Goal: Task Accomplishment & Management: Manage account settings

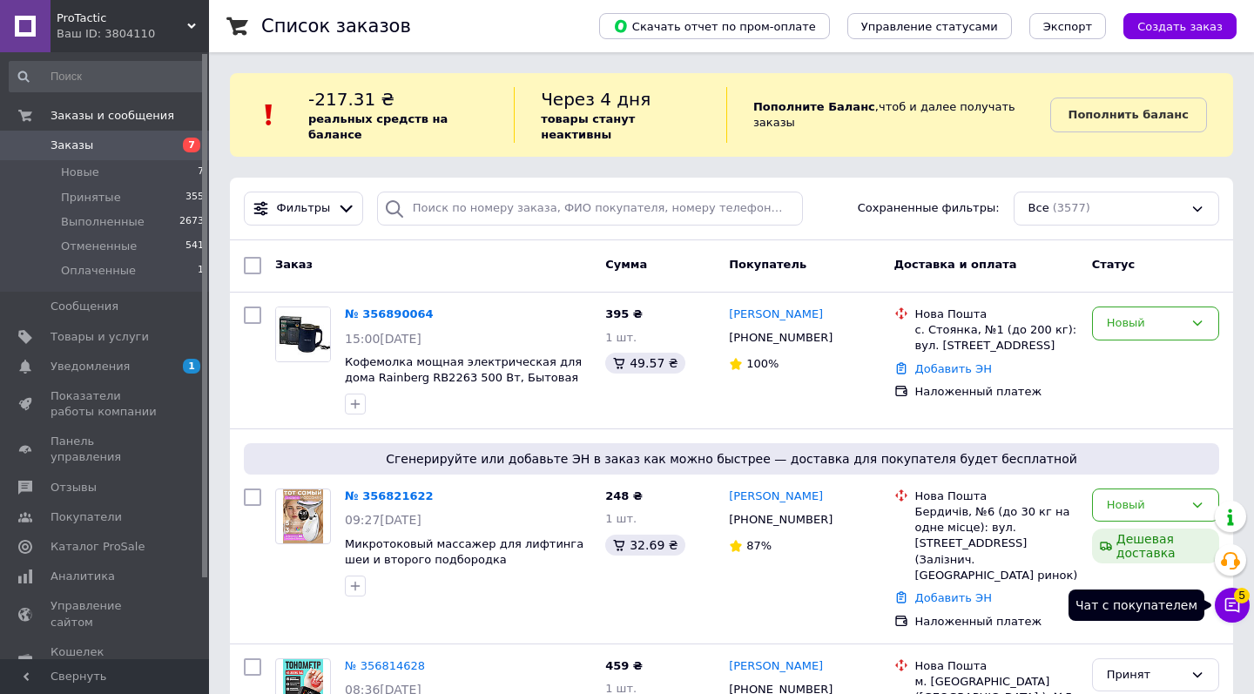
click at [1233, 602] on icon at bounding box center [1231, 604] width 17 height 17
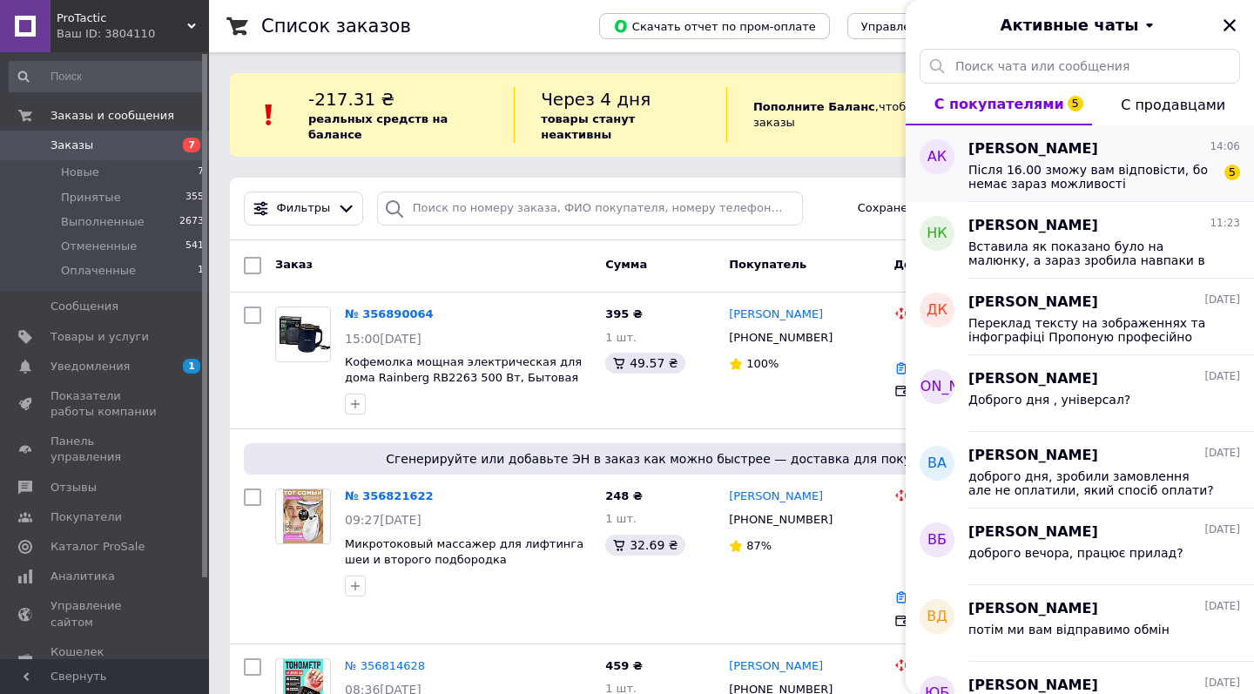
click at [1133, 170] on span "Після 16.00 зможу вам відповісти, бо немає зараз можливості" at bounding box center [1091, 177] width 247 height 28
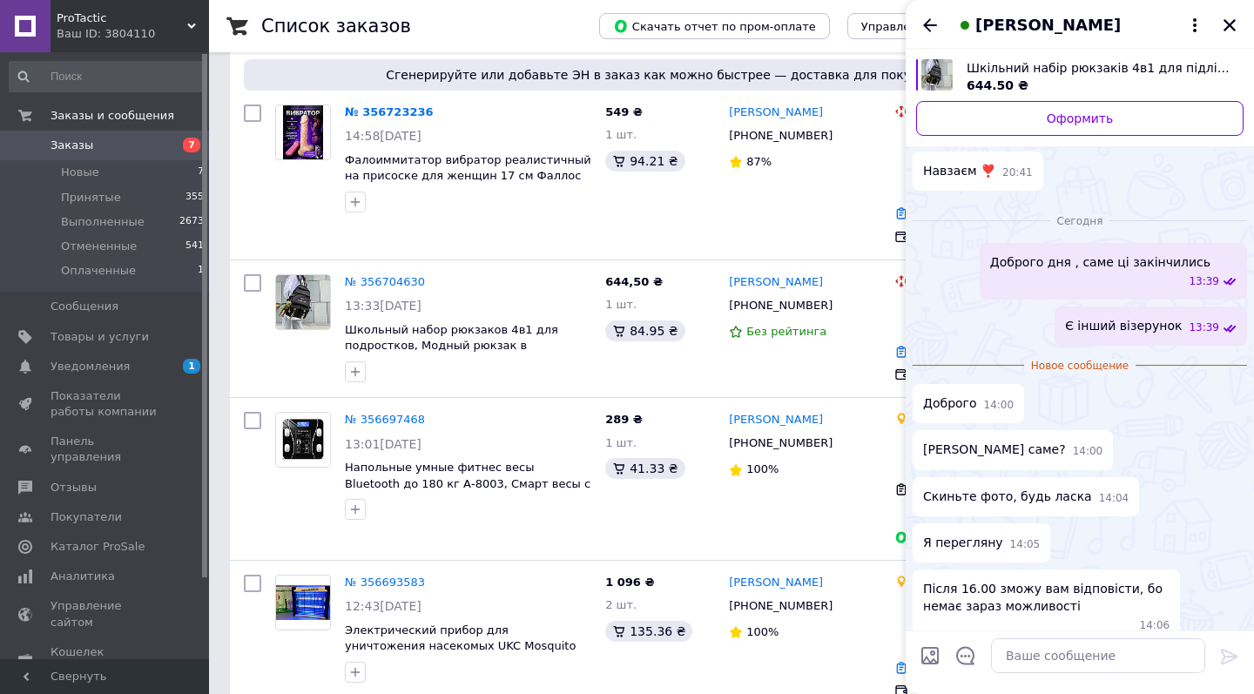
scroll to position [1107, 0]
click at [1050, 654] on textarea at bounding box center [1098, 655] width 214 height 35
click at [1028, 656] on textarea at bounding box center [1098, 655] width 214 height 35
click at [1044, 655] on textarea at bounding box center [1098, 655] width 214 height 35
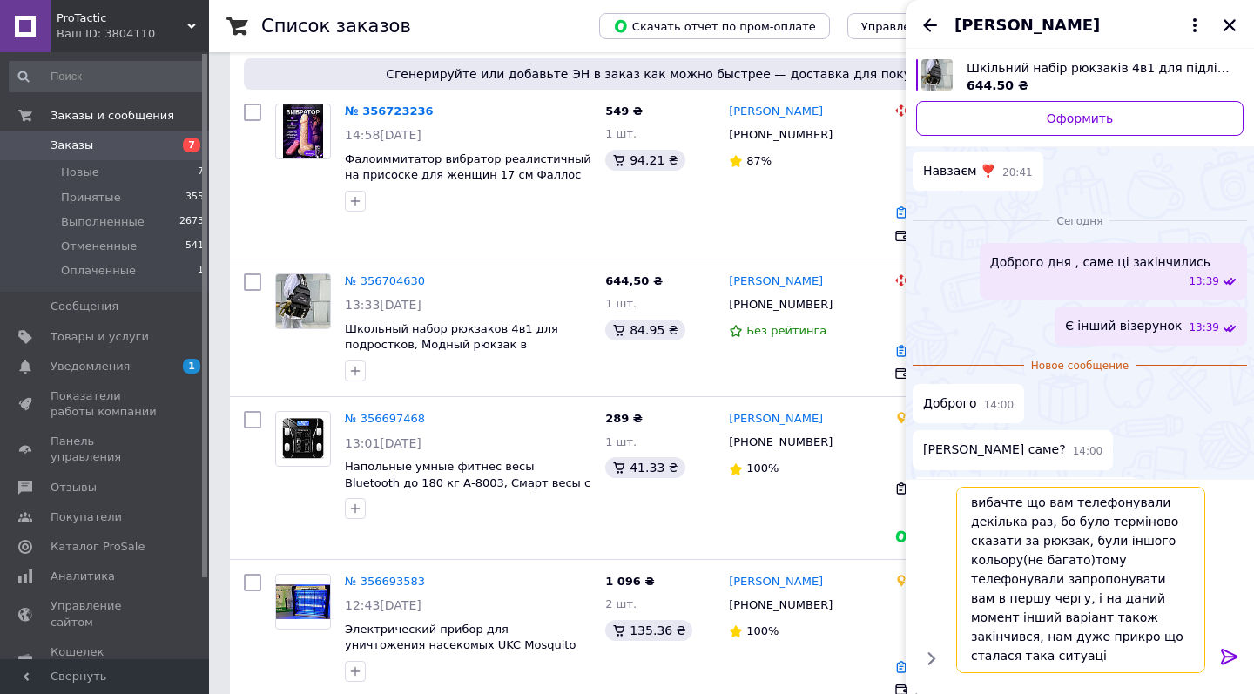
scroll to position [2, 0]
type textarea "вибачте що вам телефонували декілька раз, бо було терміново сказати за рюкзак, …"
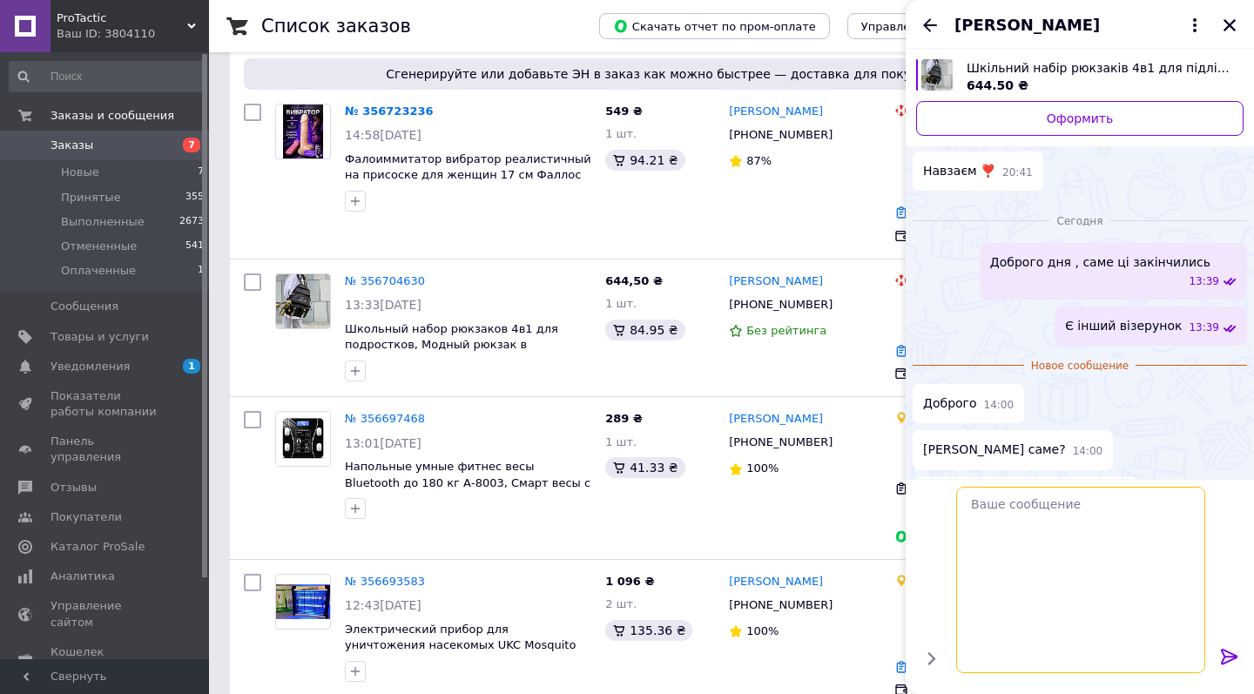
scroll to position [874, 0]
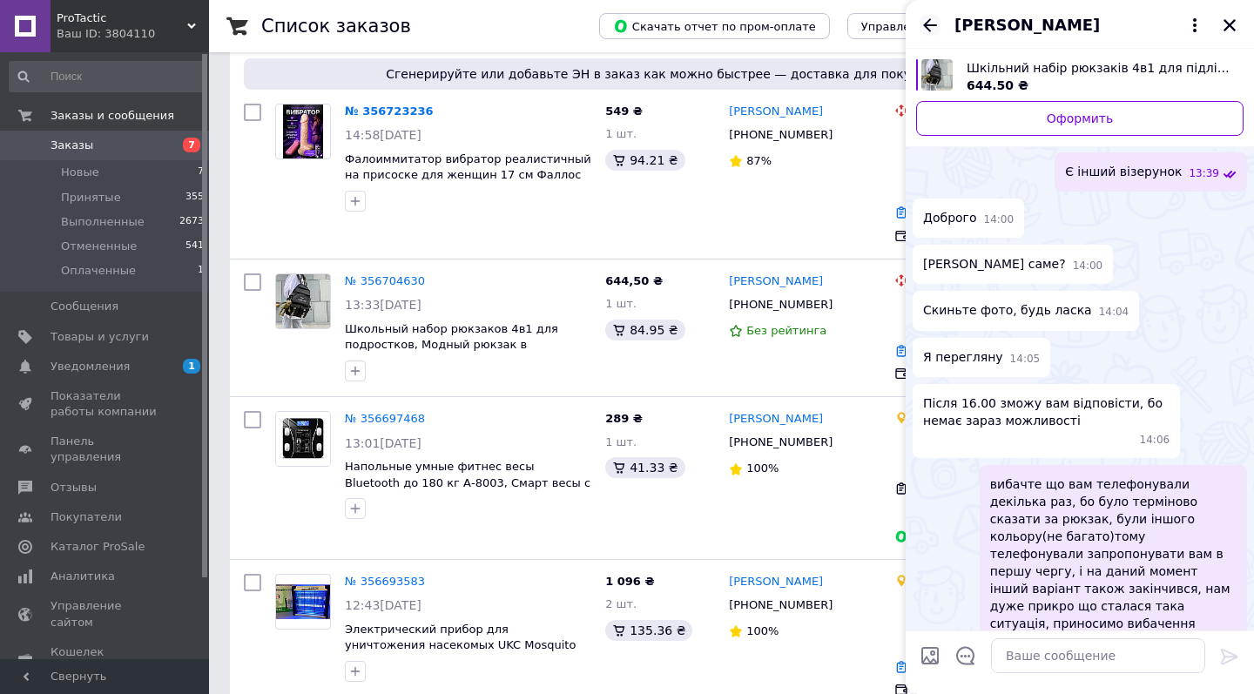
click at [926, 24] on icon "Назад" at bounding box center [930, 24] width 14 height 13
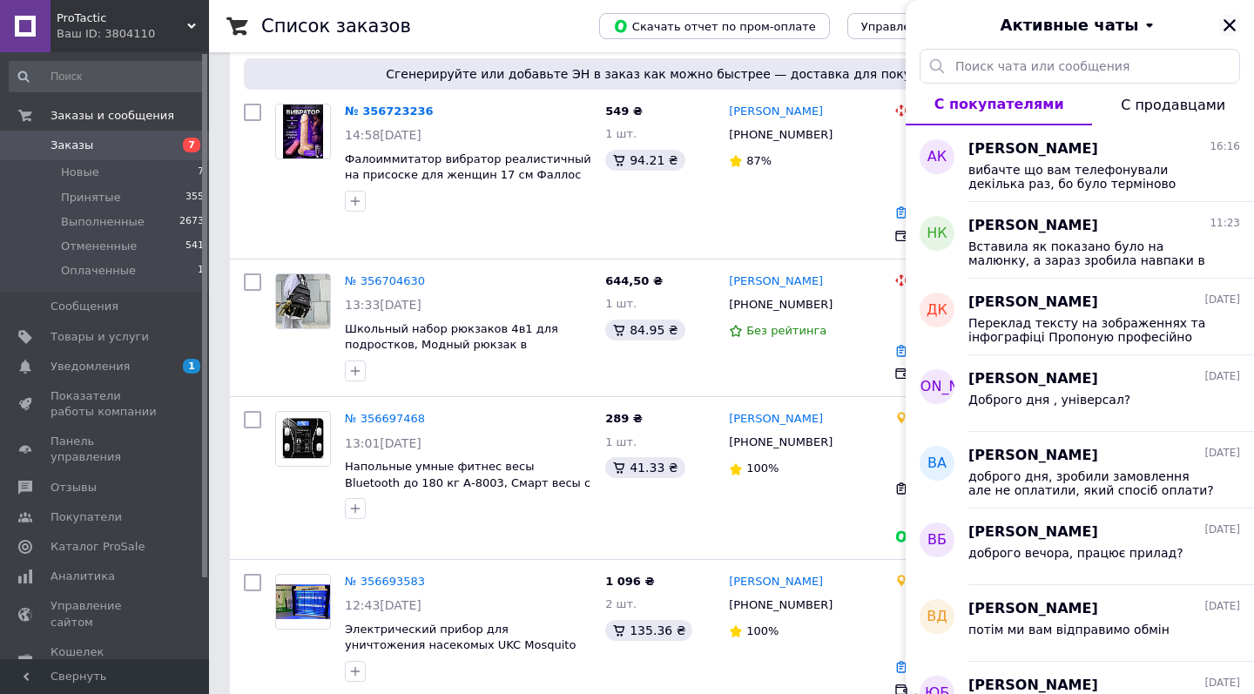
click at [1232, 26] on icon "Закрыть" at bounding box center [1230, 25] width 16 height 16
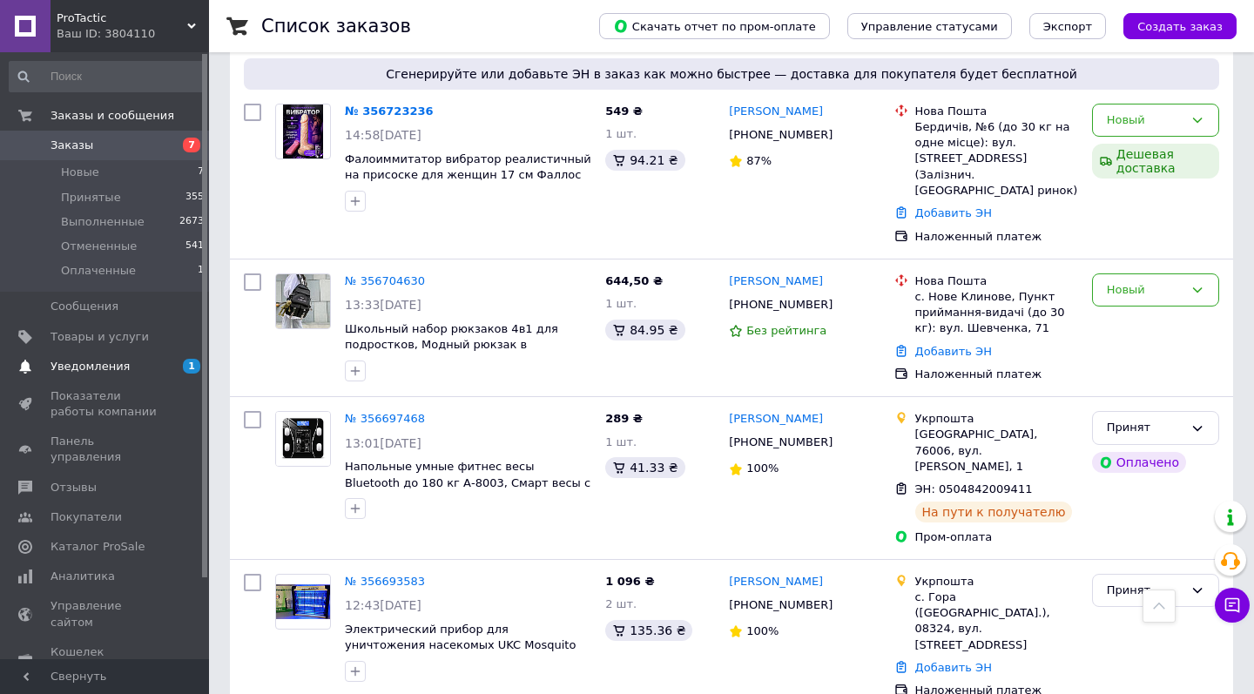
click at [91, 362] on span "Уведомления" at bounding box center [90, 367] width 79 height 16
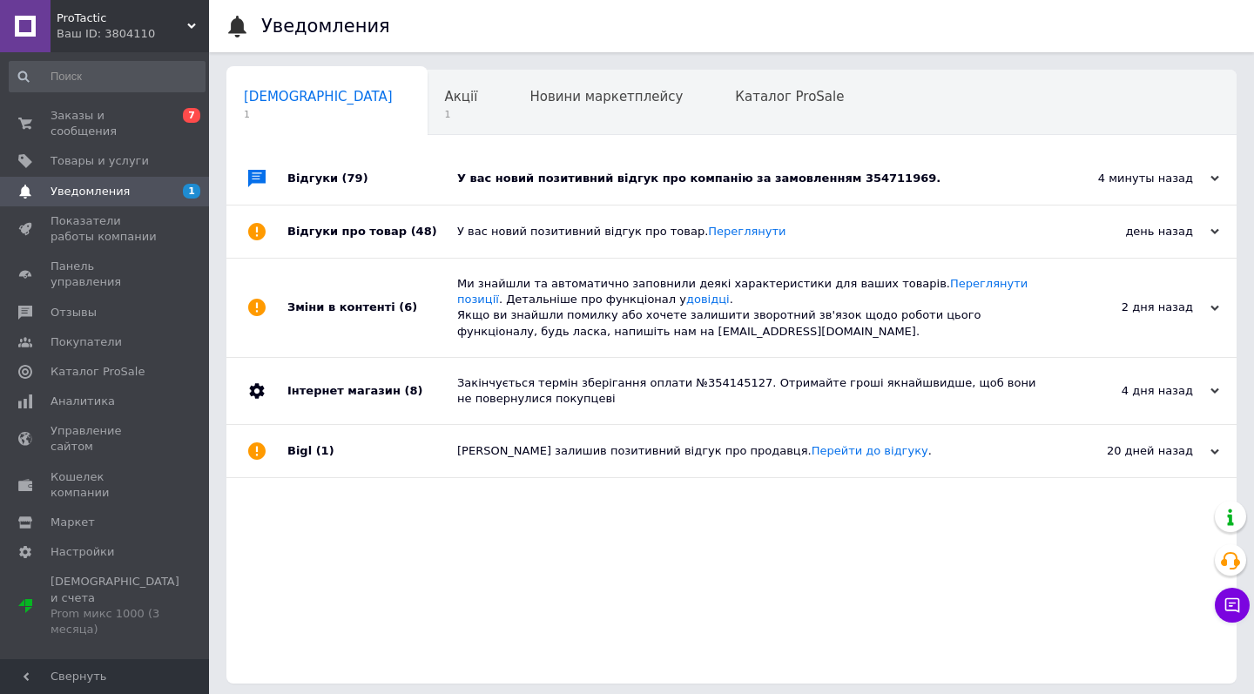
click at [698, 168] on div "У вас новий позитивний відгук про компанію за замовленням 354711969." at bounding box center [751, 178] width 588 height 52
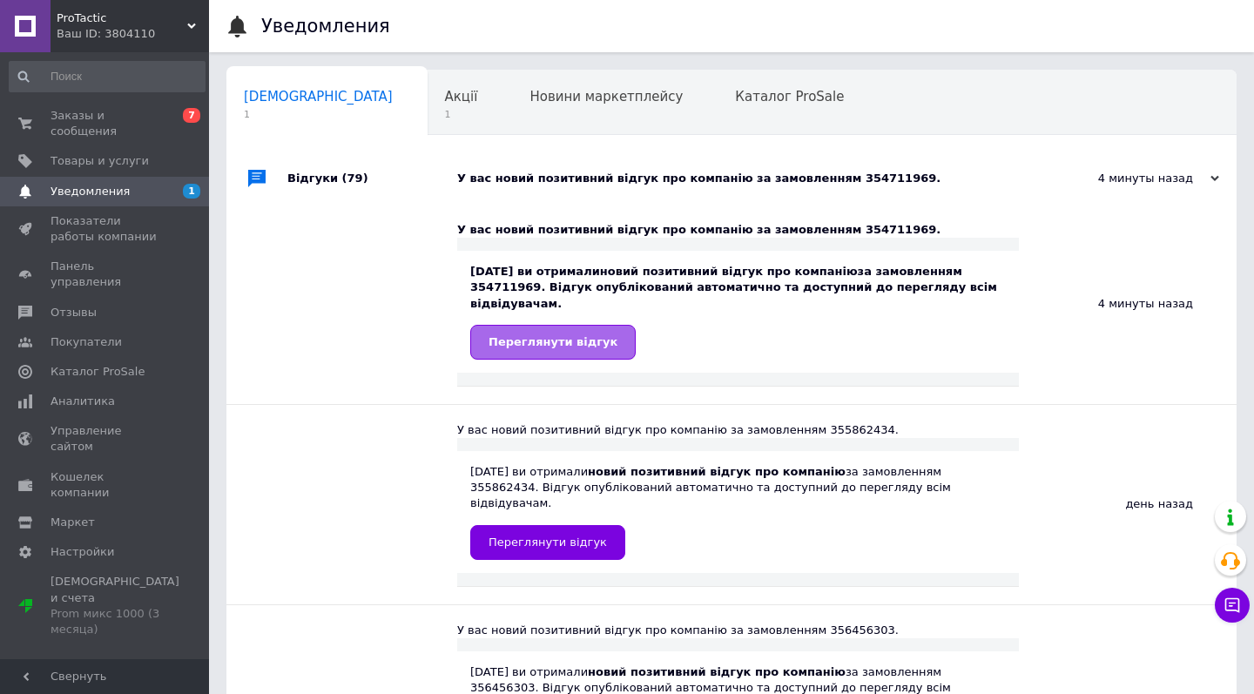
click at [588, 342] on span "Переглянути відгук" at bounding box center [552, 341] width 129 height 13
click at [66, 305] on span "Отзывы" at bounding box center [74, 313] width 46 height 16
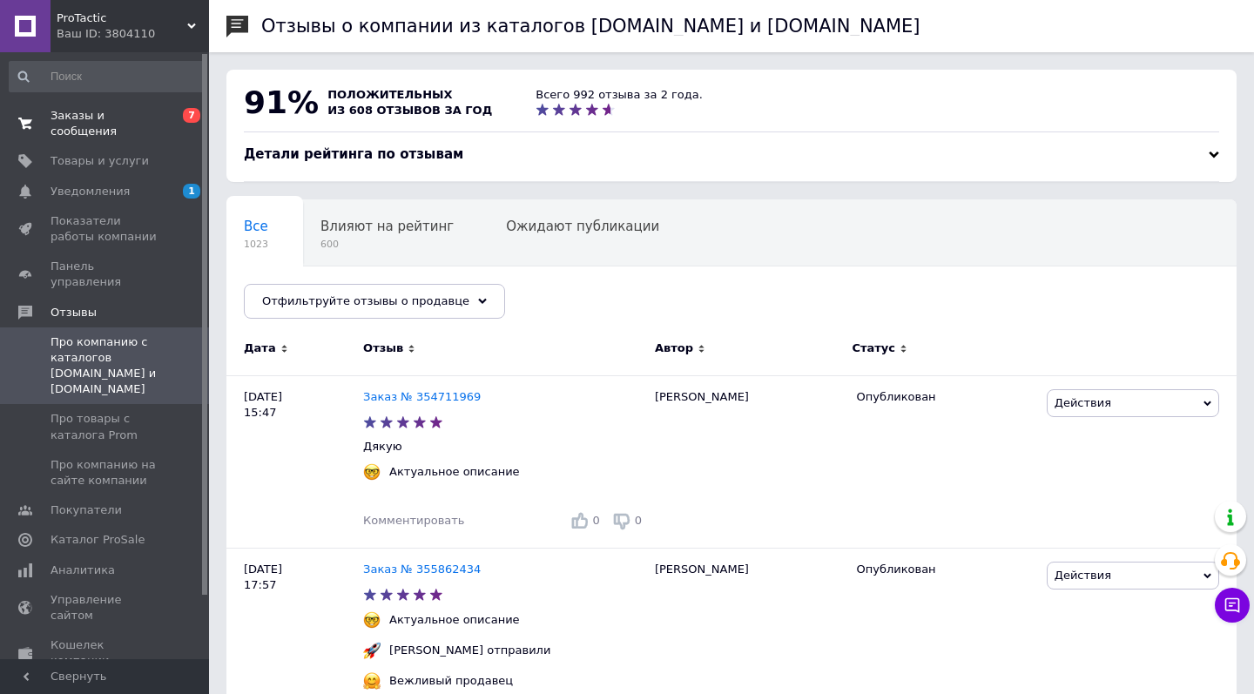
click at [92, 118] on span "Заказы и сообщения" at bounding box center [106, 123] width 111 height 31
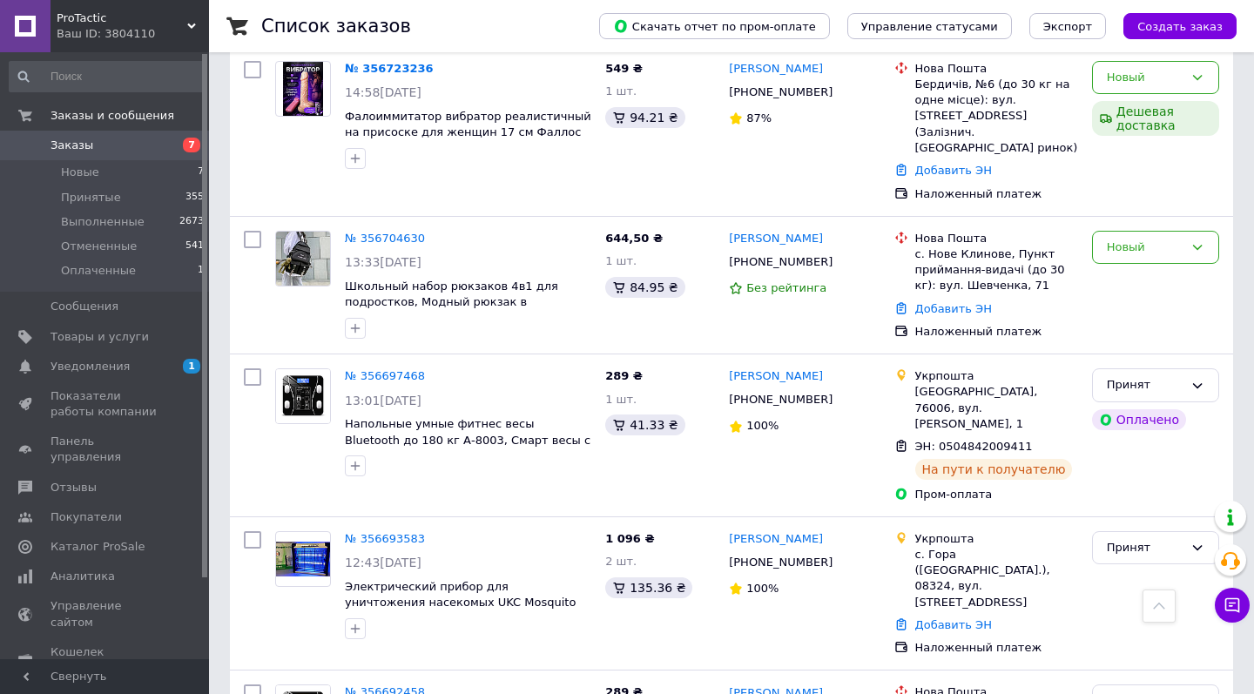
scroll to position [1153, 0]
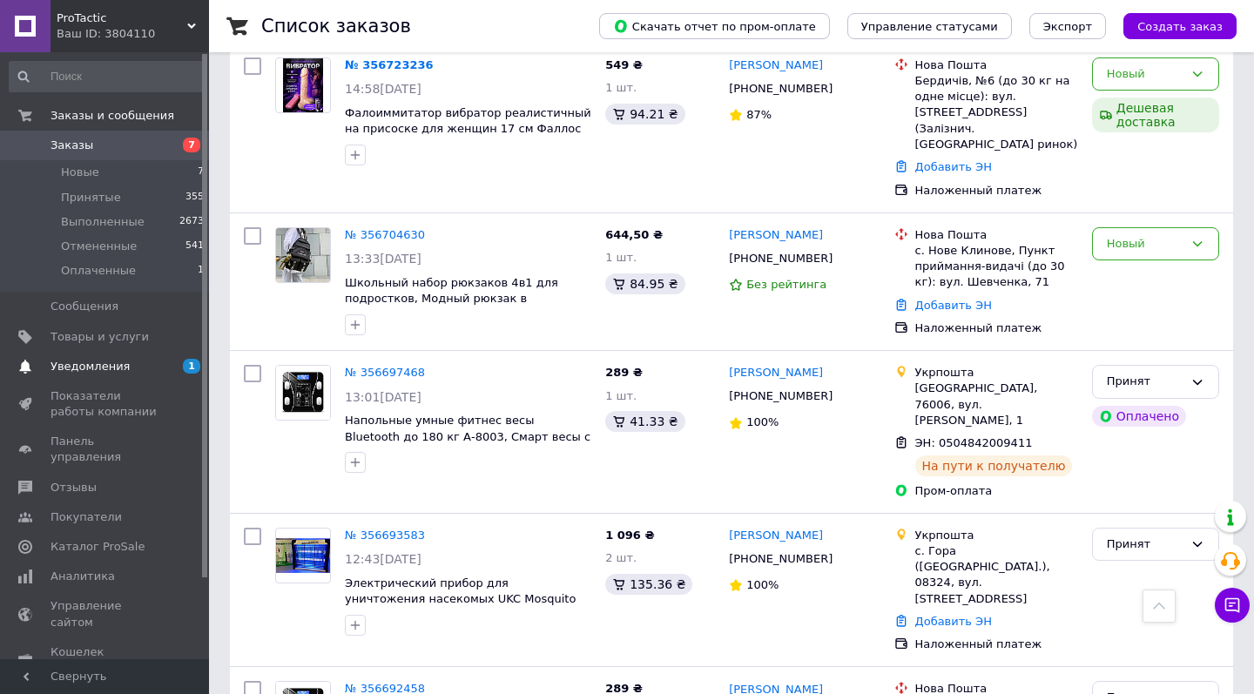
click at [66, 367] on span "Уведомления" at bounding box center [90, 367] width 79 height 16
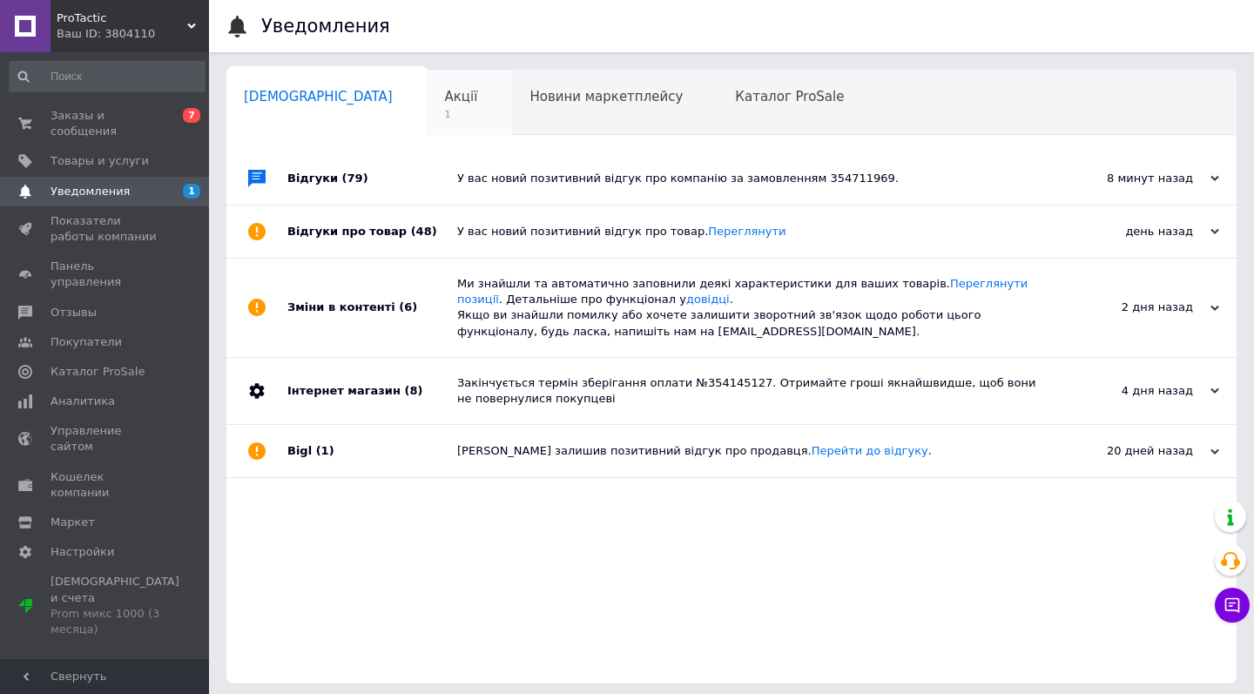
click at [445, 103] on span "Акції" at bounding box center [461, 97] width 33 height 16
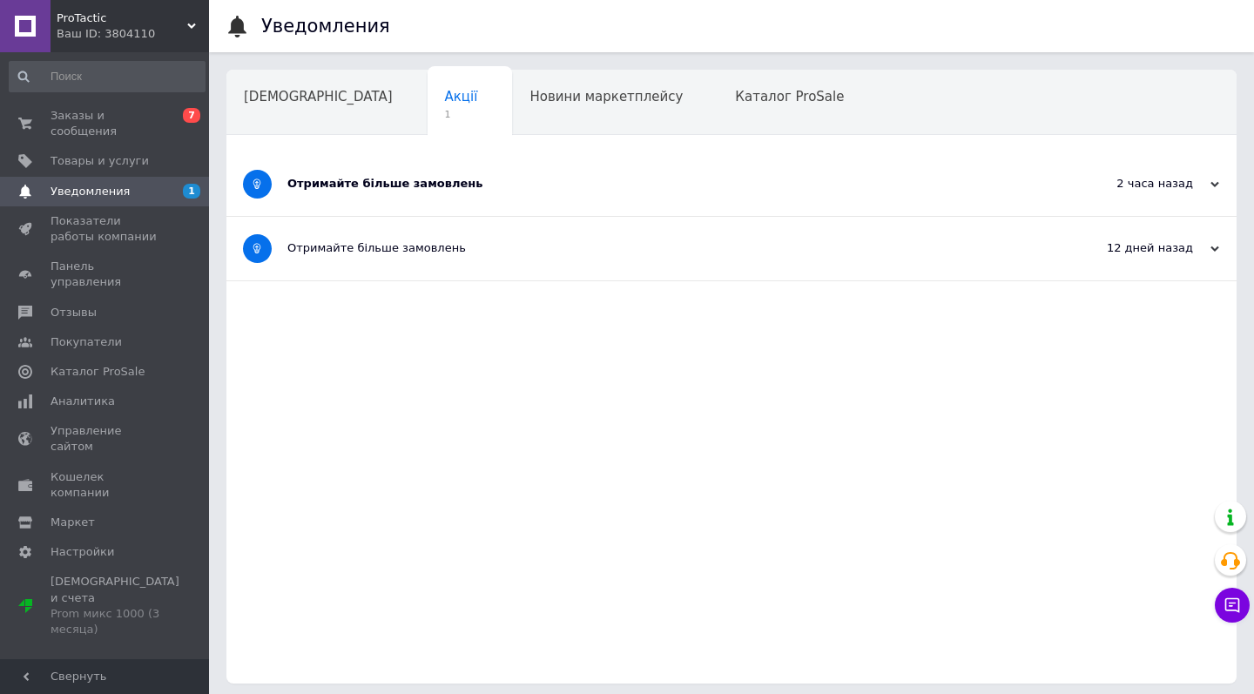
click at [482, 192] on div "Отримайте більше замовлень" at bounding box center [666, 184] width 758 height 16
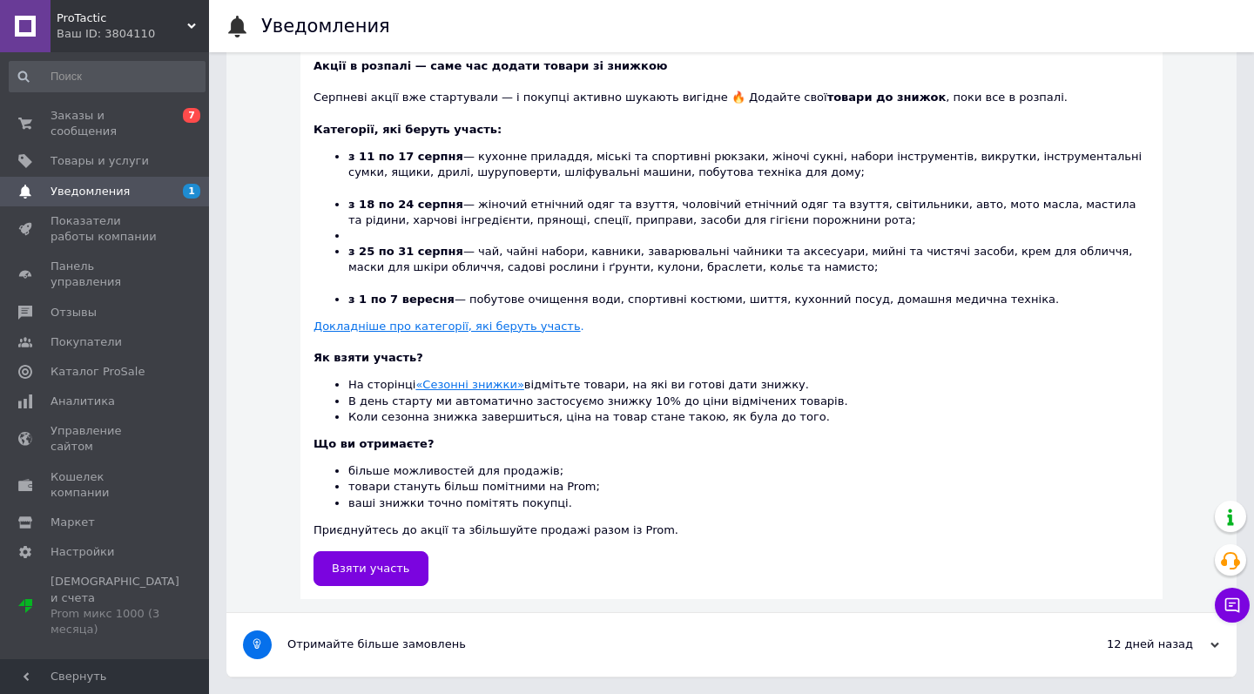
scroll to position [413, 0]
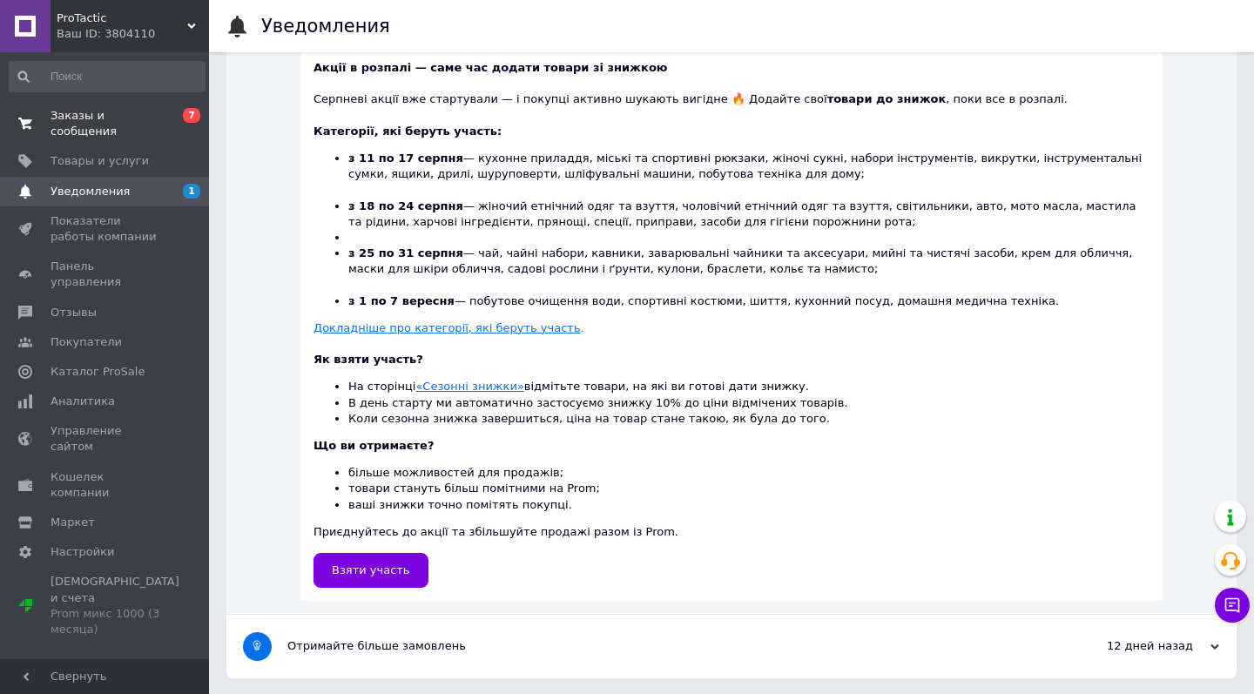
click at [77, 123] on span "Заказы и сообщения" at bounding box center [106, 123] width 111 height 31
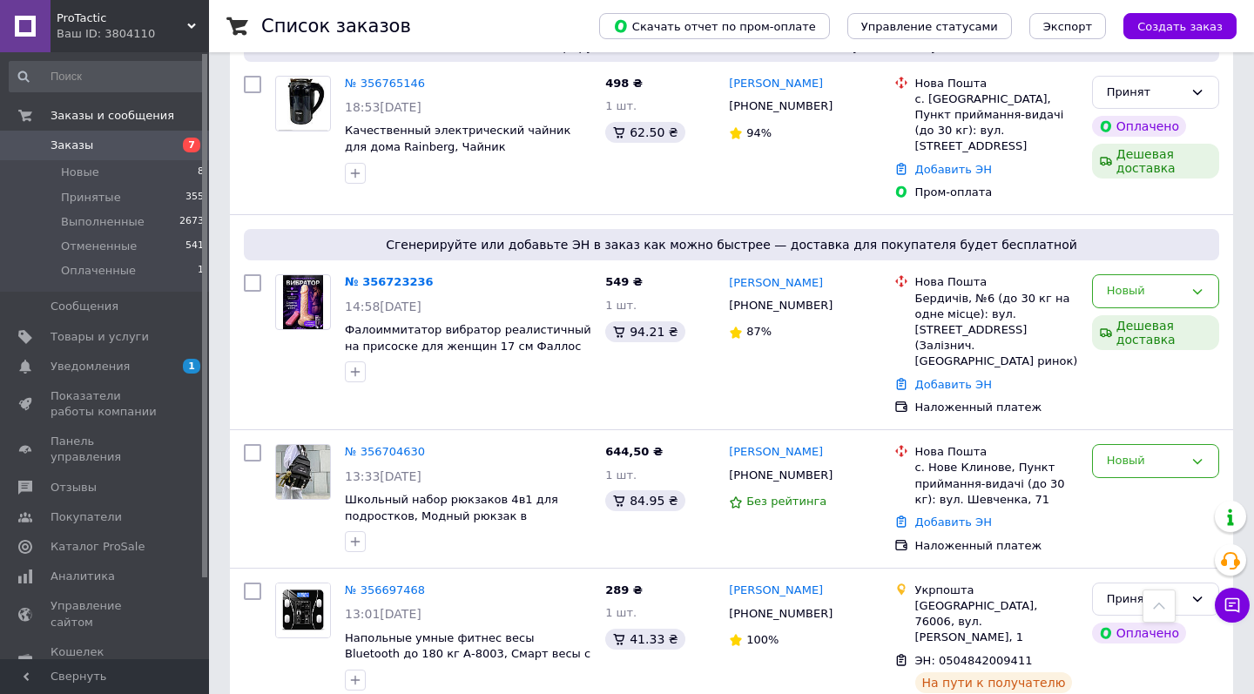
scroll to position [1059, 0]
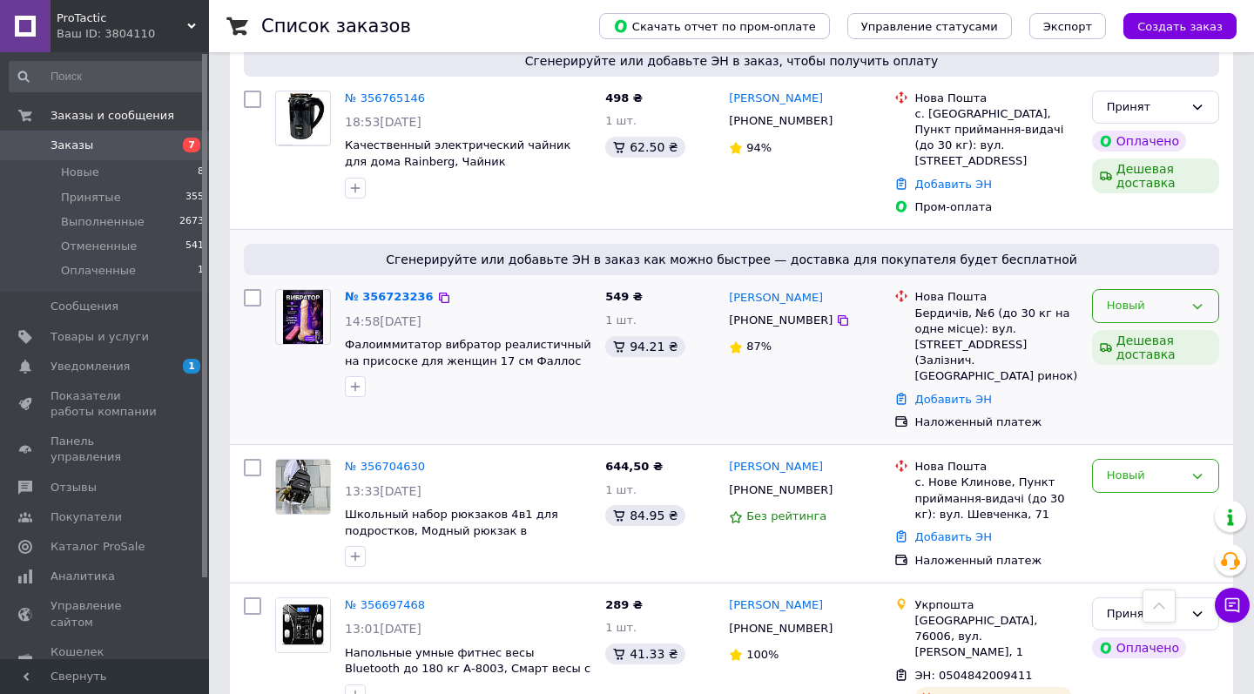
click at [1187, 289] on div "Новый" at bounding box center [1155, 306] width 127 height 34
click at [1137, 327] on li "Принят" at bounding box center [1155, 343] width 125 height 32
click at [941, 393] on link "Добавить ЭН" at bounding box center [953, 399] width 77 height 13
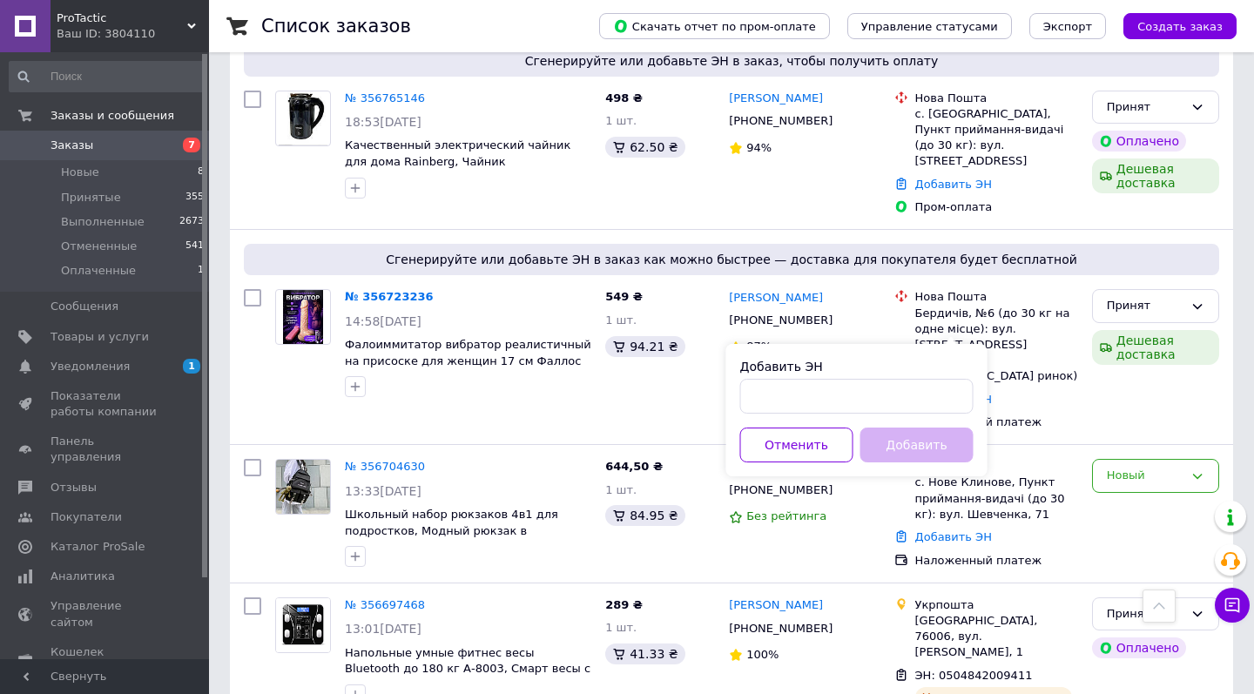
click at [853, 378] on div "Добавить ЭН" at bounding box center [856, 386] width 233 height 56
click at [848, 391] on input "Добавить ЭН" at bounding box center [856, 396] width 233 height 35
paste input "20451224787500"
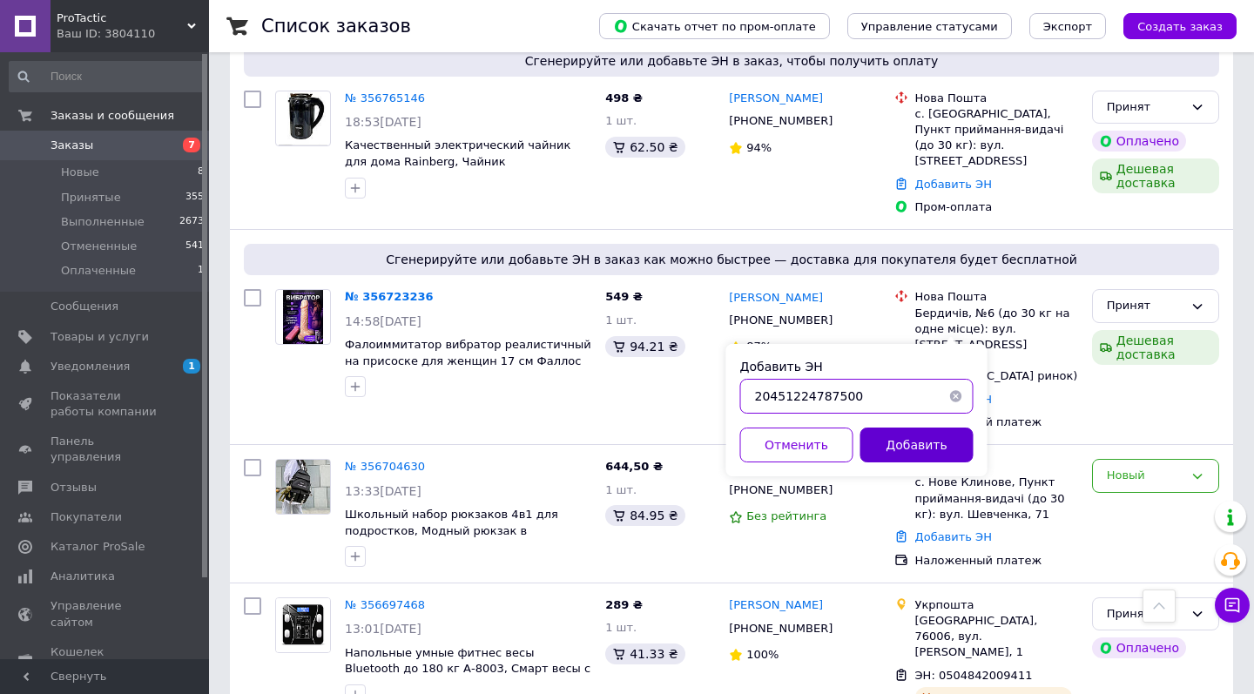
type input "20451224787500"
click at [895, 439] on button "Добавить" at bounding box center [916, 445] width 113 height 35
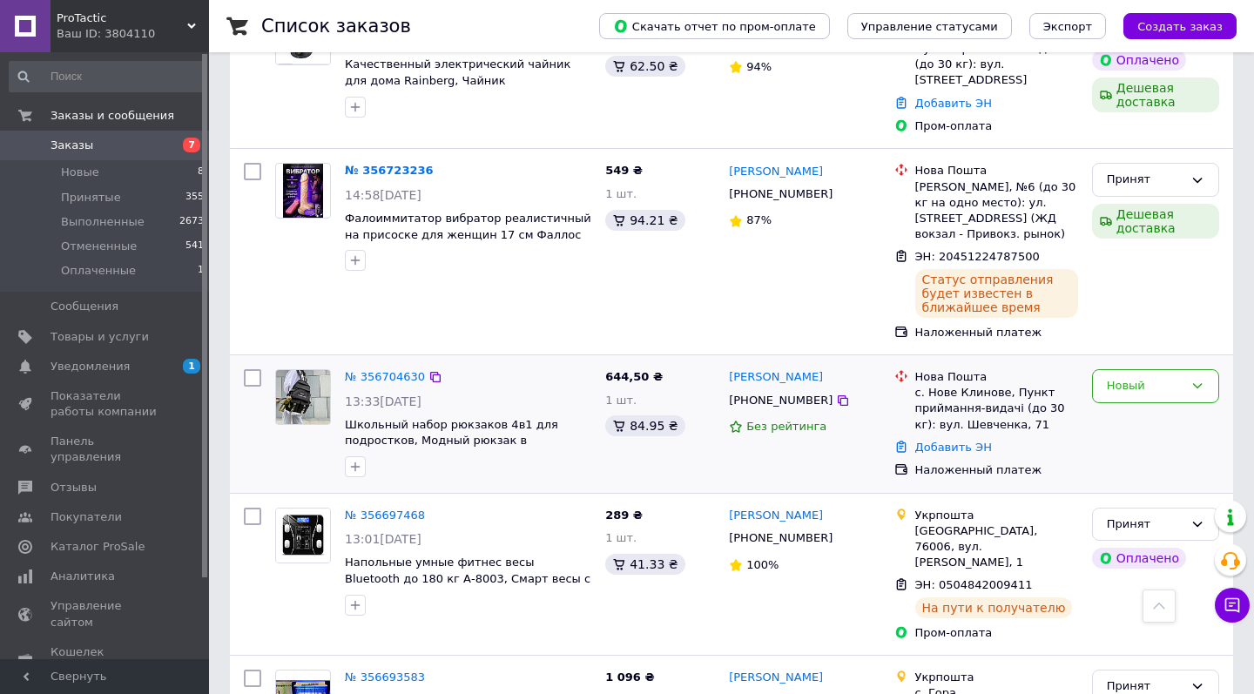
scroll to position [1201, 0]
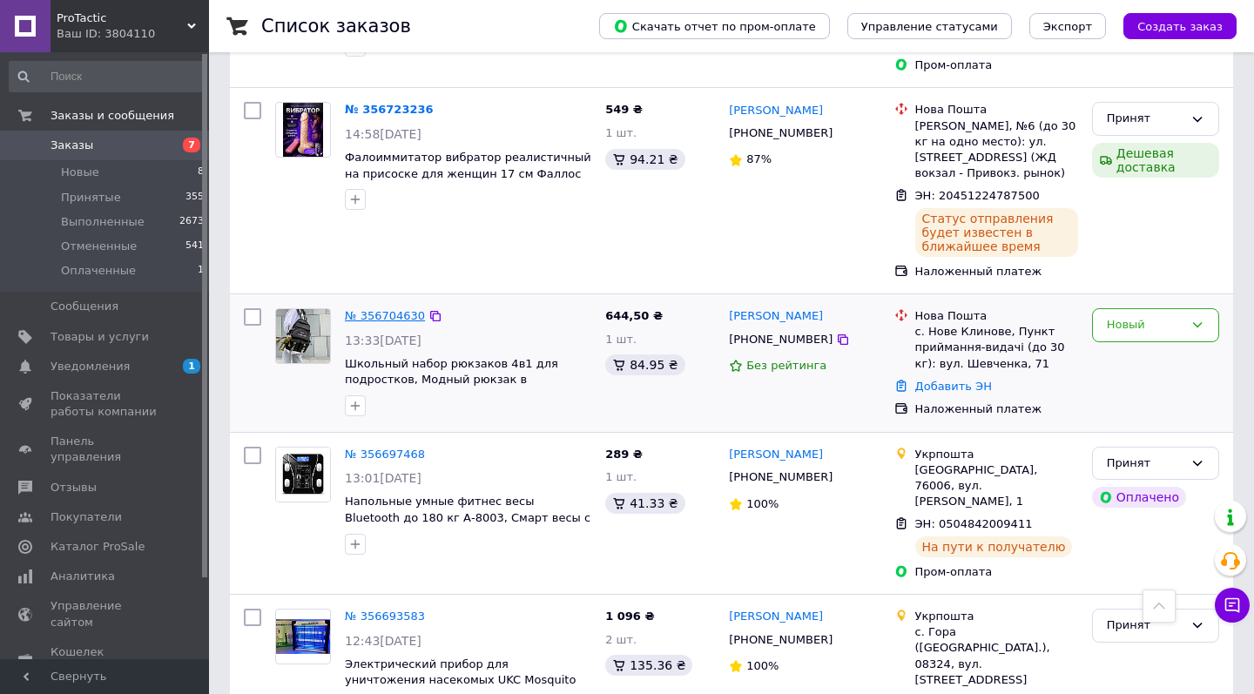
click at [379, 309] on link "№ 356704630" at bounding box center [385, 315] width 80 height 13
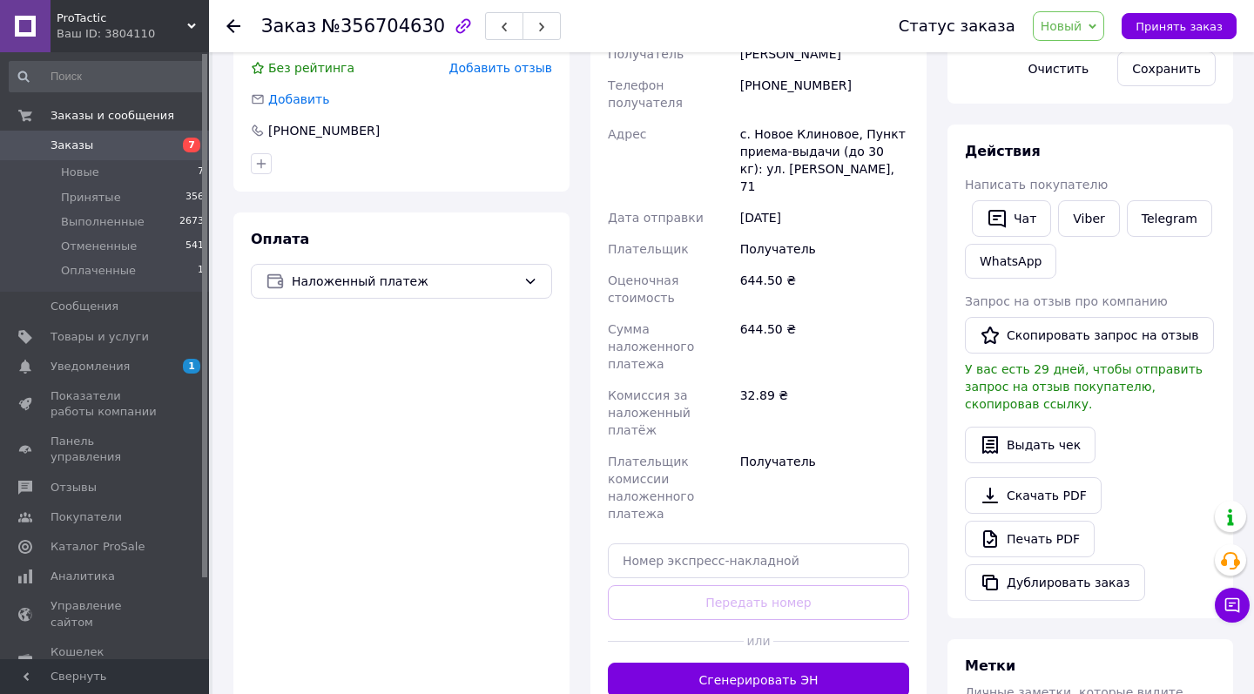
scroll to position [482, 0]
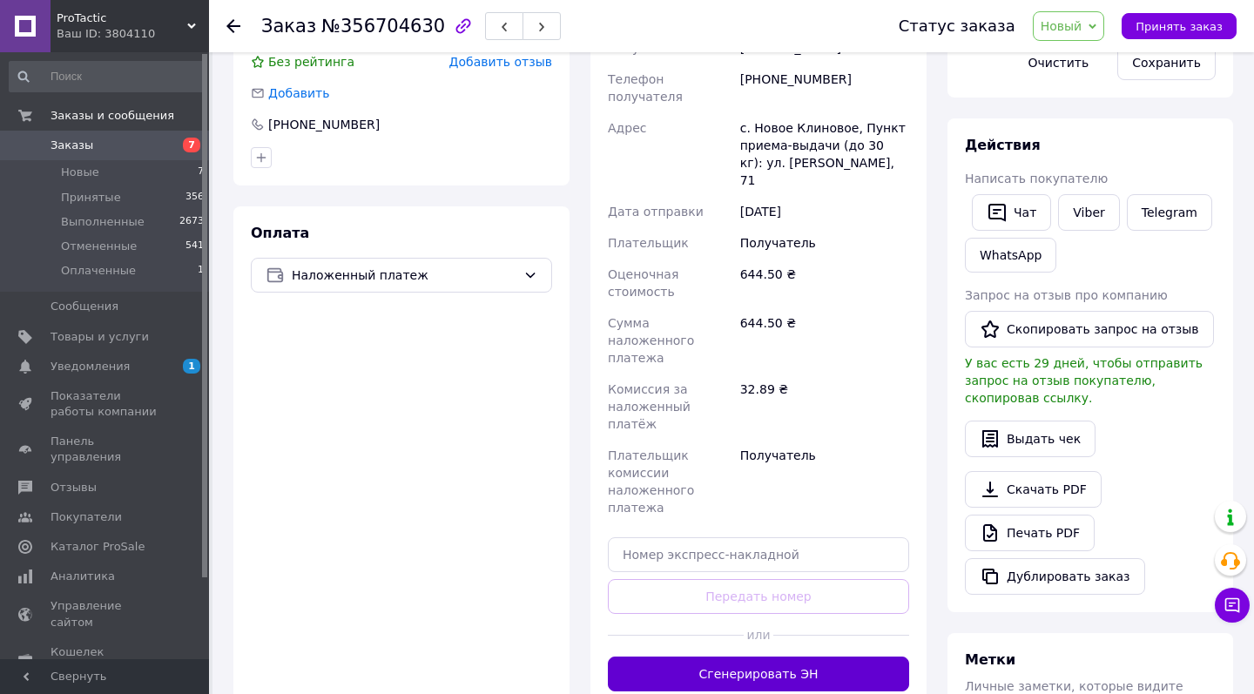
click at [742, 657] on button "Сгенерировать ЭН" at bounding box center [758, 674] width 301 height 35
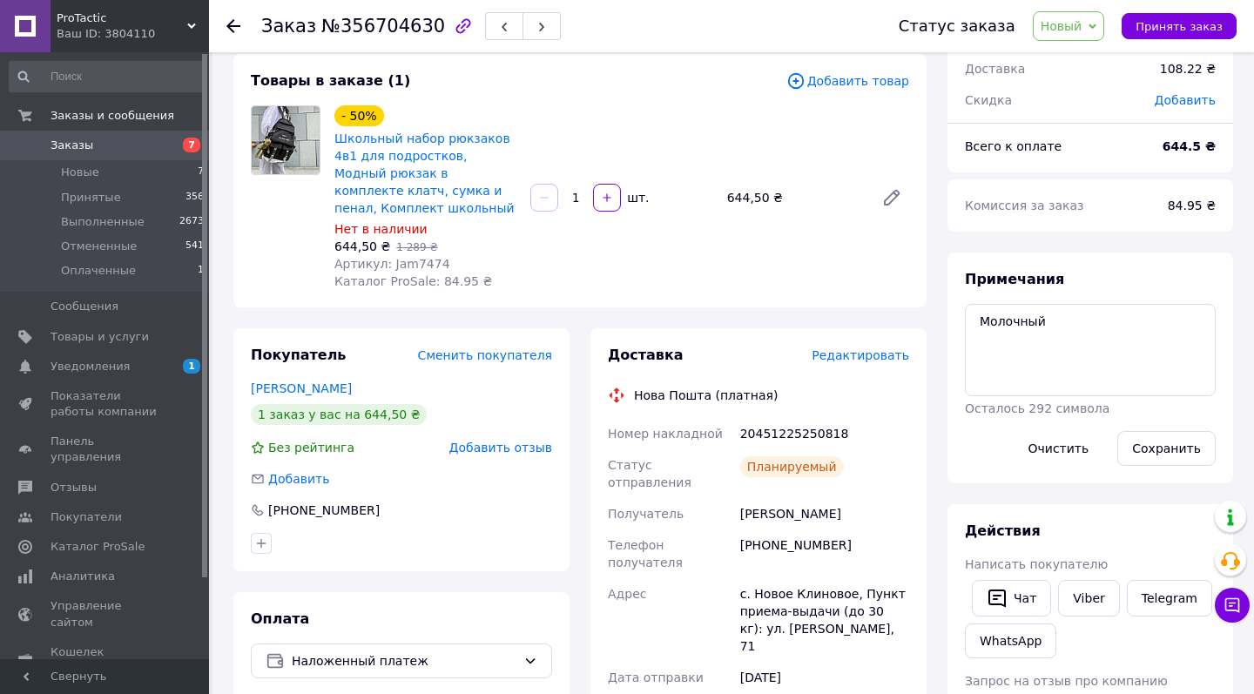
scroll to position [131, 0]
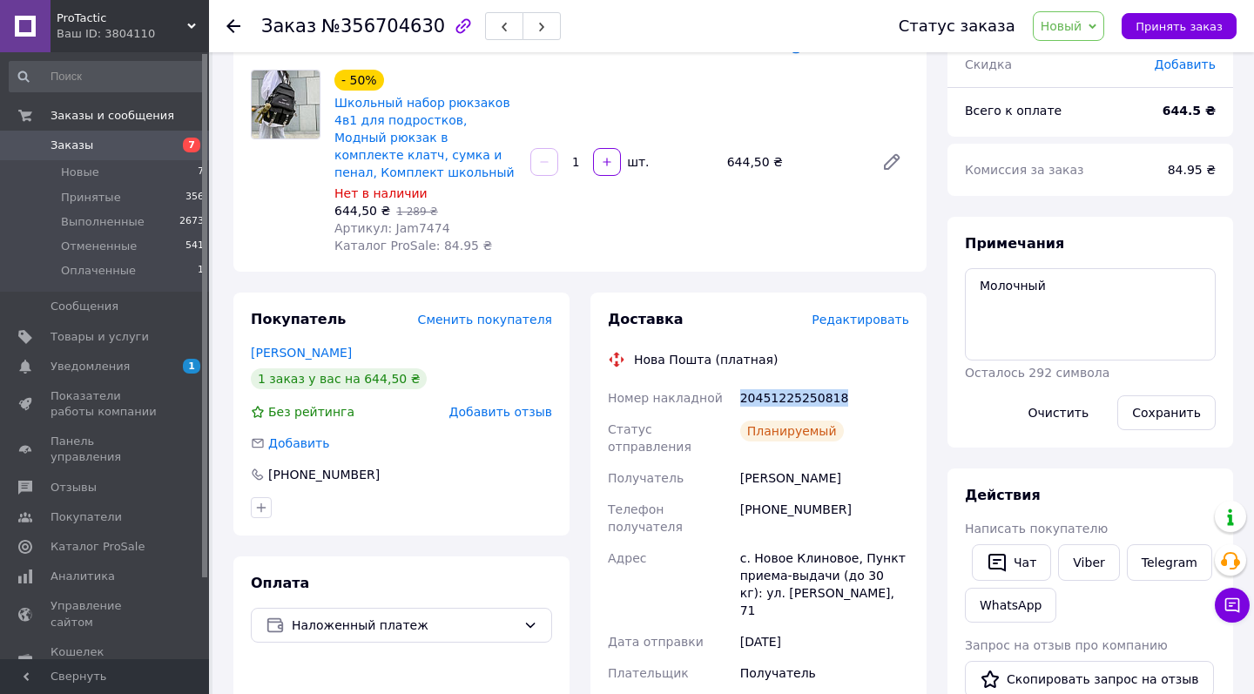
drag, startPoint x: 740, startPoint y: 393, endPoint x: 847, endPoint y: 399, distance: 107.3
click at [847, 398] on div "20451225250818" at bounding box center [825, 397] width 176 height 31
copy div "20451225250818"
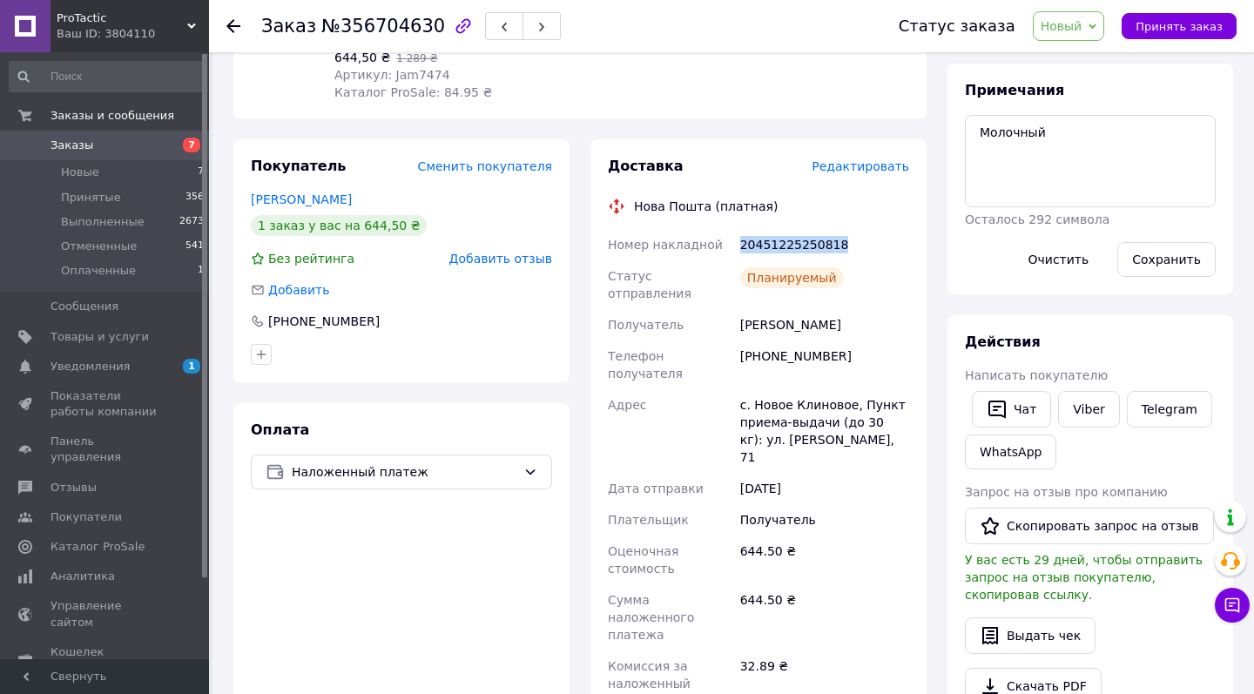
scroll to position [286, 0]
click at [1078, 17] on span "Новый" at bounding box center [1069, 26] width 72 height 30
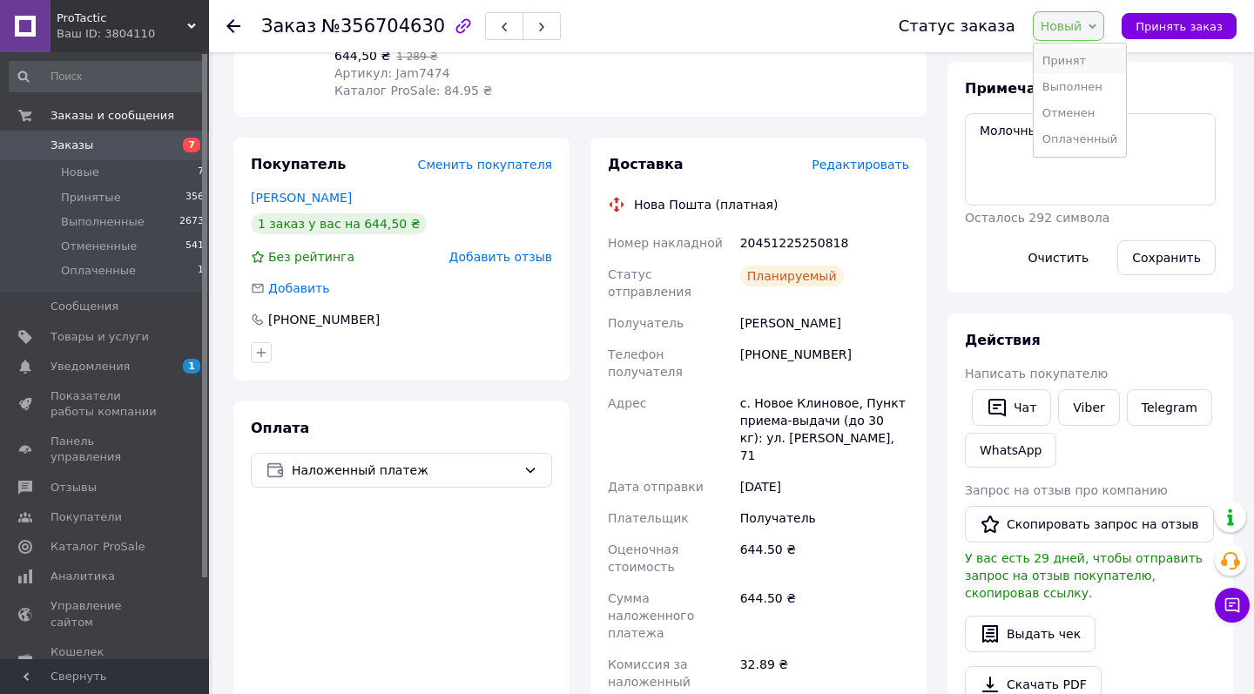
click at [1069, 61] on li "Принят" at bounding box center [1080, 61] width 92 height 26
click at [83, 147] on span "Заказы" at bounding box center [72, 146] width 43 height 16
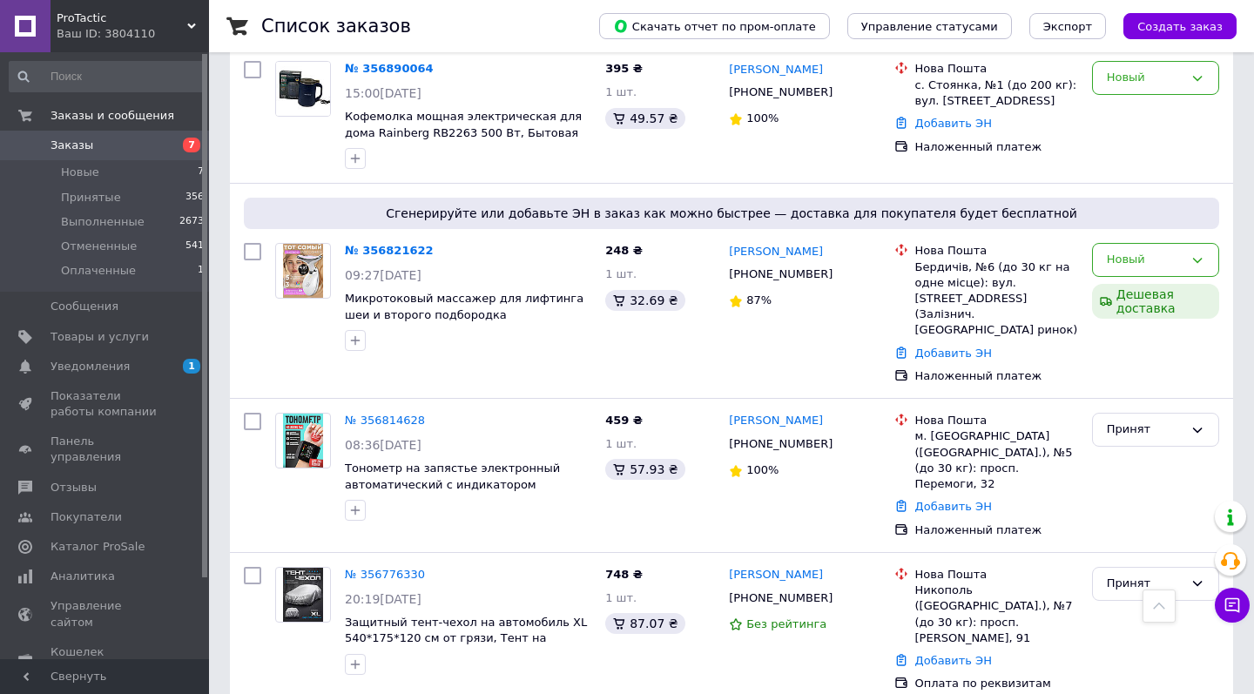
scroll to position [405, 0]
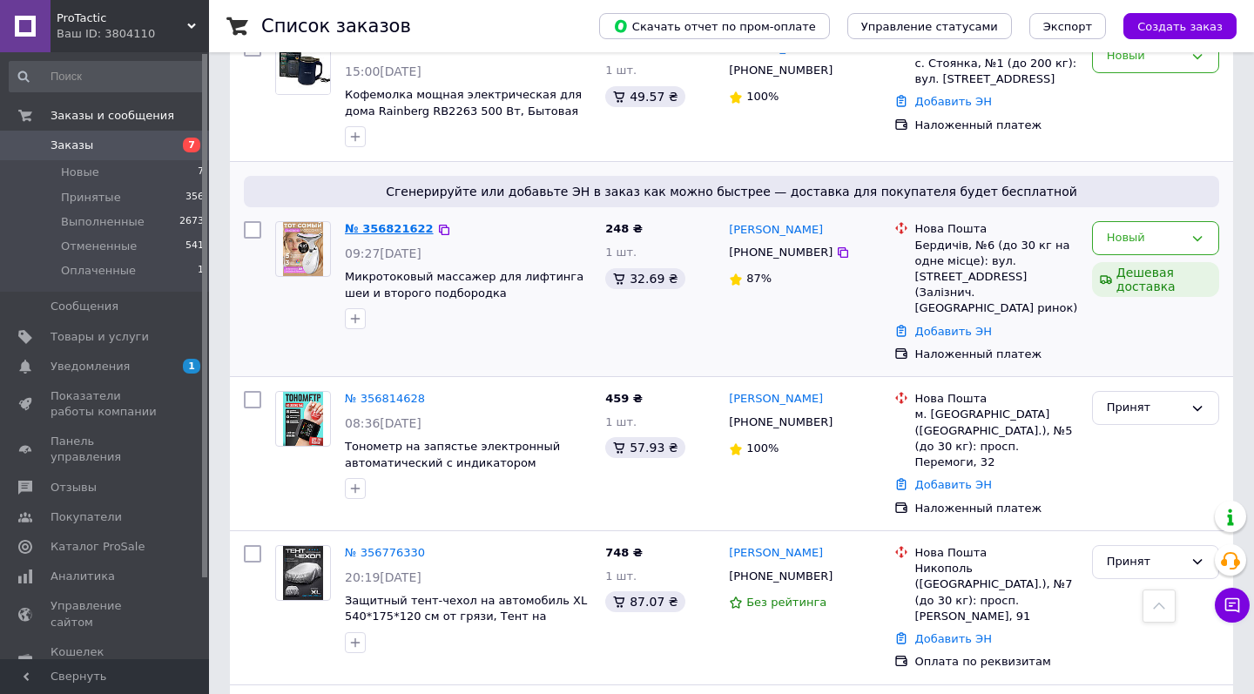
click at [368, 222] on link "№ 356821622" at bounding box center [389, 228] width 89 height 13
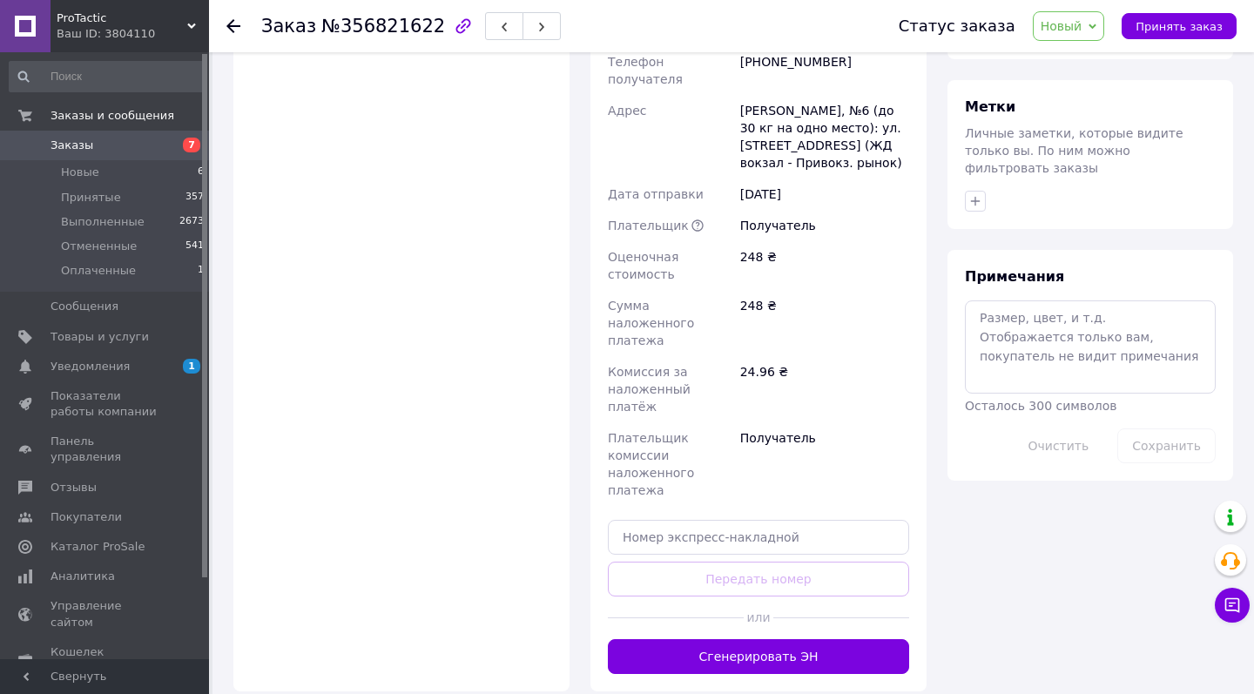
scroll to position [797, 0]
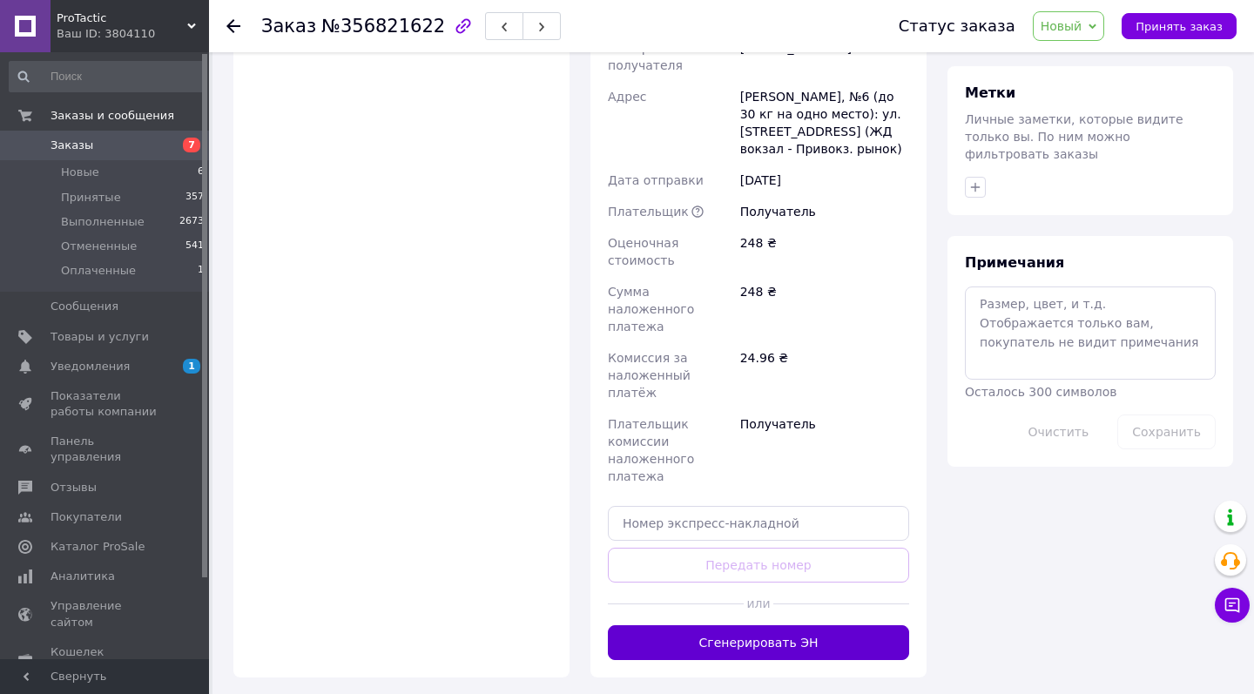
click at [772, 625] on button "Сгенерировать ЭН" at bounding box center [758, 642] width 301 height 35
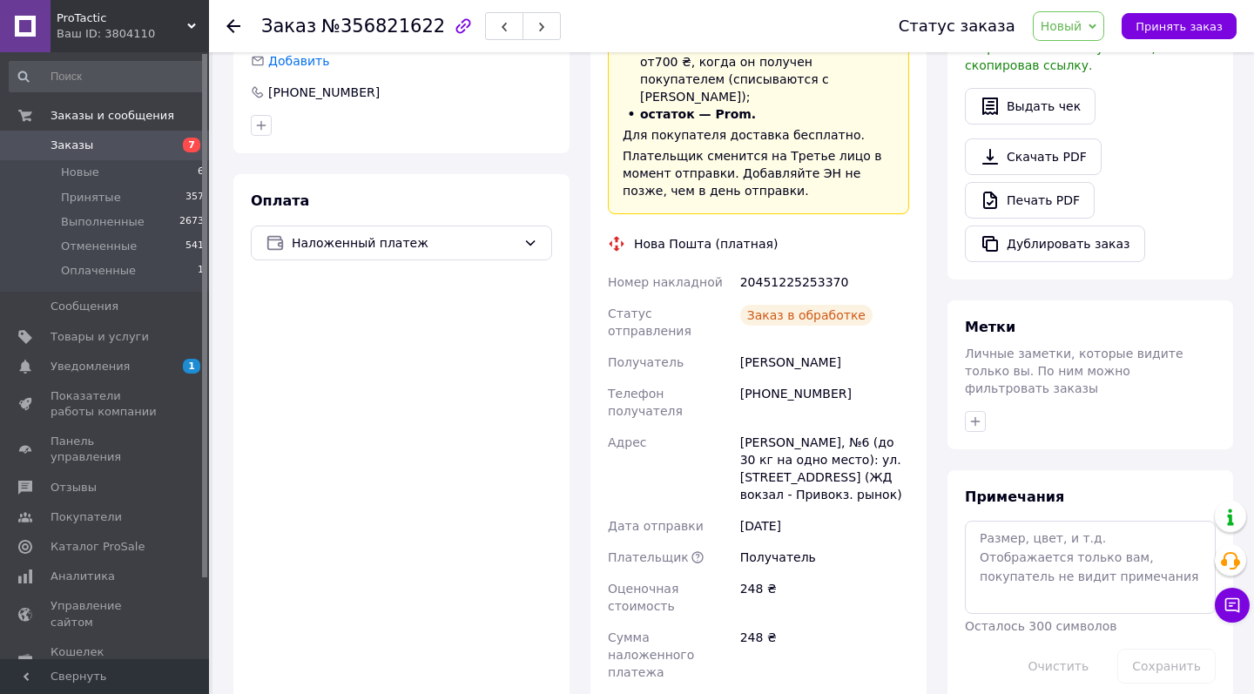
scroll to position [516, 0]
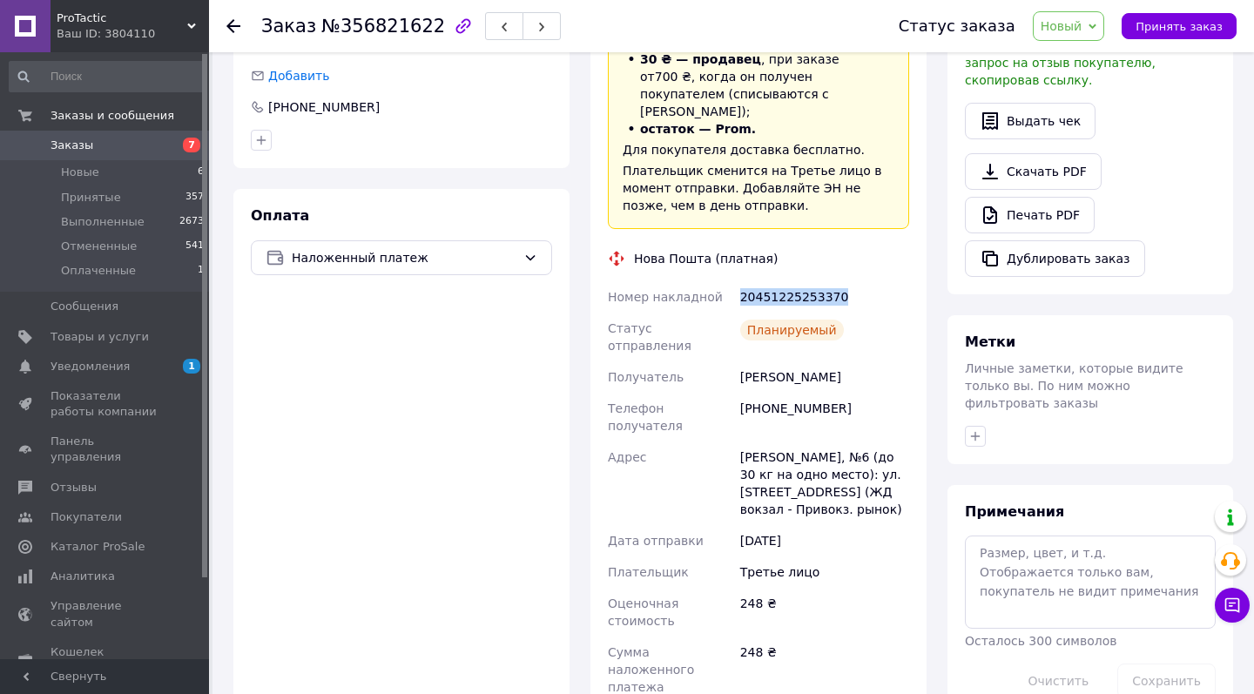
drag, startPoint x: 740, startPoint y: 260, endPoint x: 859, endPoint y: 255, distance: 118.5
click at [859, 281] on div "20451225253370" at bounding box center [825, 296] width 176 height 31
copy div "20451225253370"
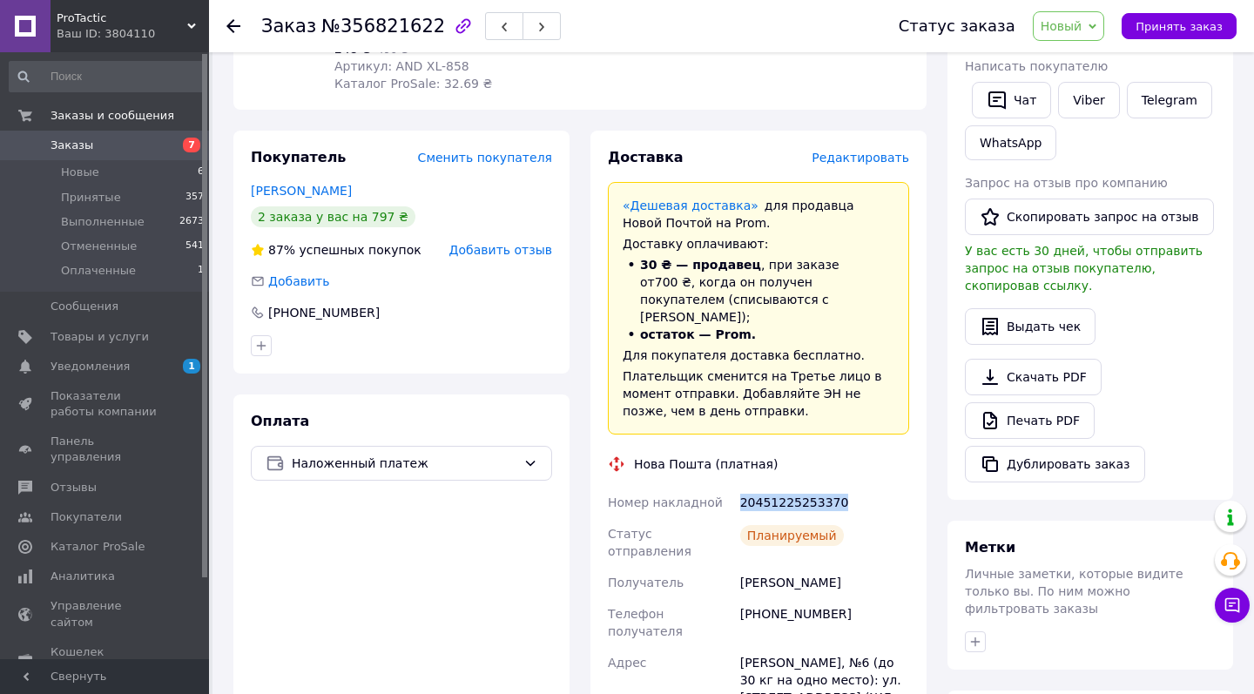
scroll to position [125, 0]
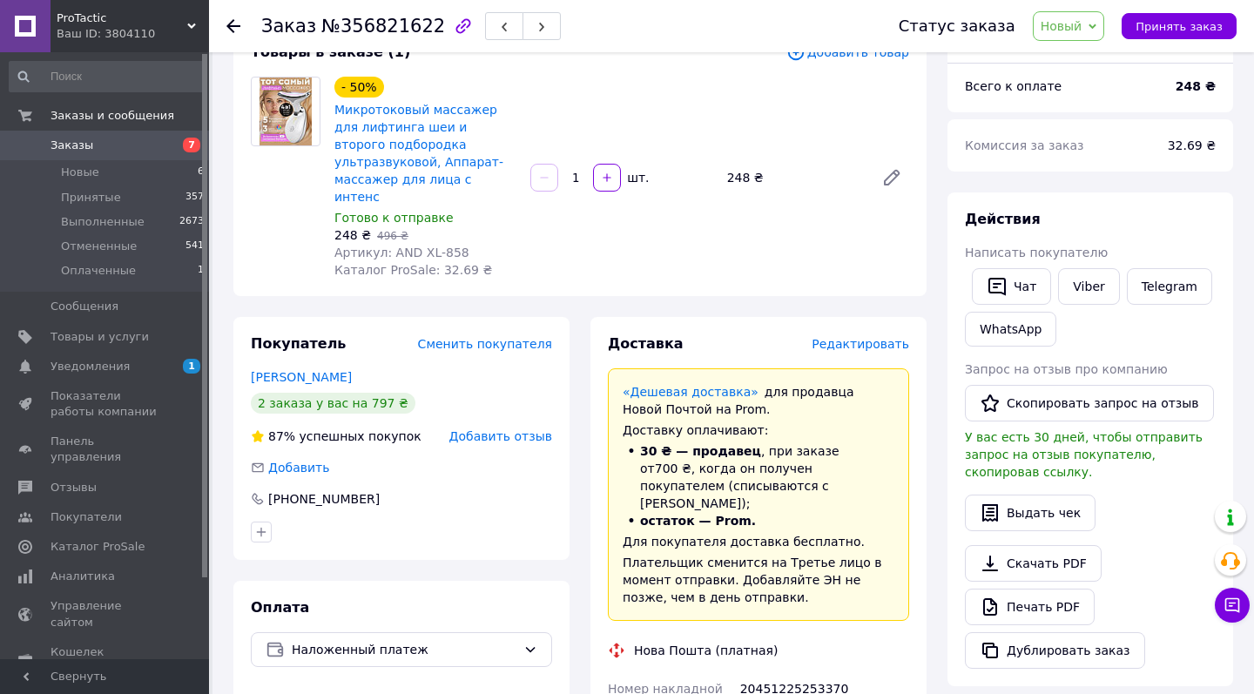
click at [1097, 30] on span "Новый" at bounding box center [1069, 26] width 72 height 30
click at [1078, 57] on li "Принят" at bounding box center [1080, 61] width 92 height 26
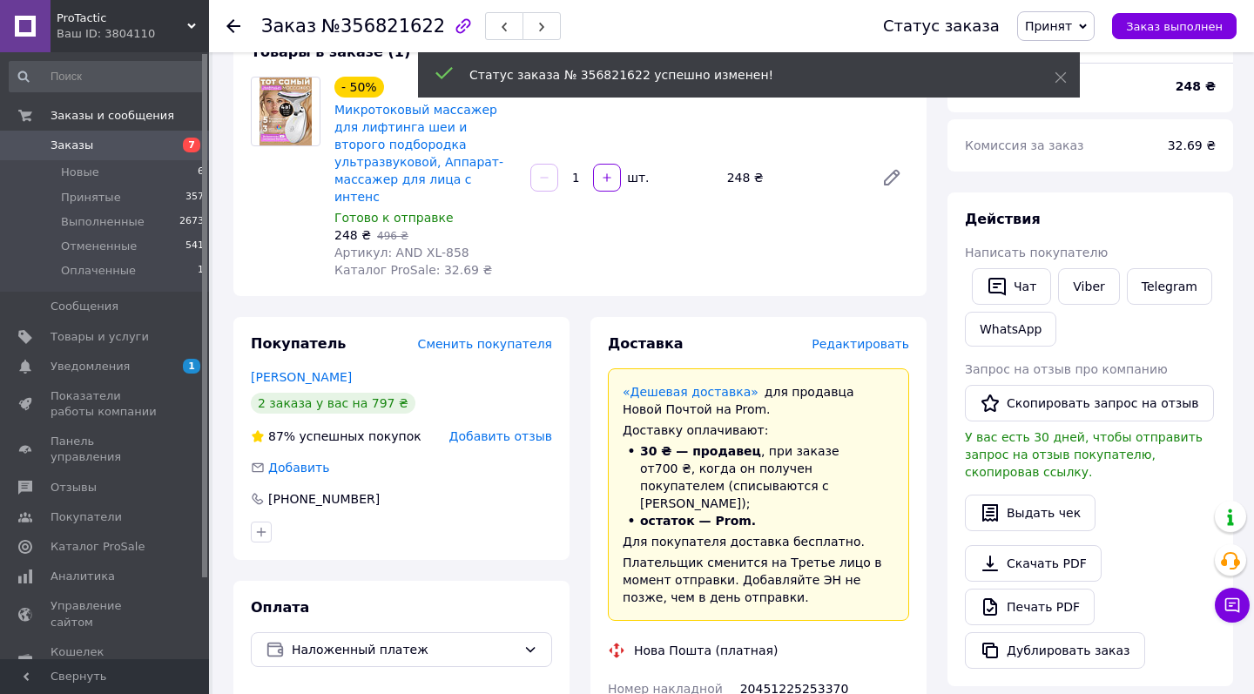
click at [82, 148] on span "Заказы" at bounding box center [72, 146] width 43 height 16
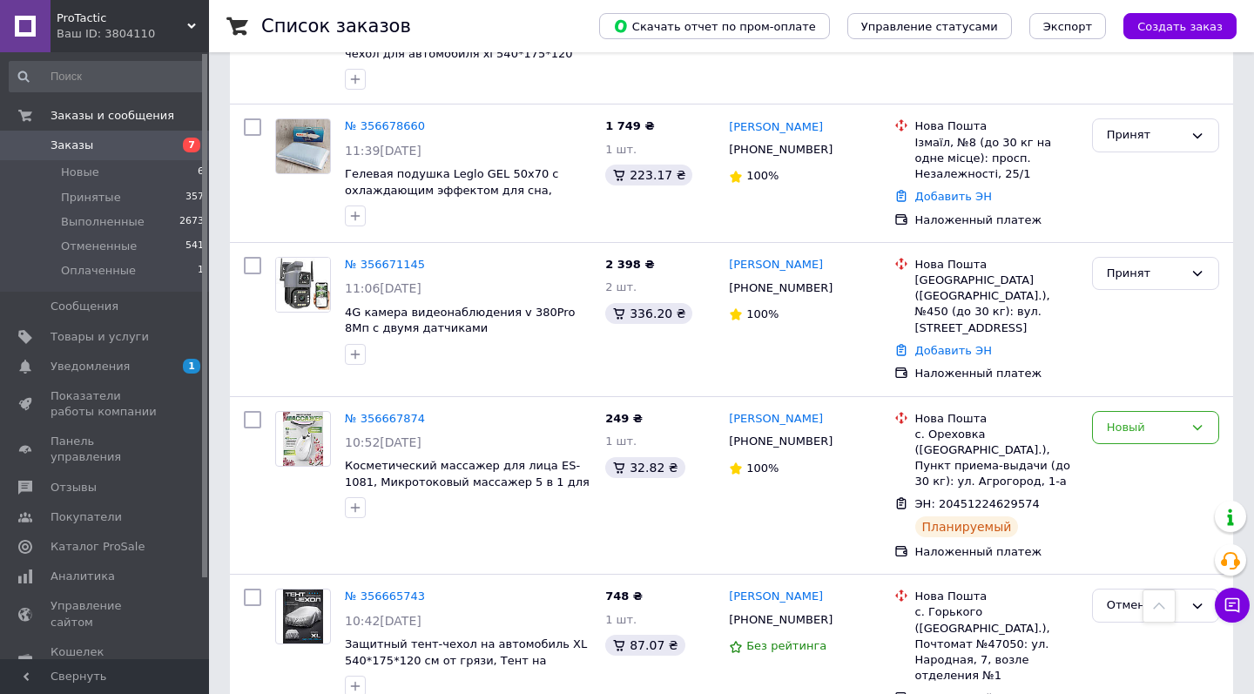
scroll to position [2281, 0]
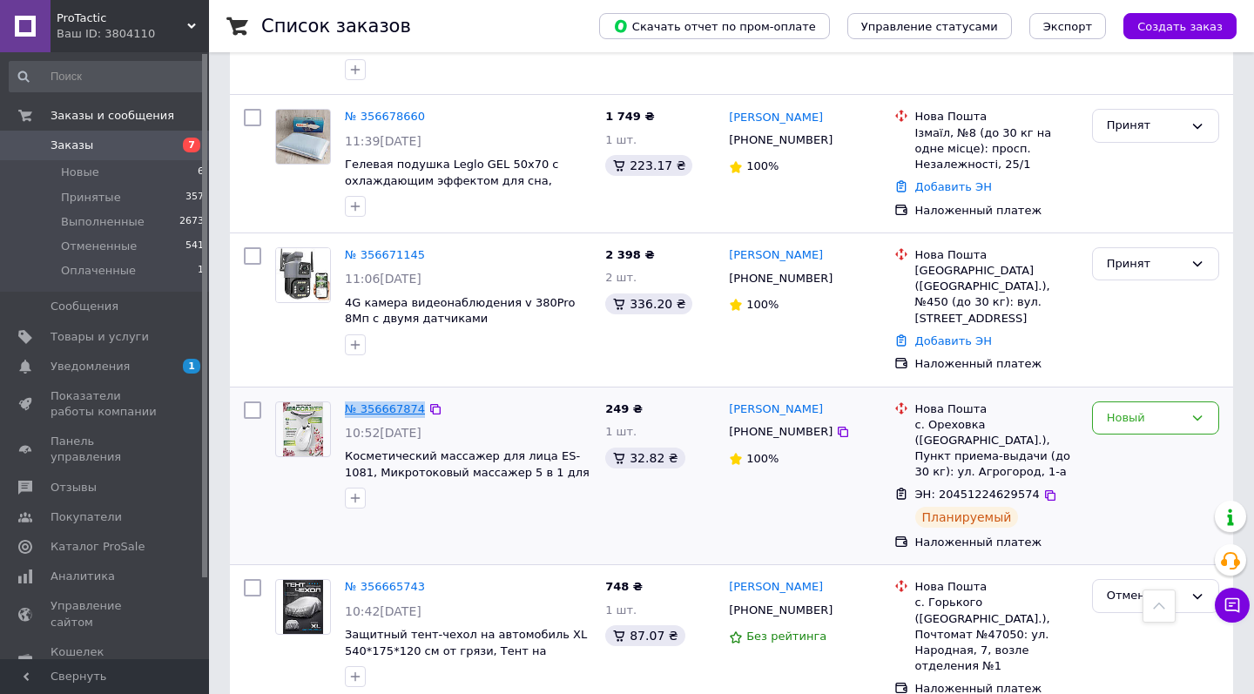
click at [361, 402] on link "№ 356667874" at bounding box center [385, 408] width 80 height 13
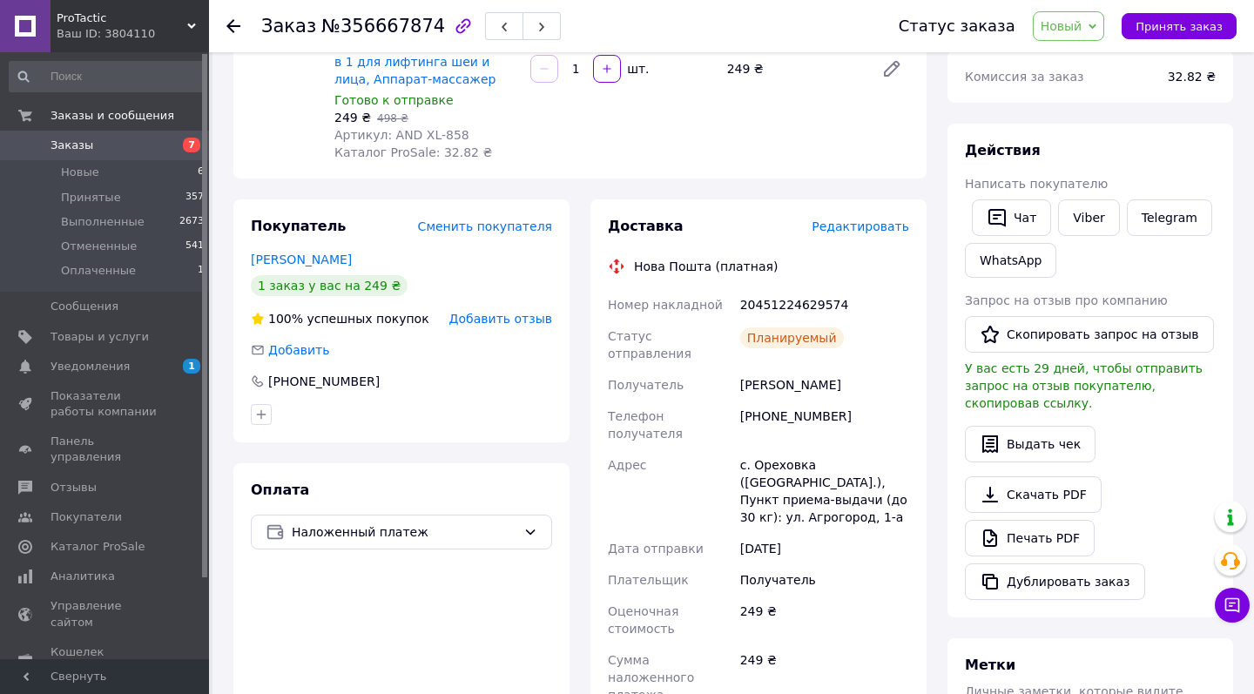
scroll to position [226, 0]
drag, startPoint x: 742, startPoint y: 301, endPoint x: 840, endPoint y: 300, distance: 98.4
click at [841, 300] on div "20451224629574" at bounding box center [825, 302] width 176 height 31
copy div "20451224629574"
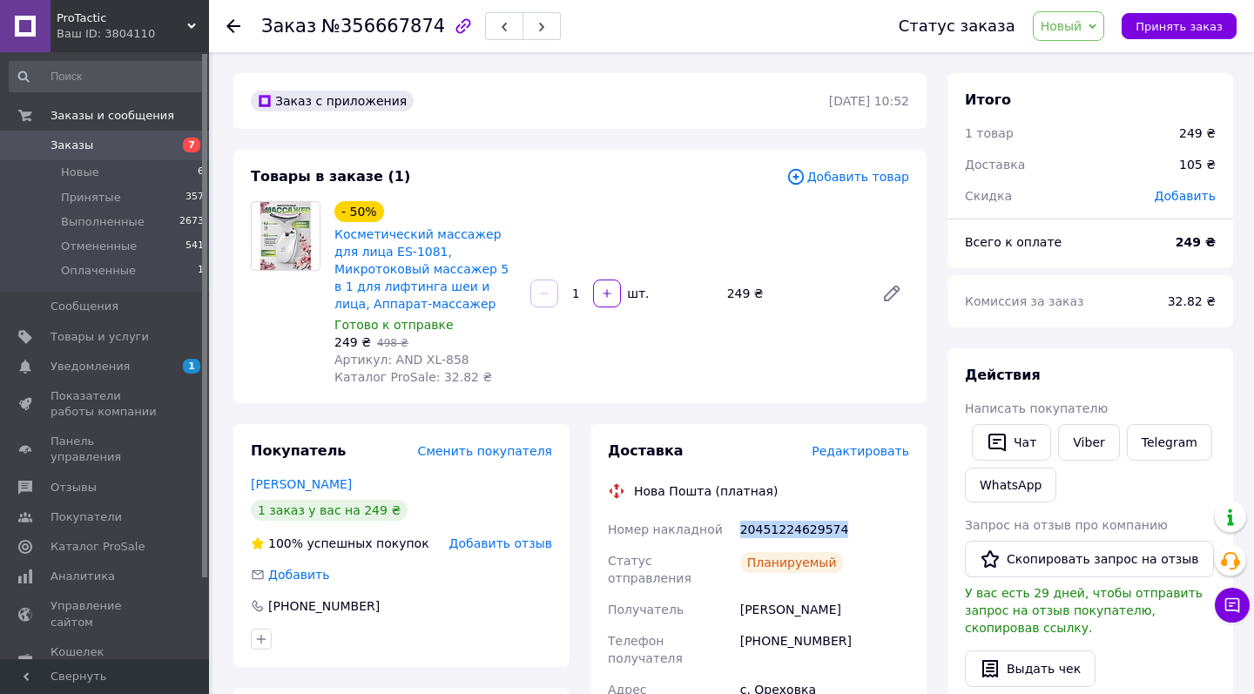
scroll to position [0, 0]
click at [1067, 34] on span "Новый" at bounding box center [1069, 26] width 72 height 30
click at [1071, 60] on li "Принят" at bounding box center [1080, 61] width 92 height 26
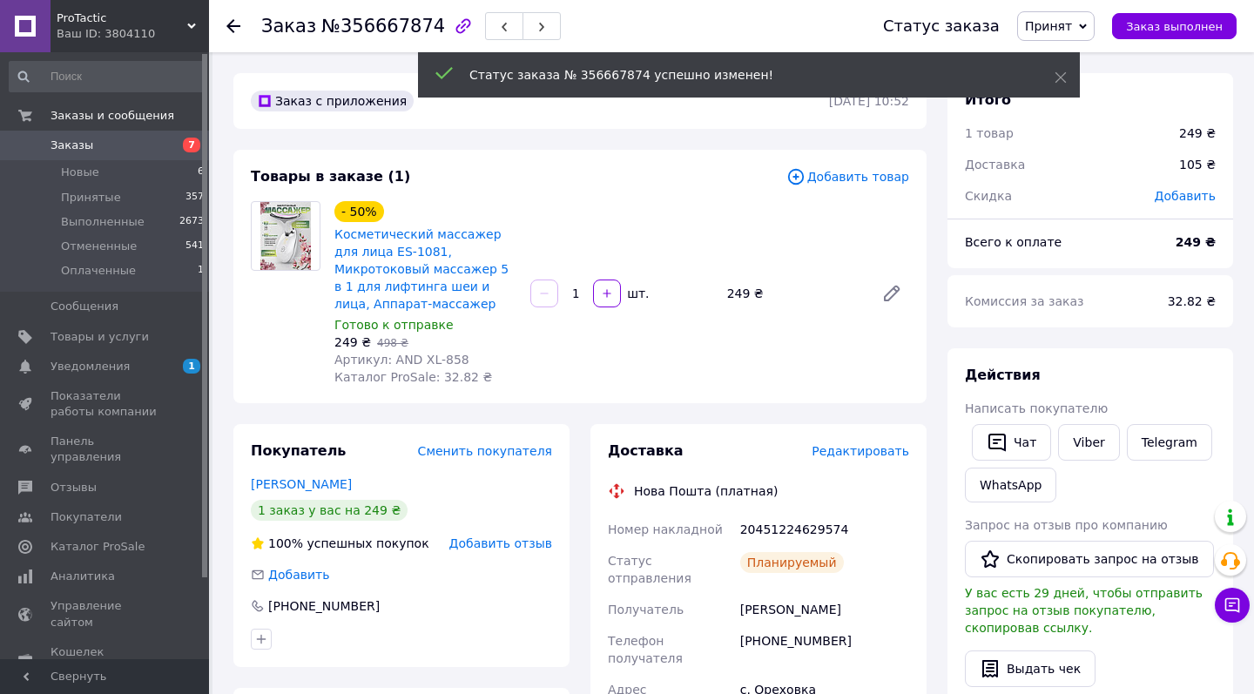
click at [71, 145] on span "Заказы" at bounding box center [72, 146] width 43 height 16
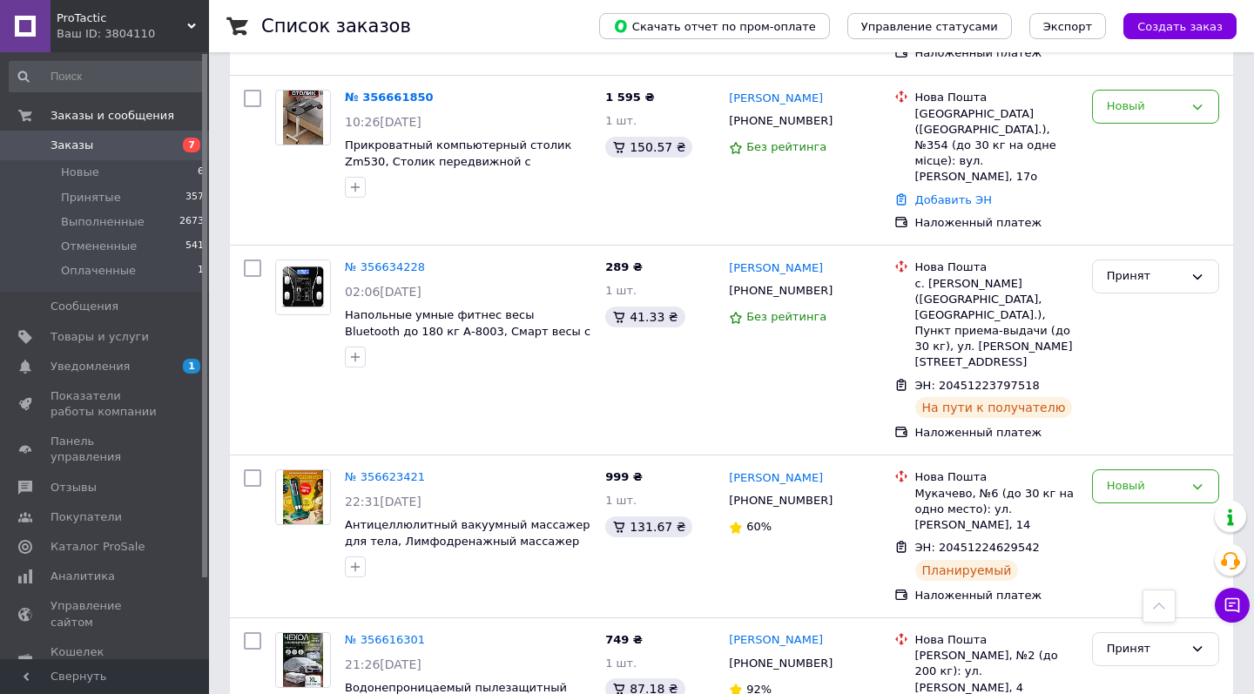
scroll to position [3093, 0]
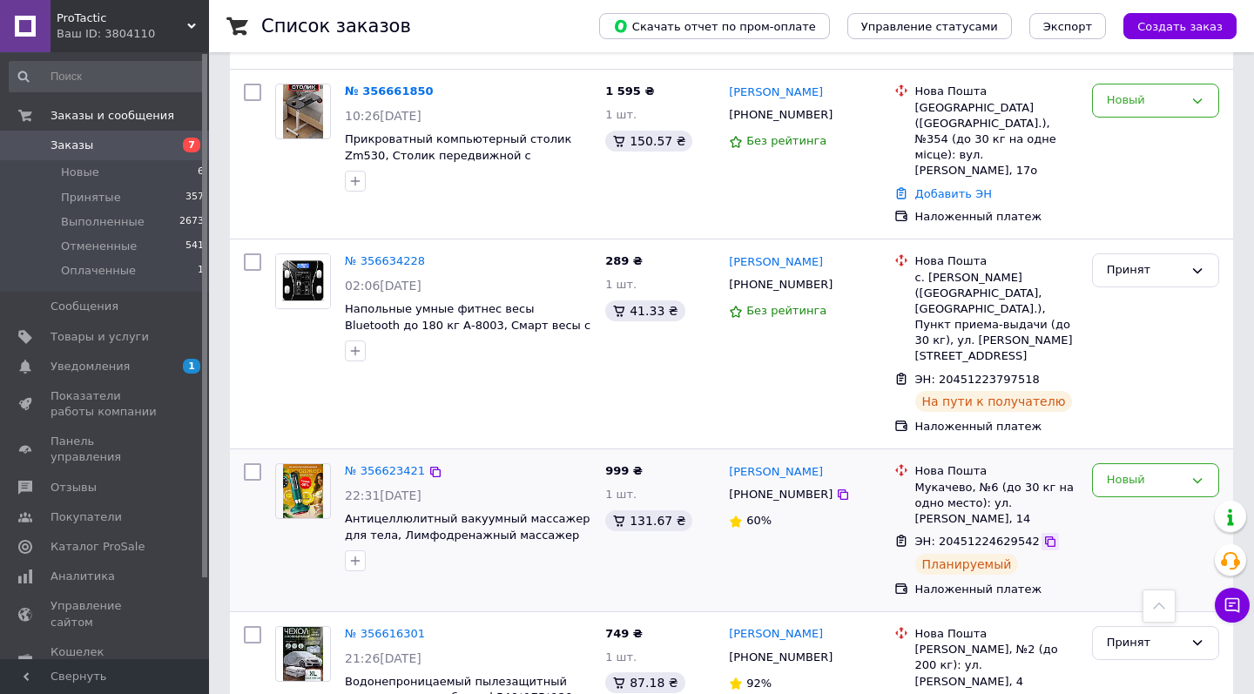
click at [1045, 535] on icon at bounding box center [1050, 542] width 14 height 14
click at [1182, 471] on div "Новый" at bounding box center [1145, 480] width 77 height 18
click at [1141, 501] on li "Принят" at bounding box center [1155, 517] width 125 height 32
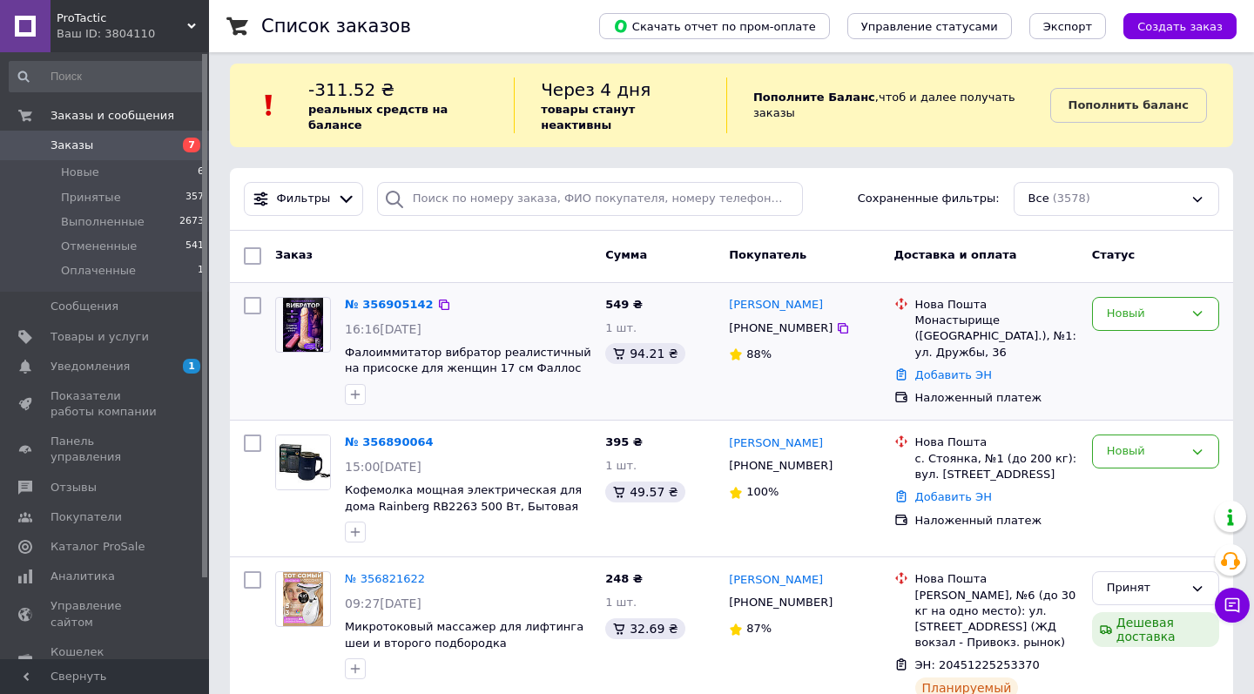
scroll to position [0, 0]
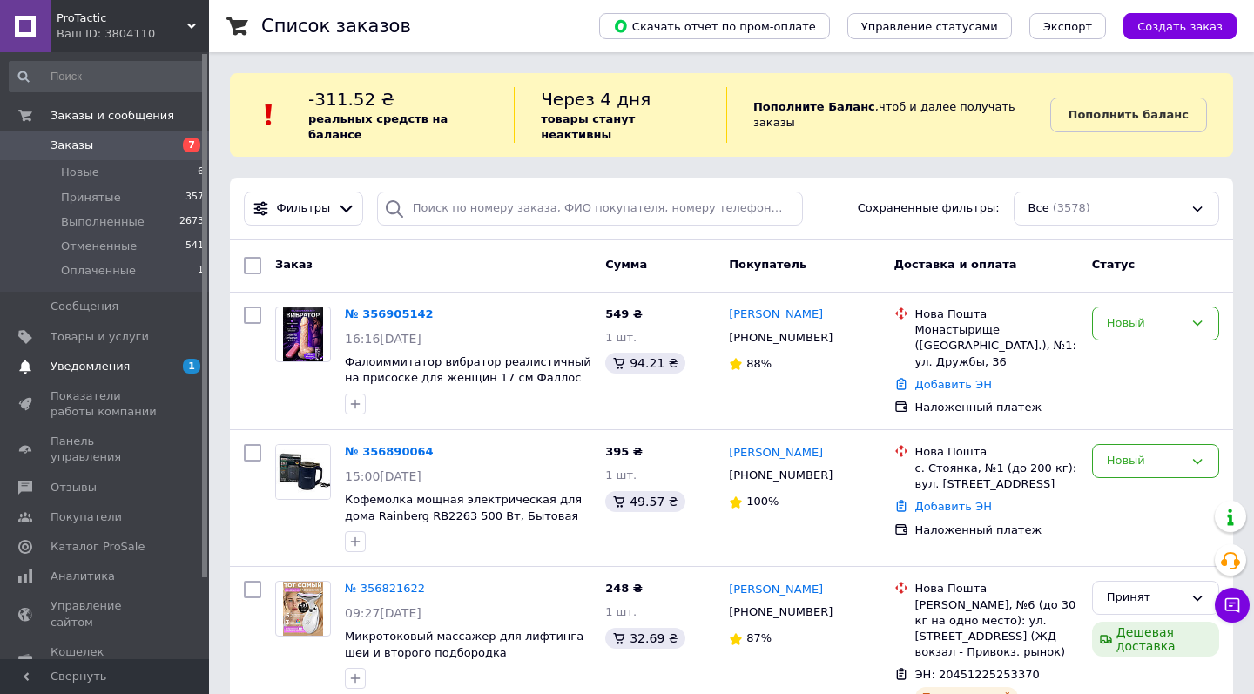
click at [93, 364] on span "Уведомления" at bounding box center [90, 367] width 79 height 16
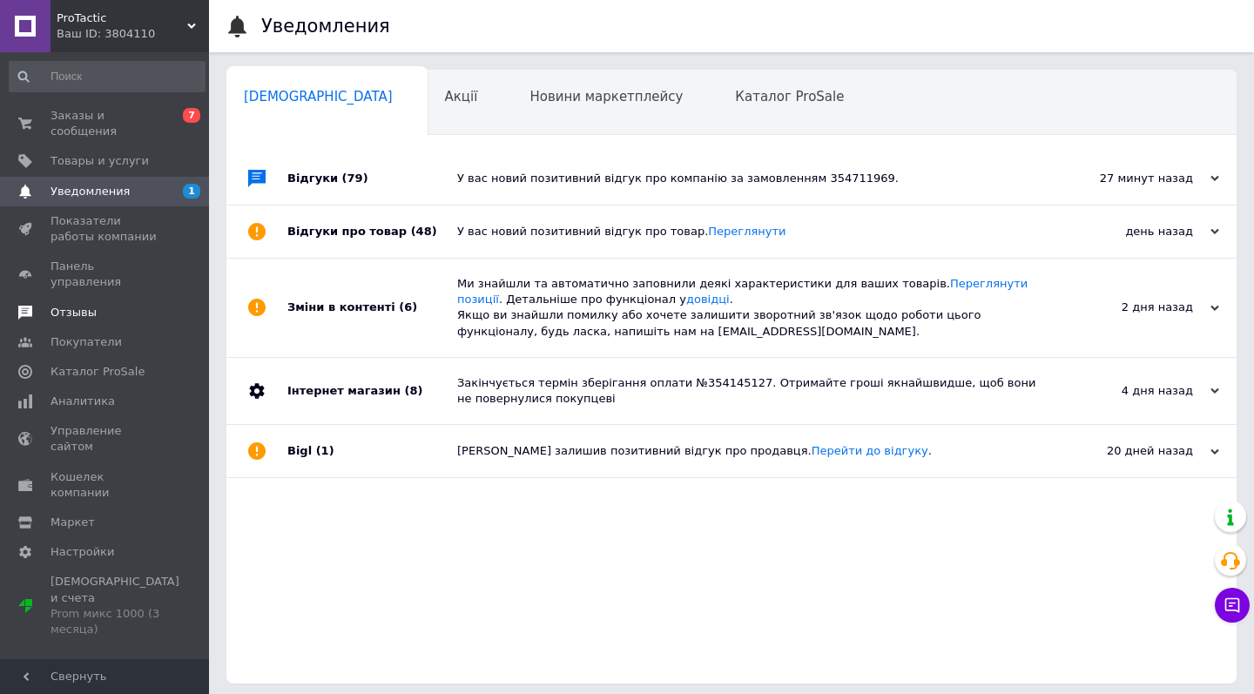
click at [75, 305] on span "Отзывы" at bounding box center [74, 313] width 46 height 16
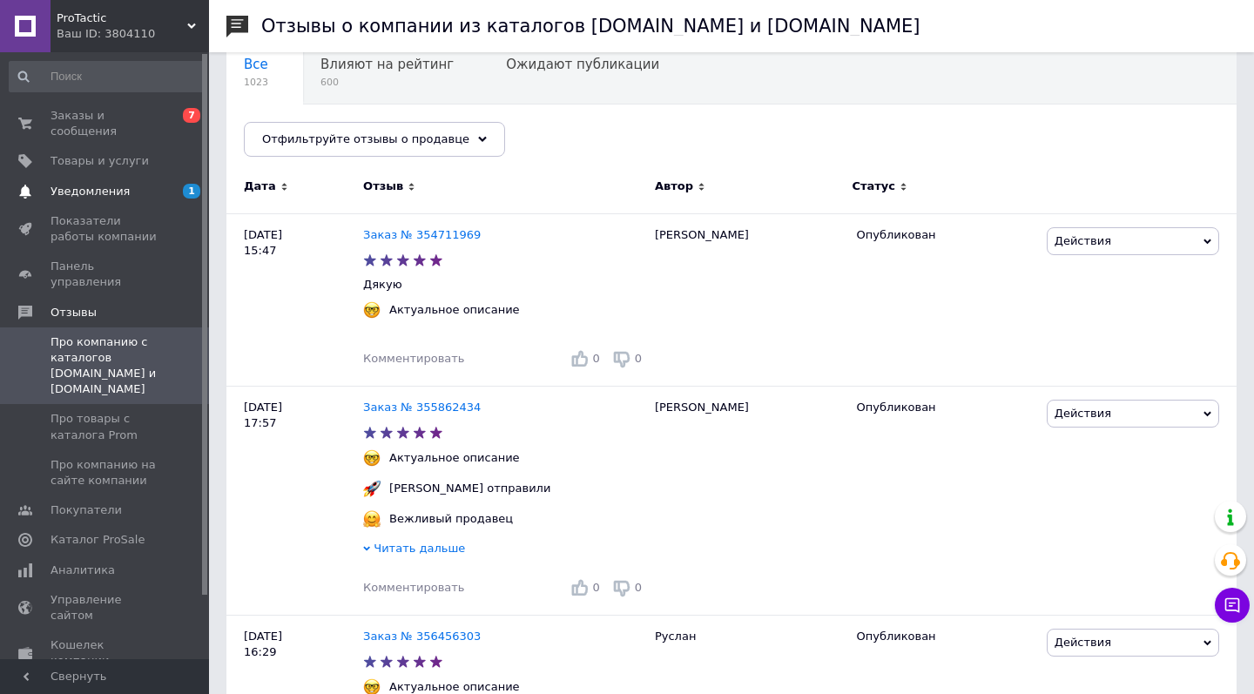
scroll to position [34, 0]
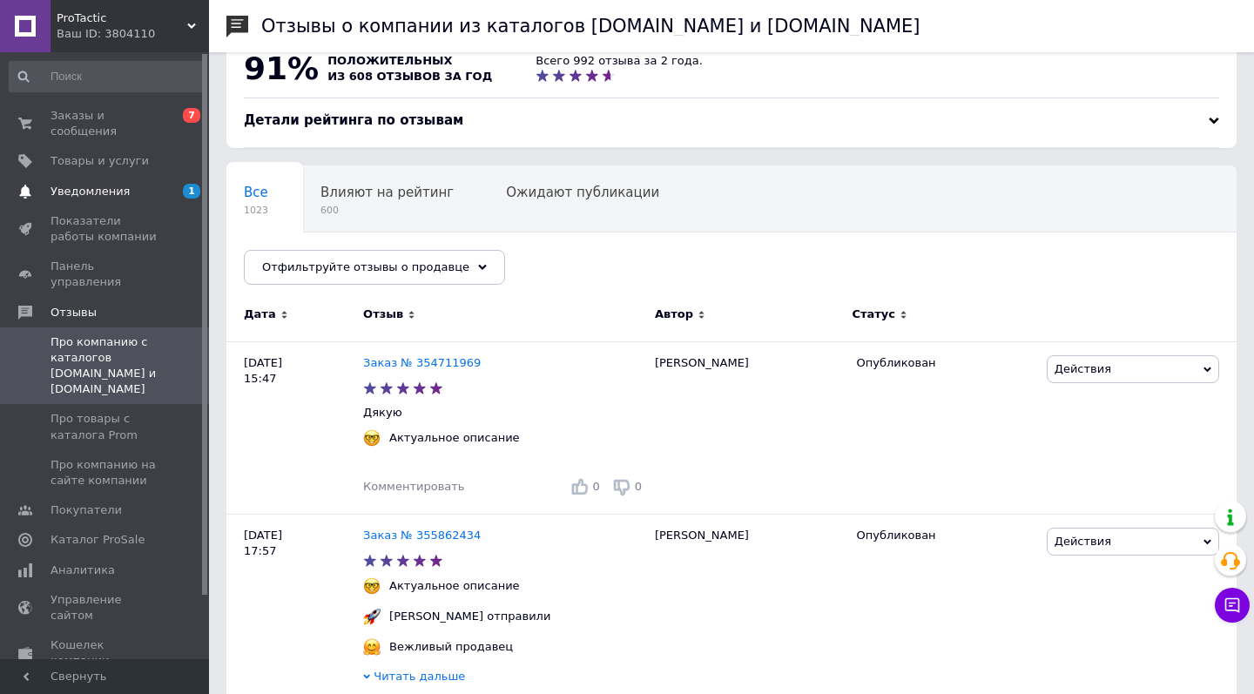
click at [88, 192] on span "Уведомления" at bounding box center [90, 192] width 79 height 16
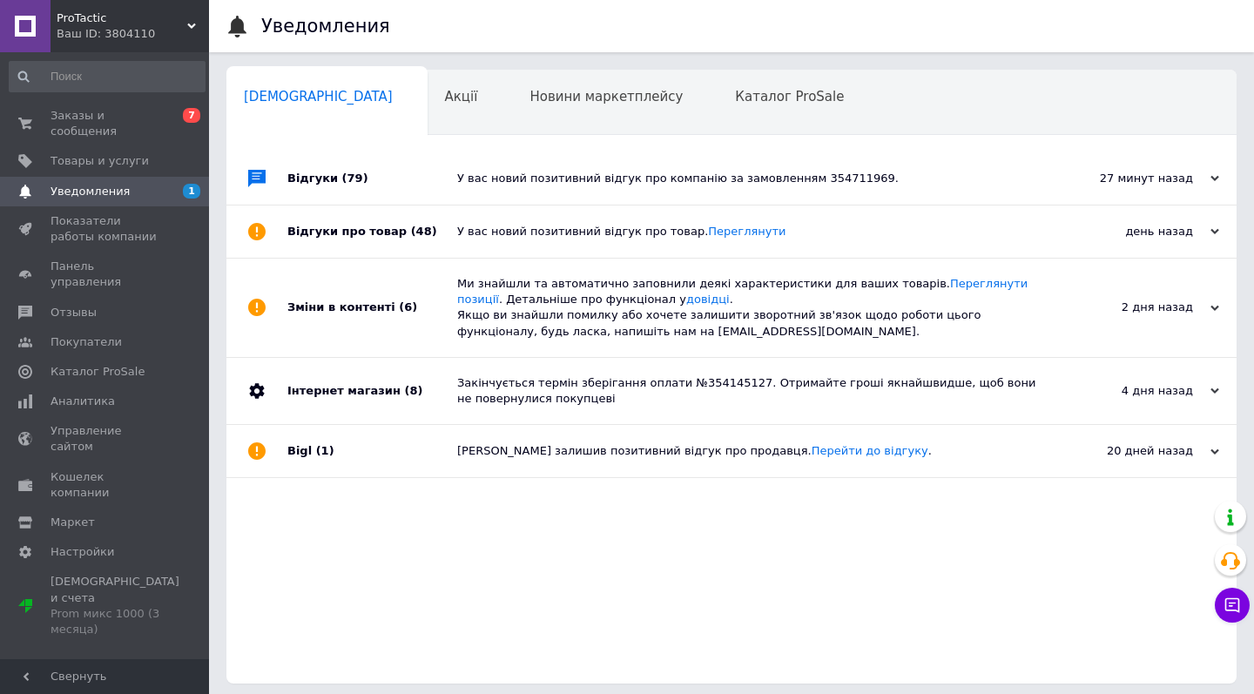
click at [690, 179] on div "У вас новий позитивний відгук про компанію за замовленням 354711969." at bounding box center [751, 179] width 588 height 16
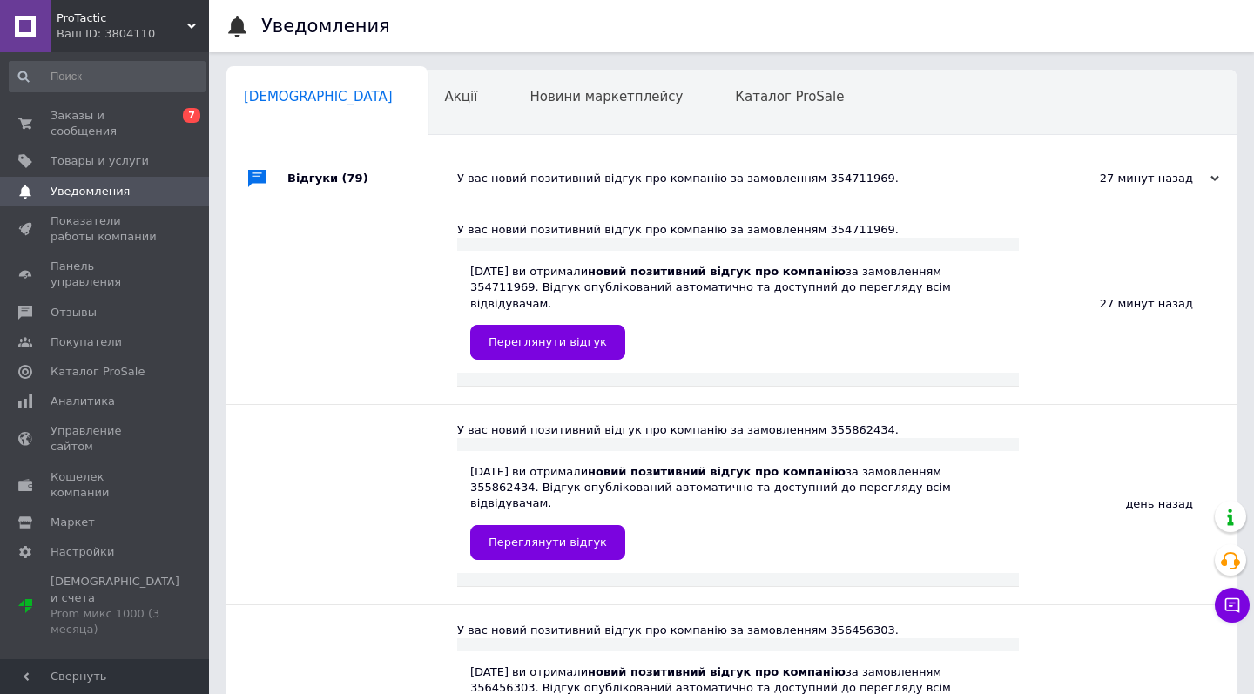
click at [690, 179] on div "У вас новий позитивний відгук про компанію за замовленням 354711969." at bounding box center [751, 179] width 588 height 16
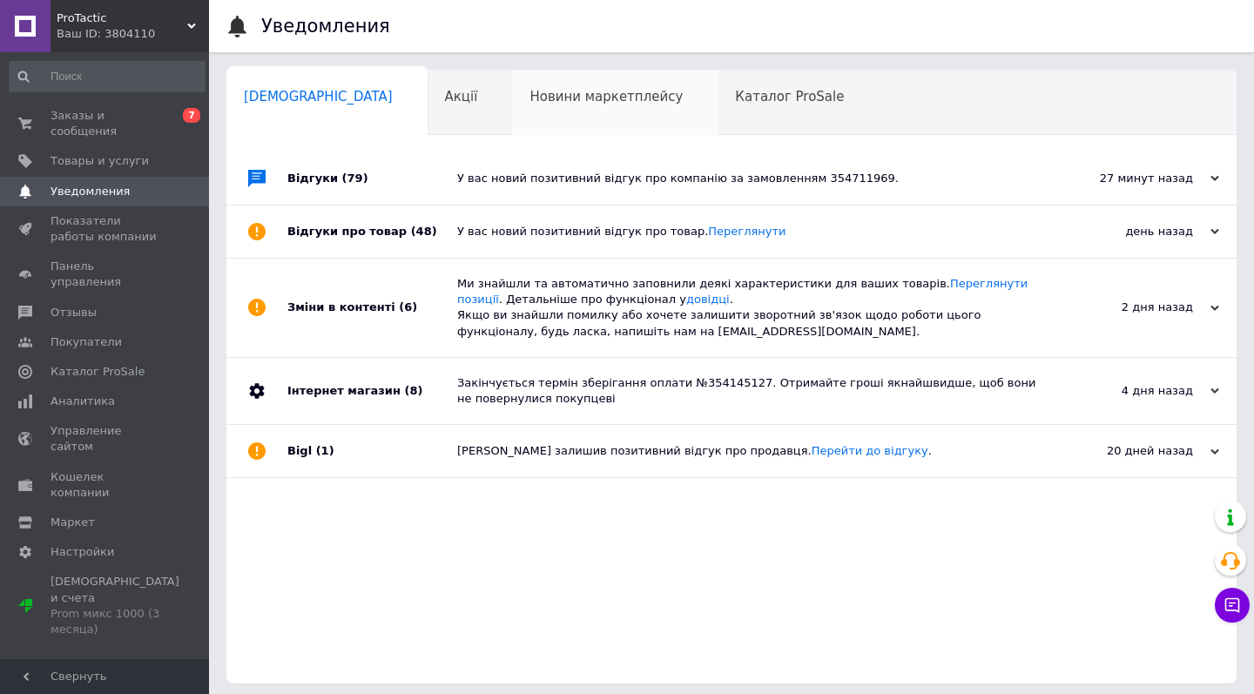
click at [512, 111] on div "Новини маркетплейсу 0" at bounding box center [614, 104] width 205 height 66
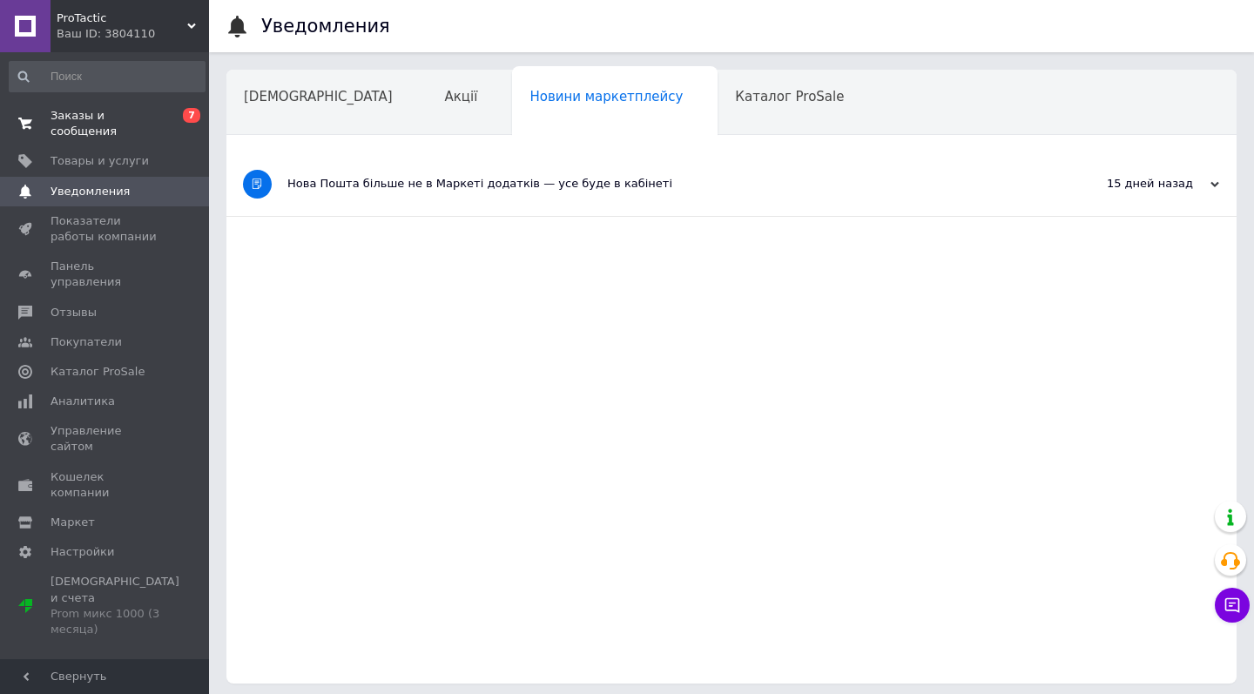
click at [74, 121] on span "Заказы и сообщения" at bounding box center [106, 123] width 111 height 31
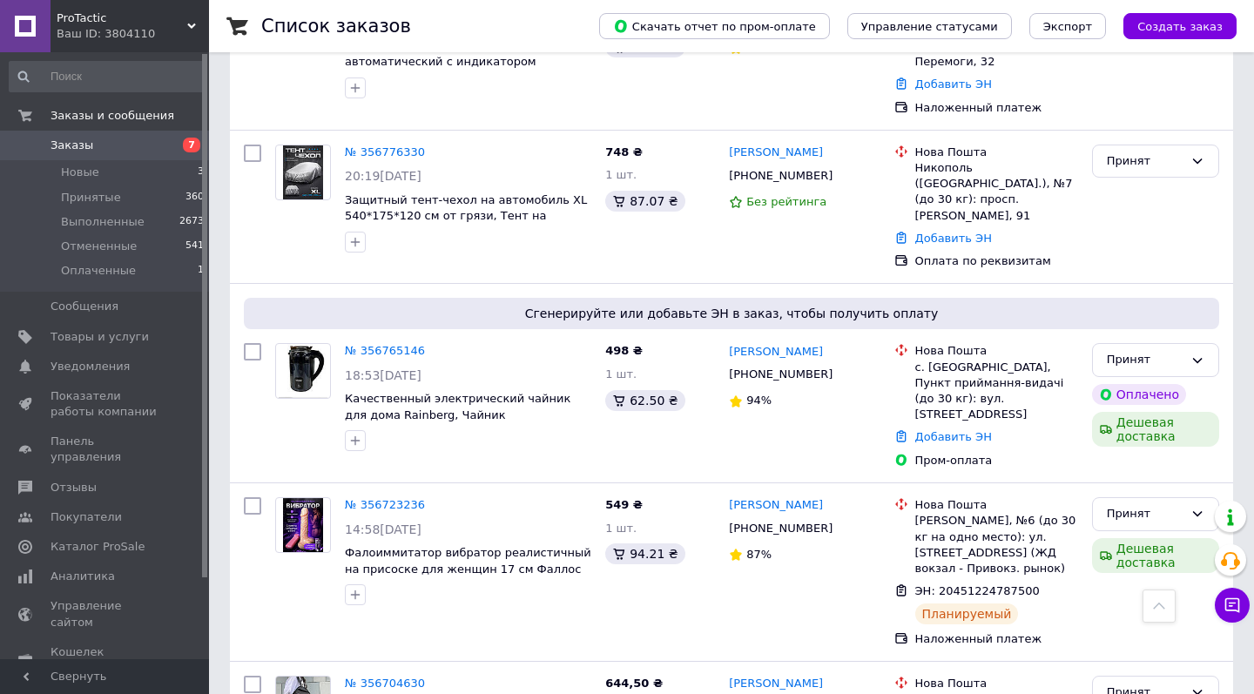
scroll to position [785, 0]
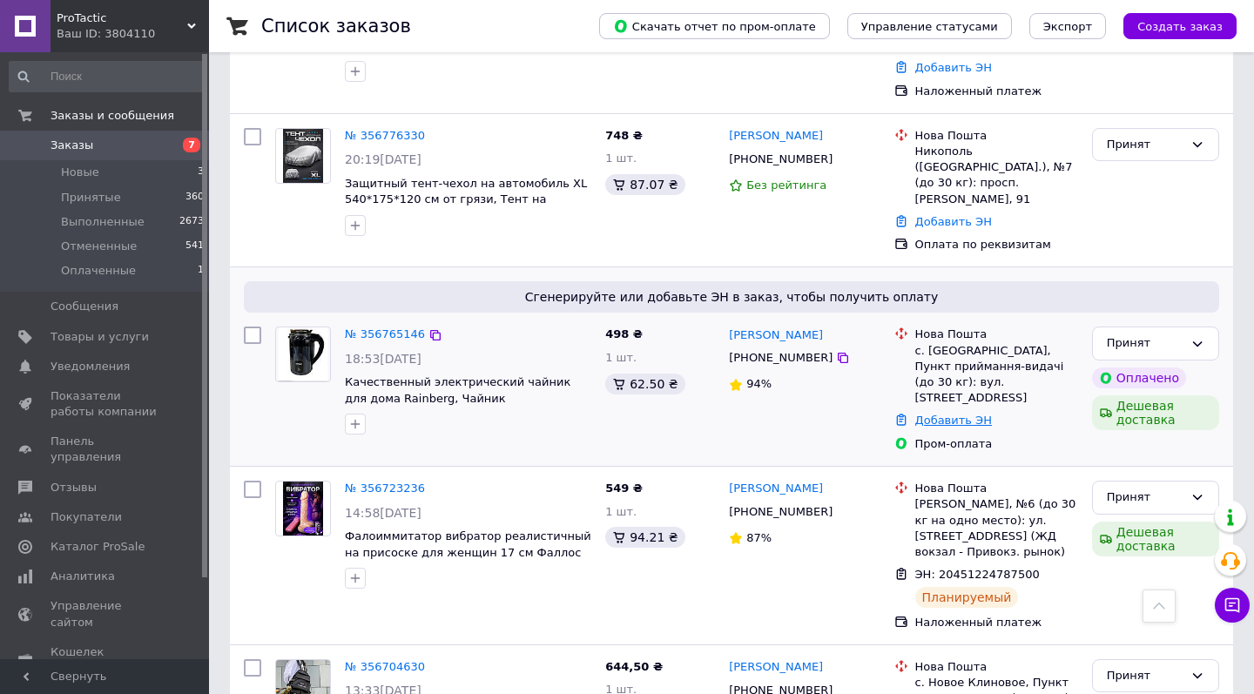
click at [966, 414] on link "Добавить ЭН" at bounding box center [953, 420] width 77 height 13
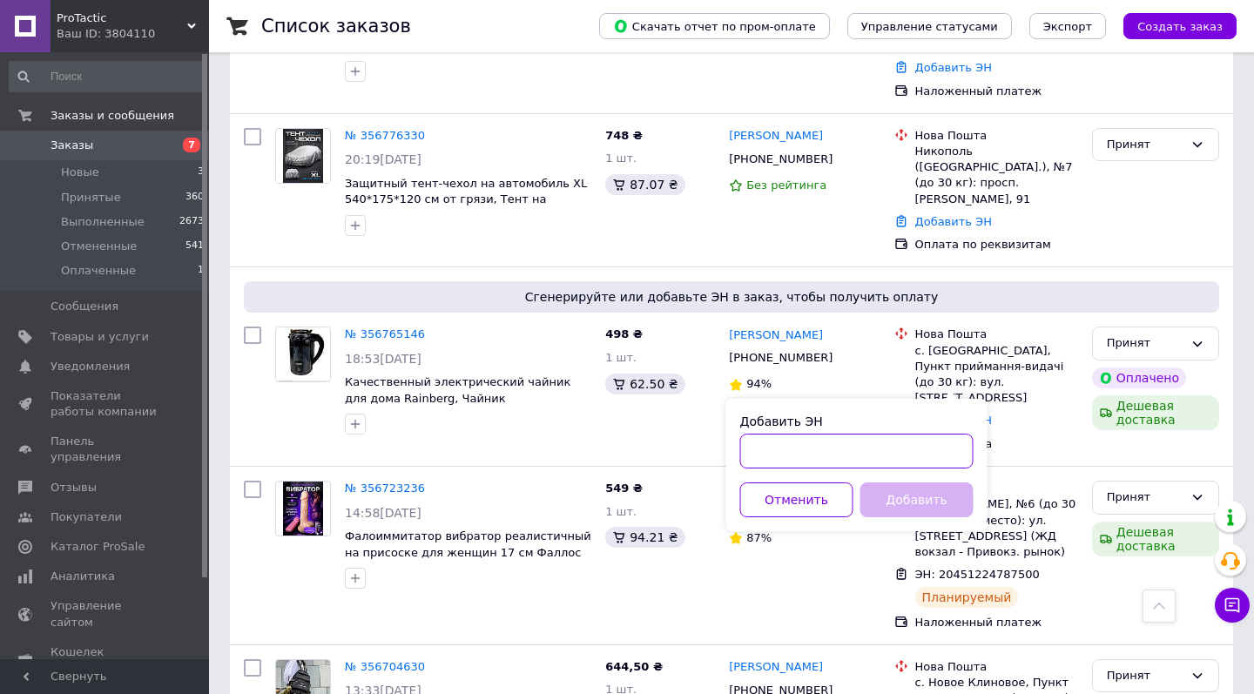
click at [811, 460] on input "Добавить ЭН" at bounding box center [856, 451] width 233 height 35
paste input "20451224665227"
type input "20451224665227"
drag, startPoint x: 906, startPoint y: 489, endPoint x: 904, endPoint y: 461, distance: 28.8
click at [906, 490] on button "Добавить" at bounding box center [916, 499] width 113 height 35
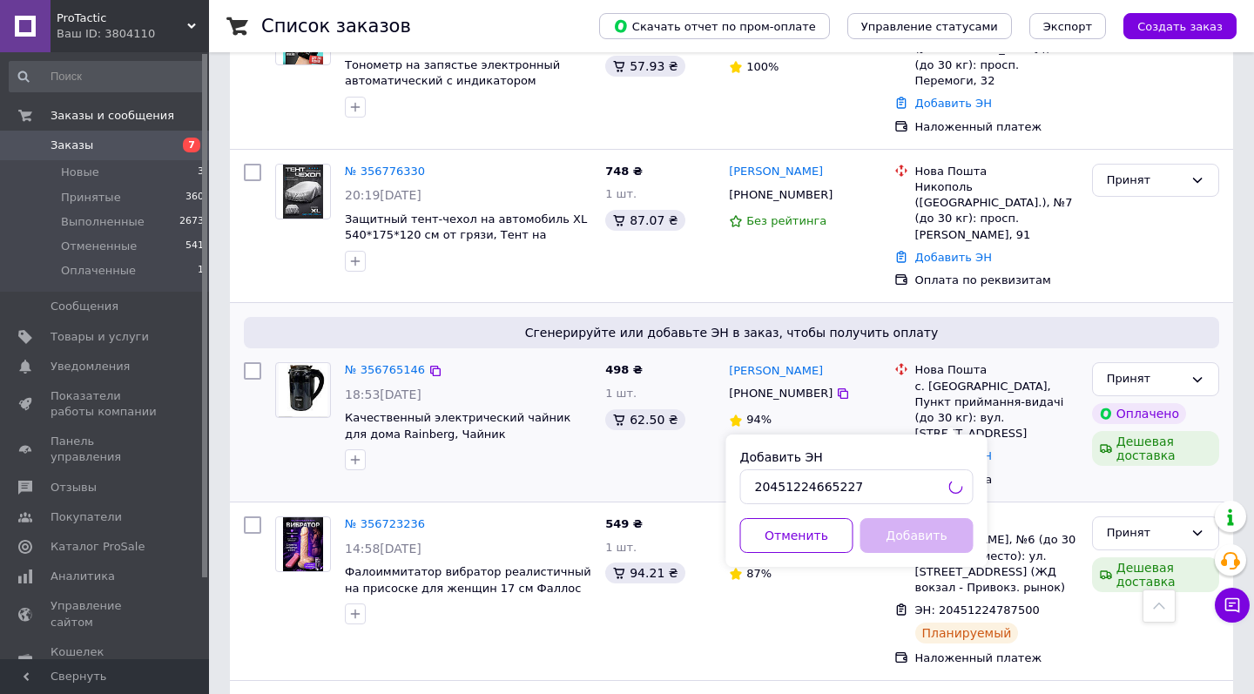
scroll to position [737, 0]
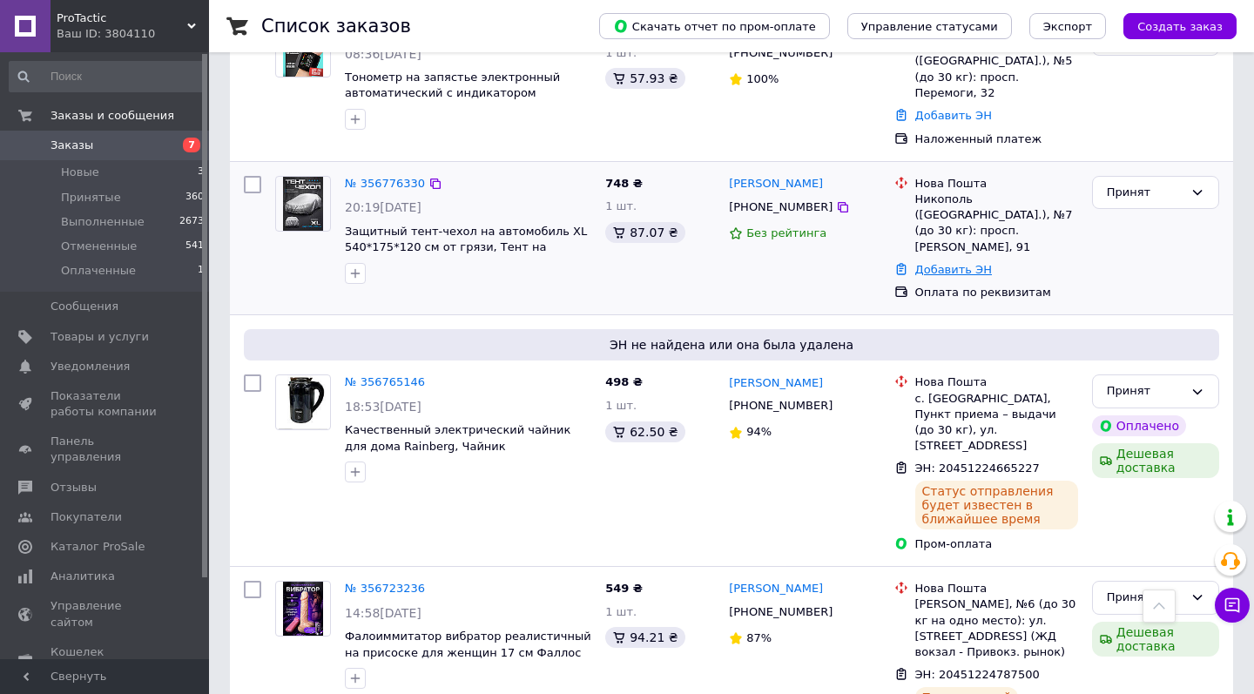
click at [960, 263] on link "Добавить ЭН" at bounding box center [953, 269] width 77 height 13
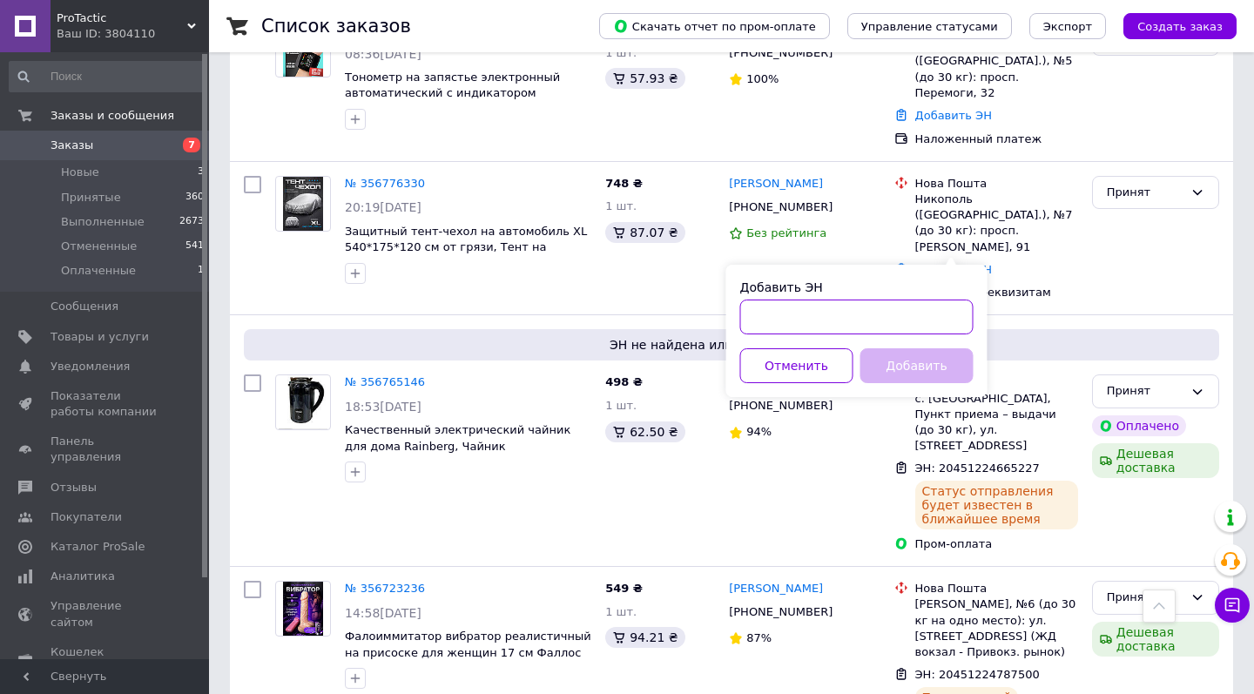
click at [865, 313] on input "Добавить ЭН" at bounding box center [856, 317] width 233 height 35
paste input "20451224649899"
type input "20451224649899"
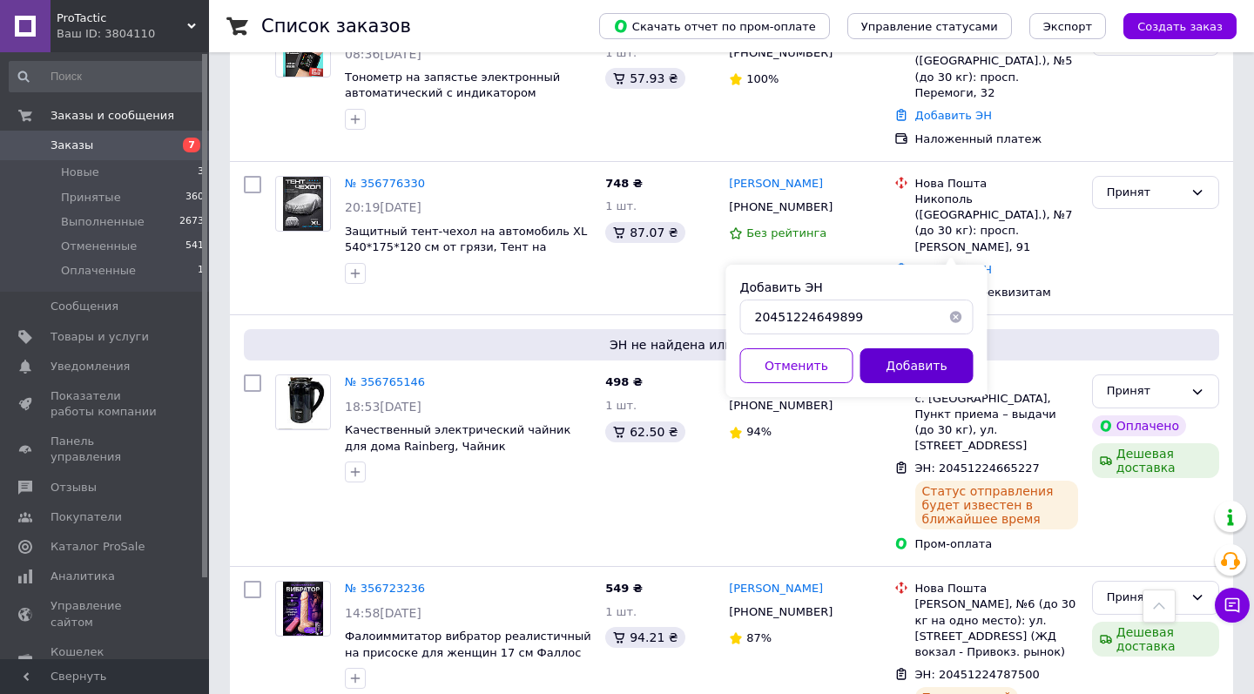
click at [913, 372] on button "Добавить" at bounding box center [916, 365] width 113 height 35
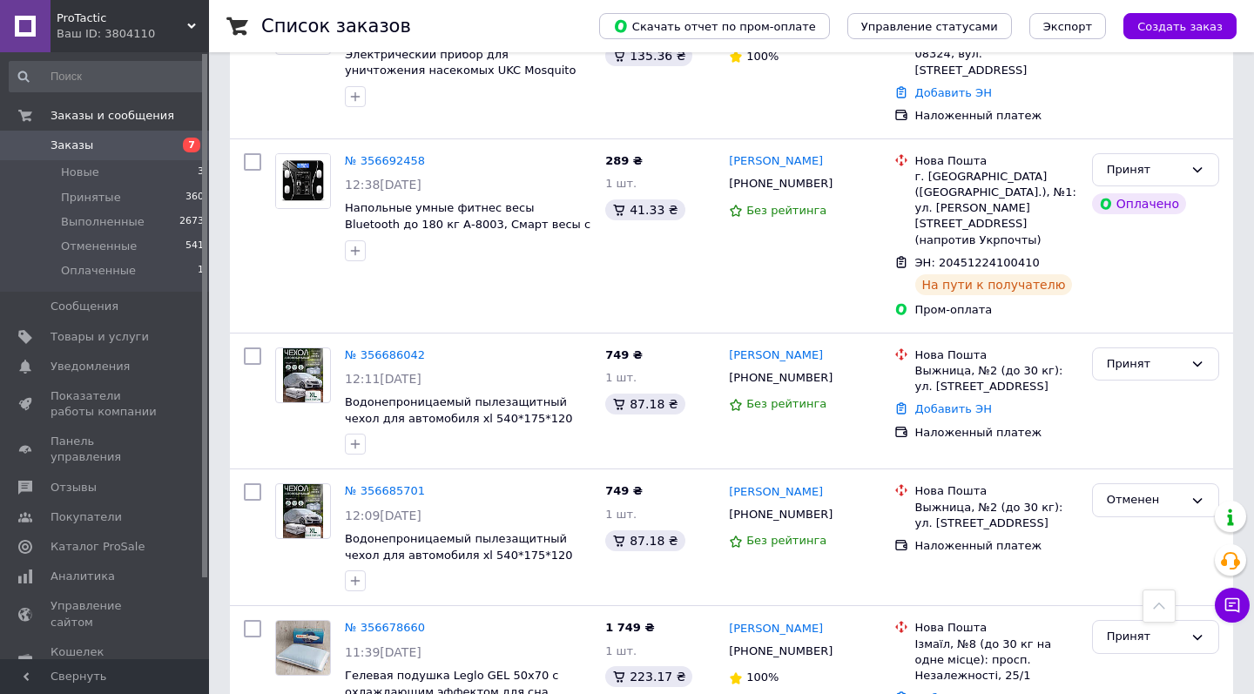
scroll to position [1881, 0]
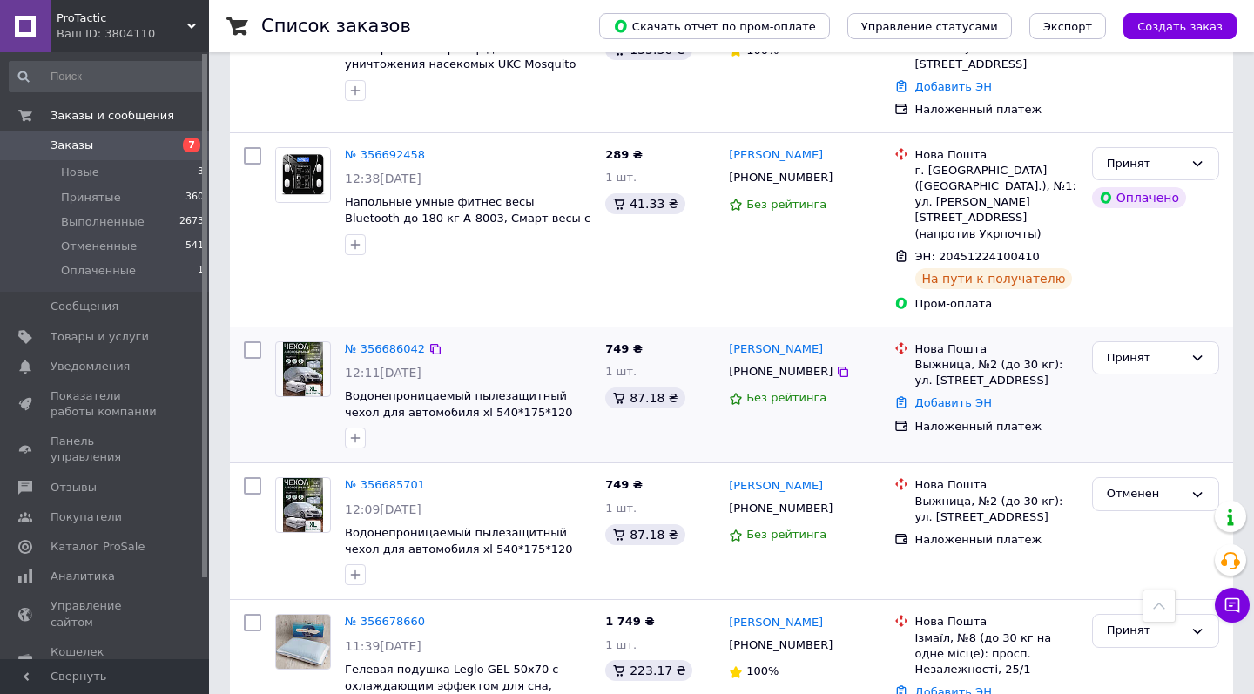
click at [942, 396] on link "Добавить ЭН" at bounding box center [953, 402] width 77 height 13
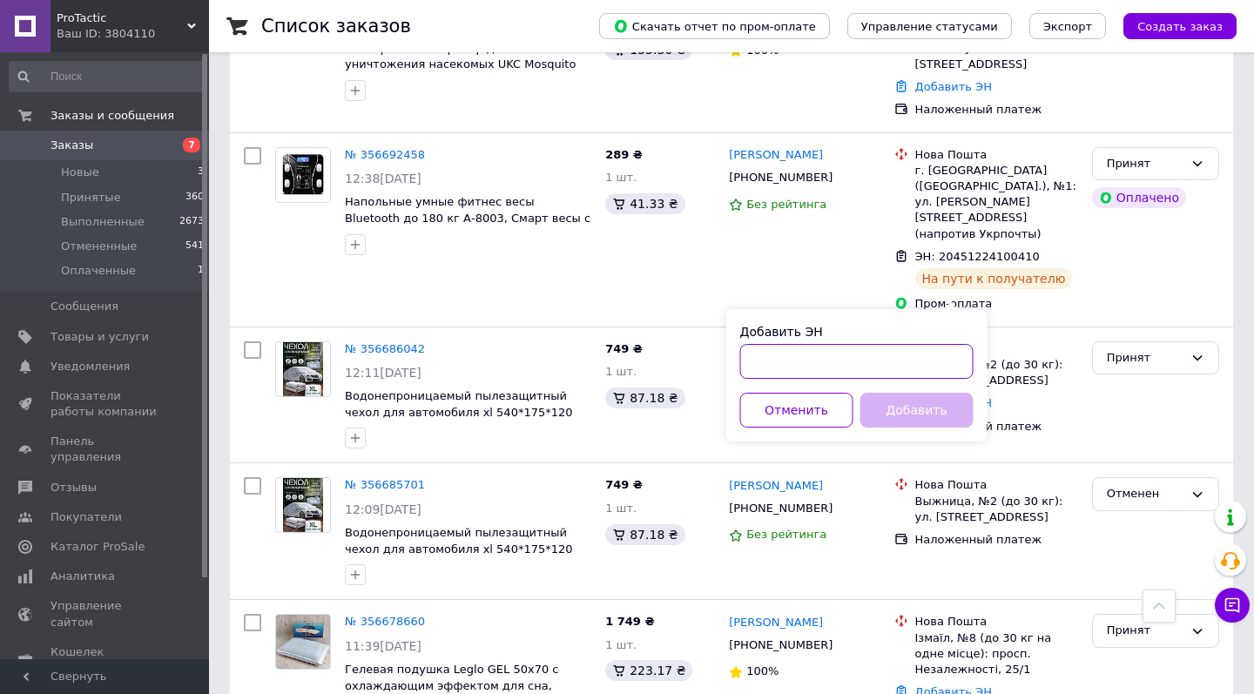
click at [897, 374] on input "Добавить ЭН" at bounding box center [856, 361] width 233 height 35
paste input "20451224622921"
type input "20451224622921"
click at [926, 403] on button "Добавить" at bounding box center [916, 410] width 113 height 35
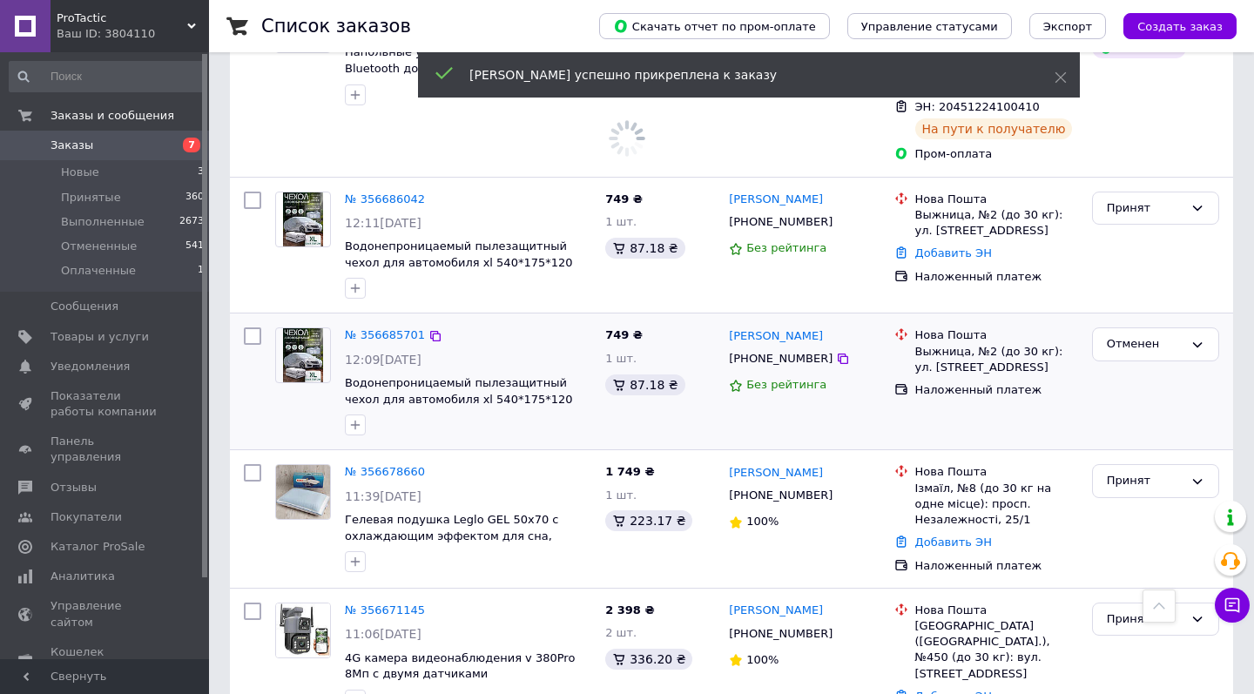
scroll to position [2039, 0]
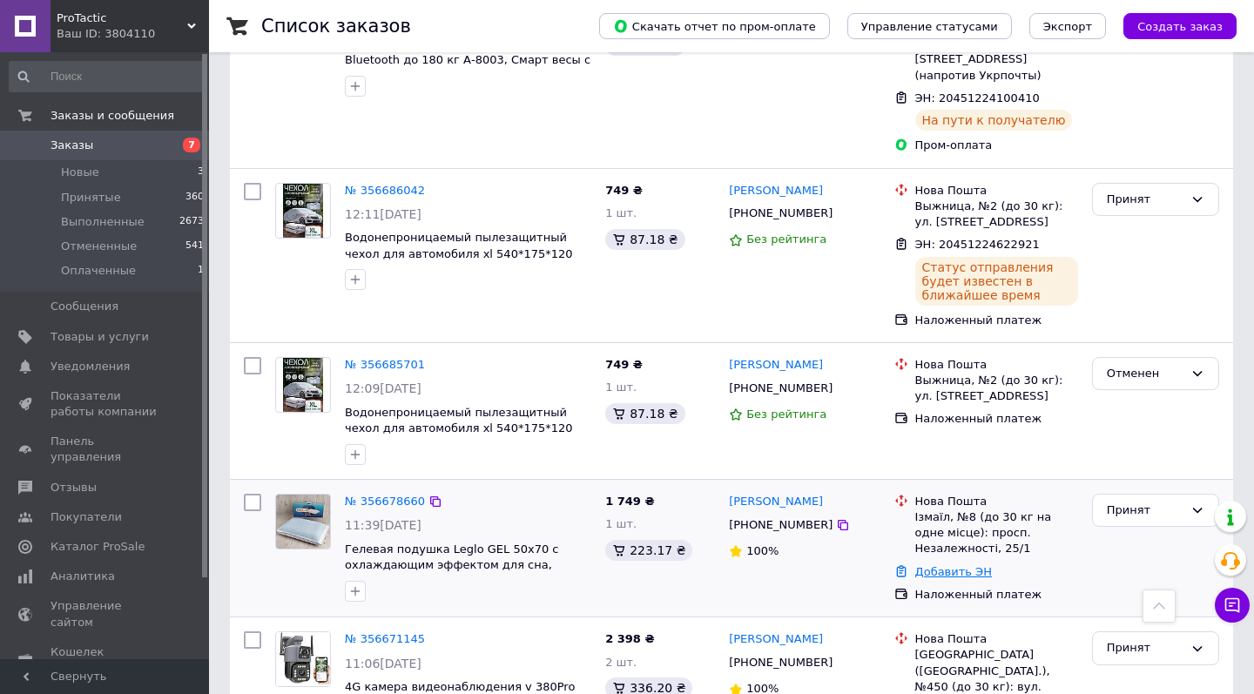
click at [954, 565] on link "Добавить ЭН" at bounding box center [953, 571] width 77 height 13
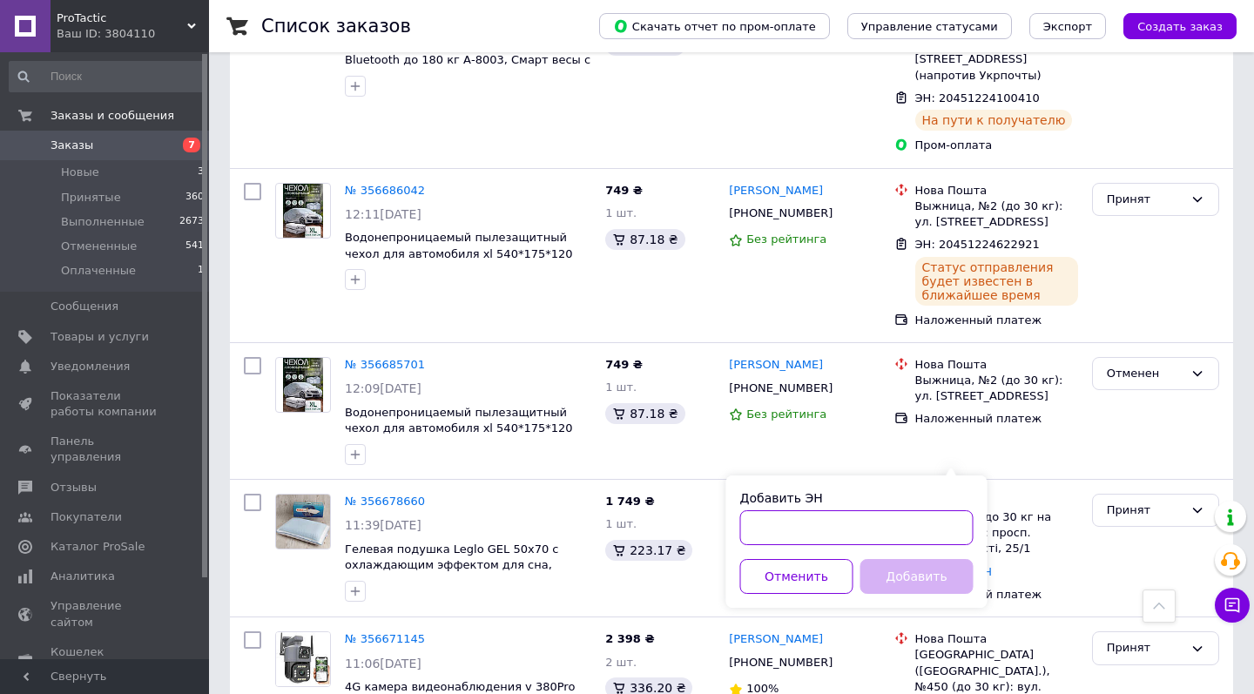
click at [832, 524] on input "Добавить ЭН" at bounding box center [856, 527] width 233 height 35
paste input "20451224645372"
type input "20451224645372"
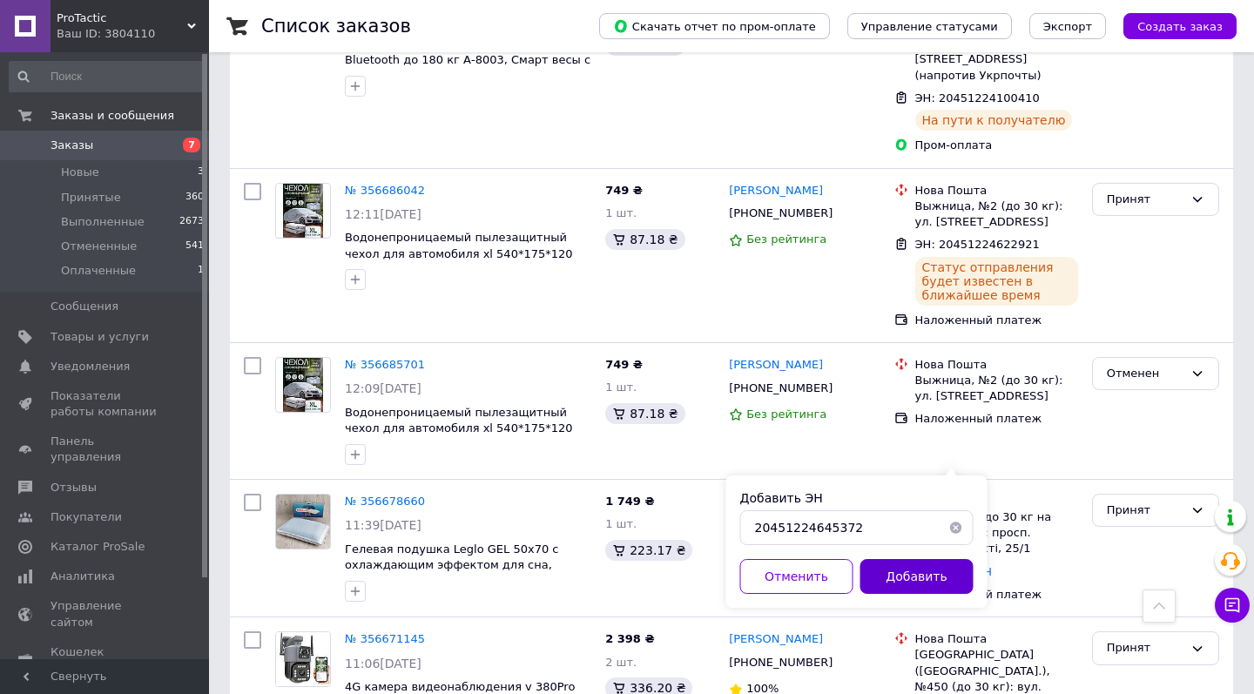
click at [902, 576] on button "Добавить" at bounding box center [916, 576] width 113 height 35
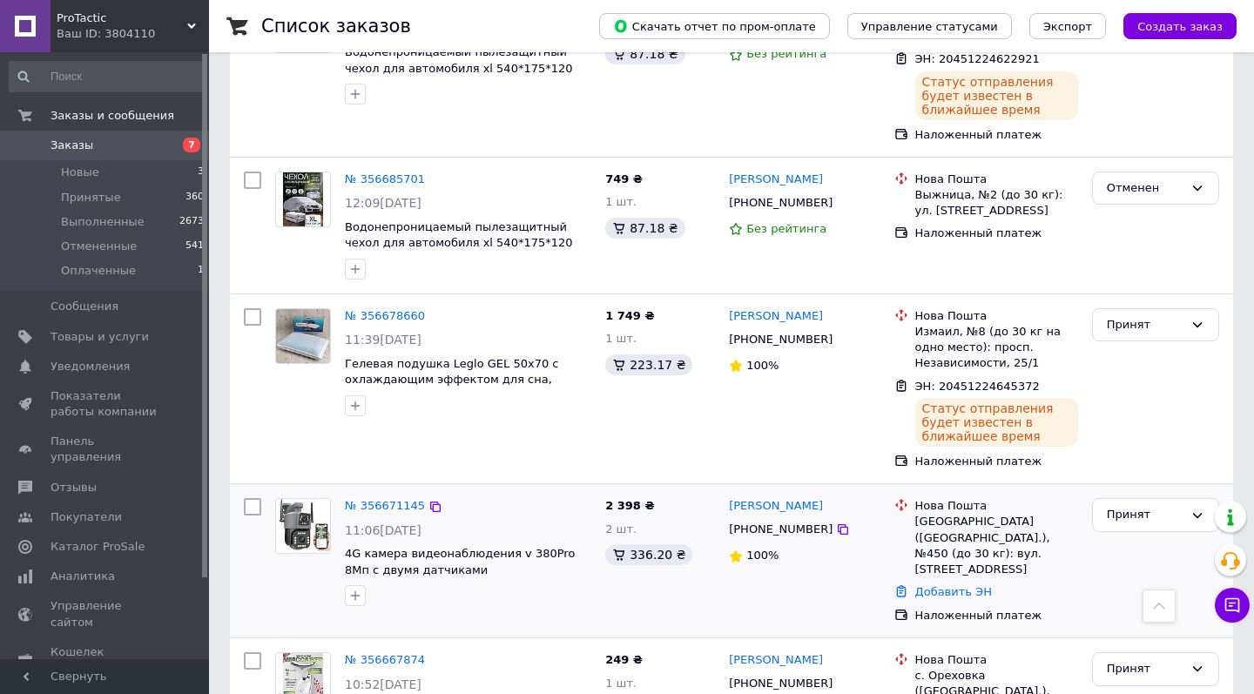
scroll to position [2155, 0]
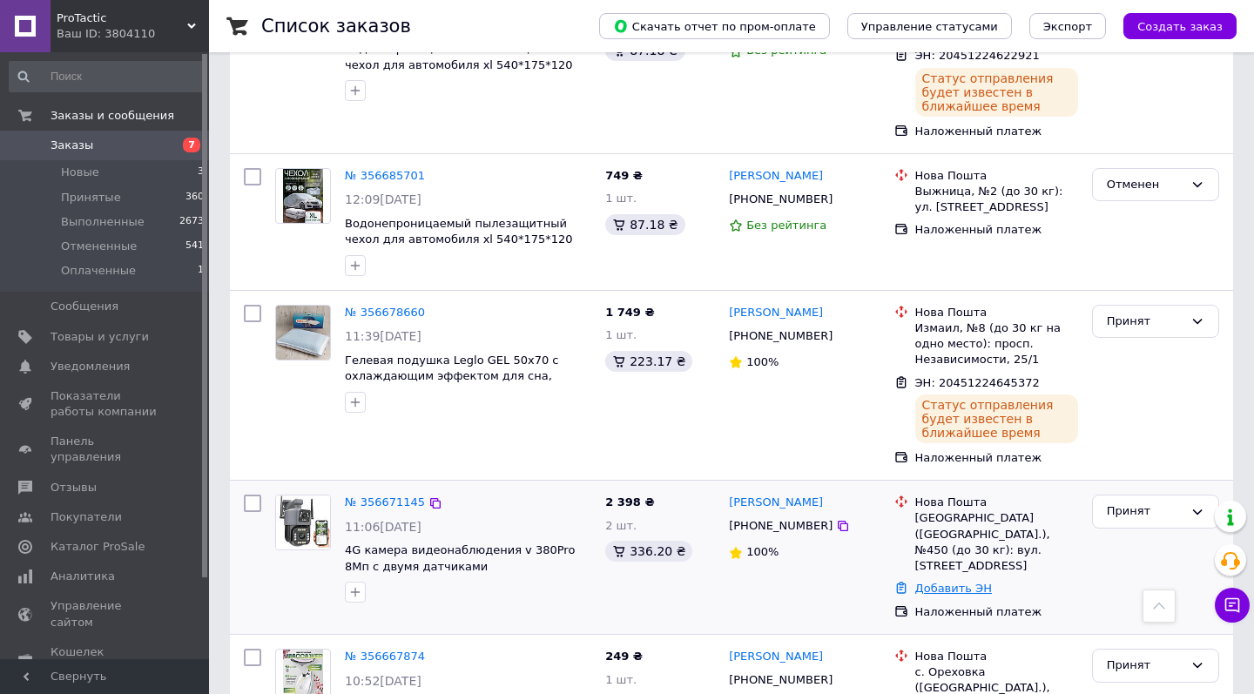
click at [962, 582] on link "Добавить ЭН" at bounding box center [953, 588] width 77 height 13
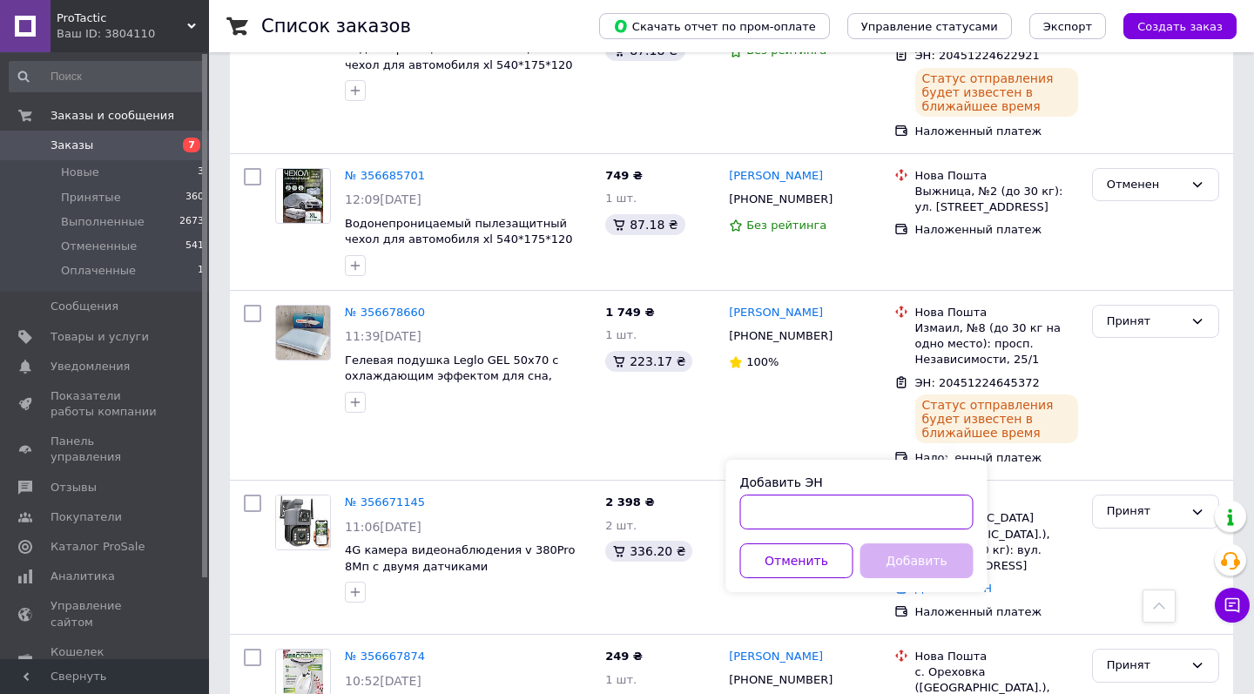
click at [865, 508] on input "Добавить ЭН" at bounding box center [856, 512] width 233 height 35
paste input "20451224117653"
type input "20451224117653"
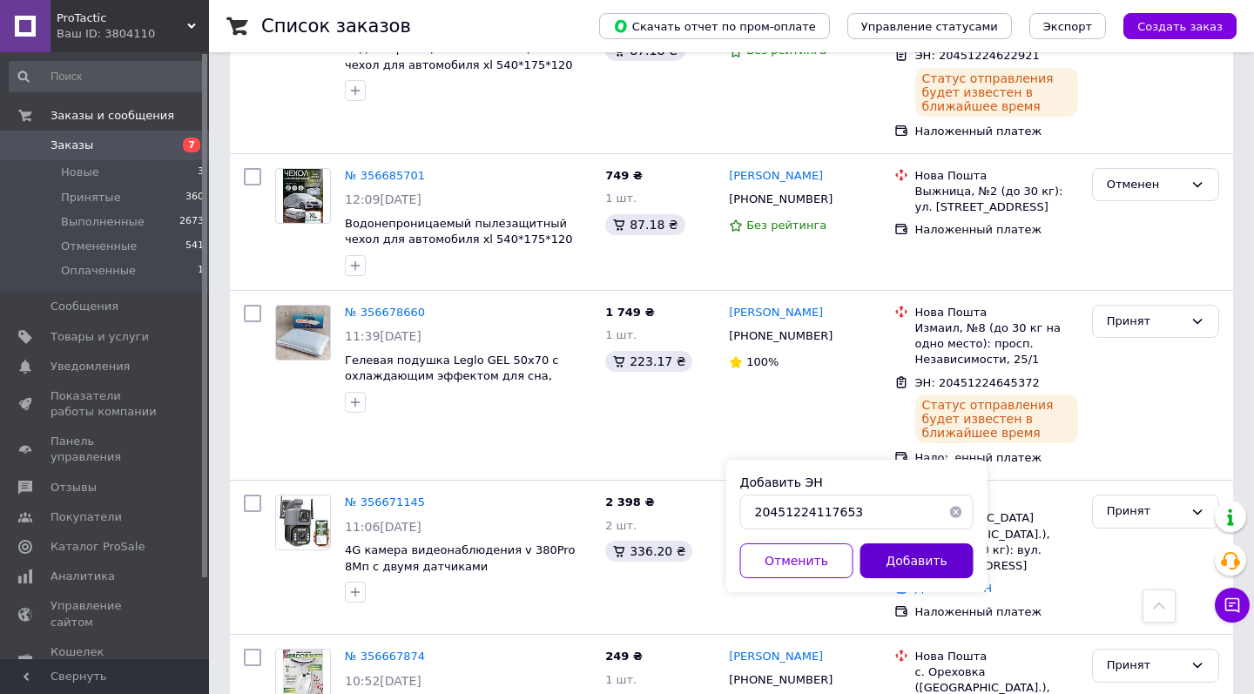
click at [903, 554] on button "Добавить" at bounding box center [916, 560] width 113 height 35
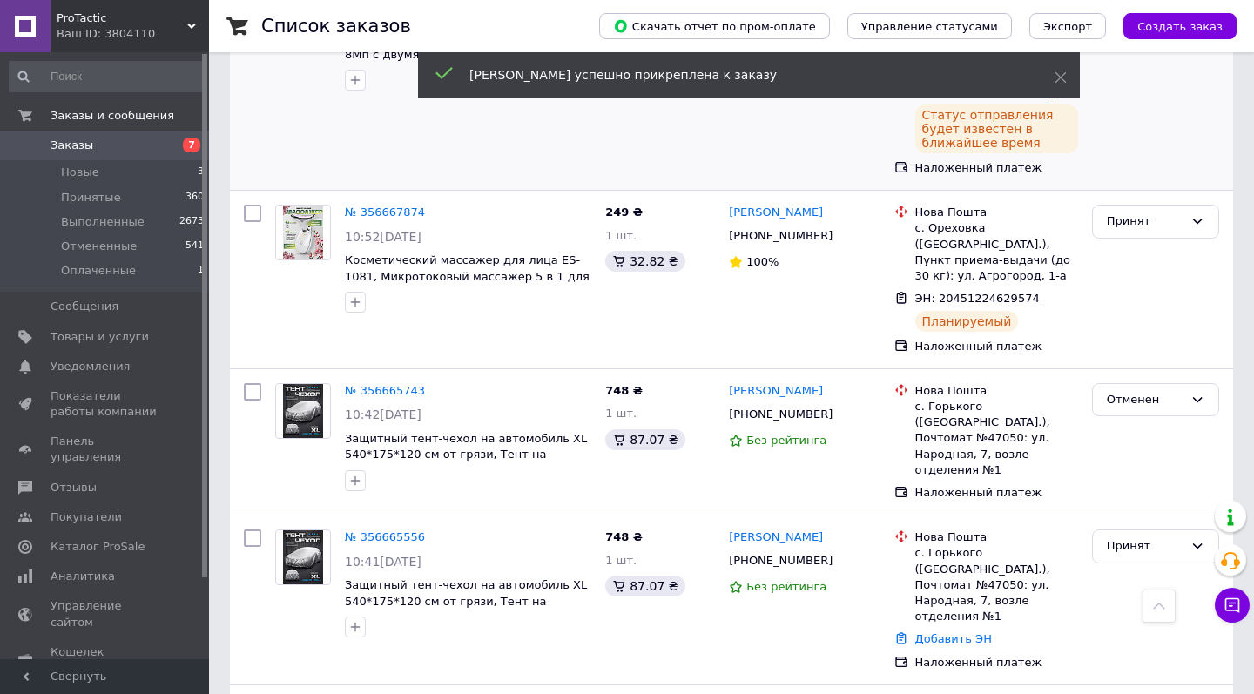
scroll to position [2649, 0]
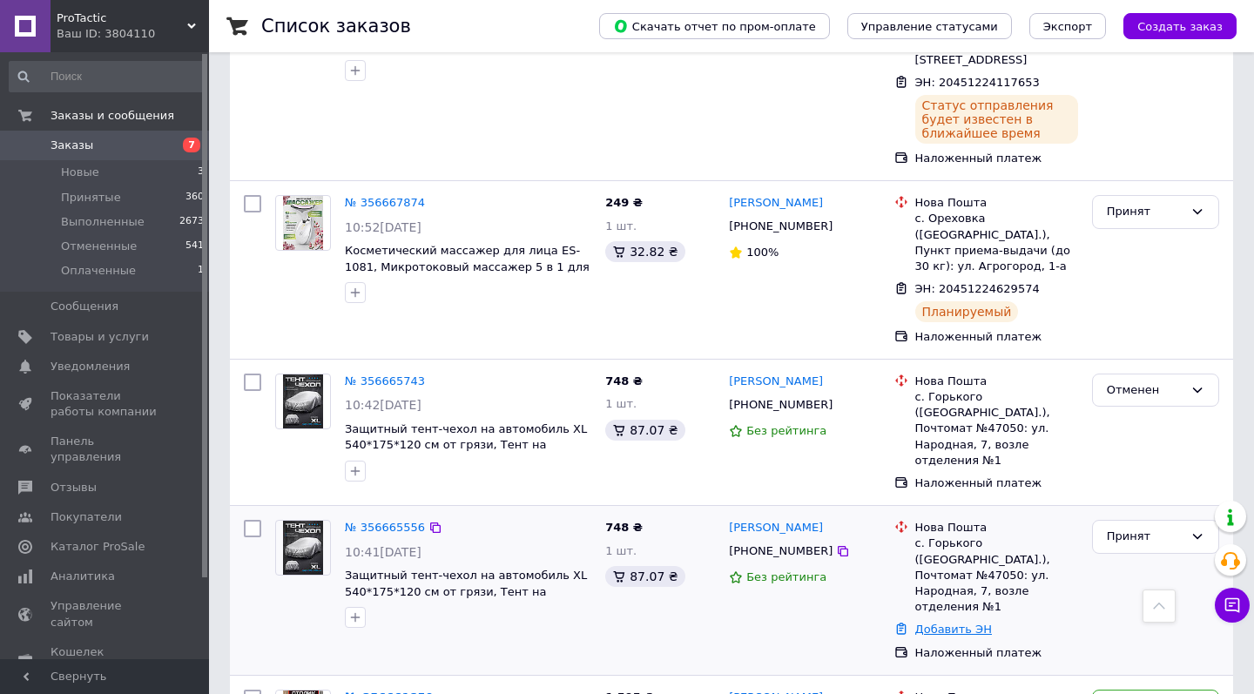
click at [966, 623] on link "Добавить ЭН" at bounding box center [953, 629] width 77 height 13
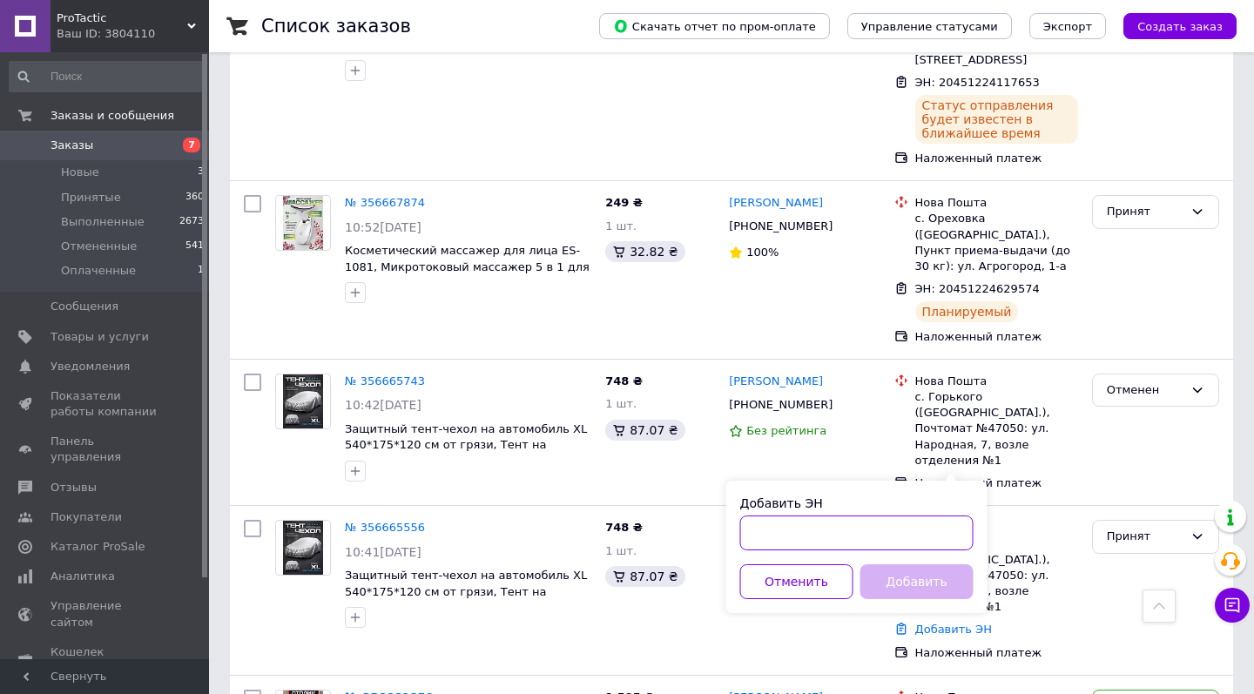
click at [787, 528] on input "Добавить ЭН" at bounding box center [856, 532] width 233 height 35
paste input "20451224622915"
type input "20451224622915"
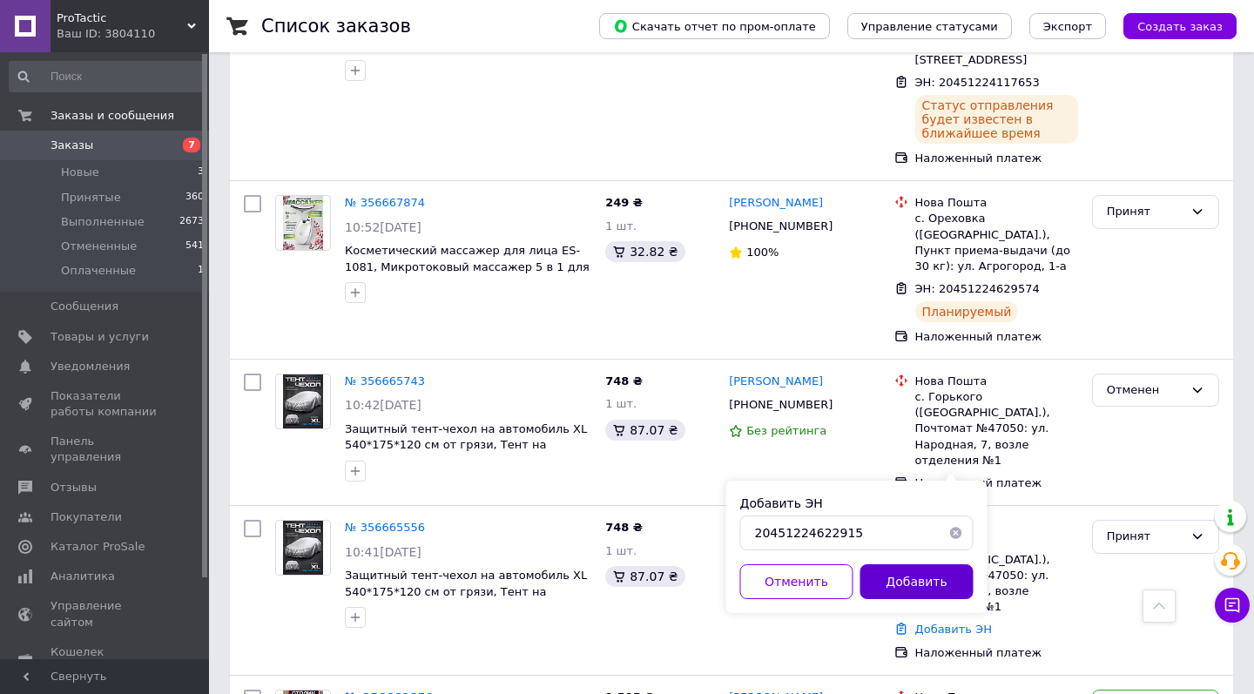
click at [894, 583] on button "Добавить" at bounding box center [916, 581] width 113 height 35
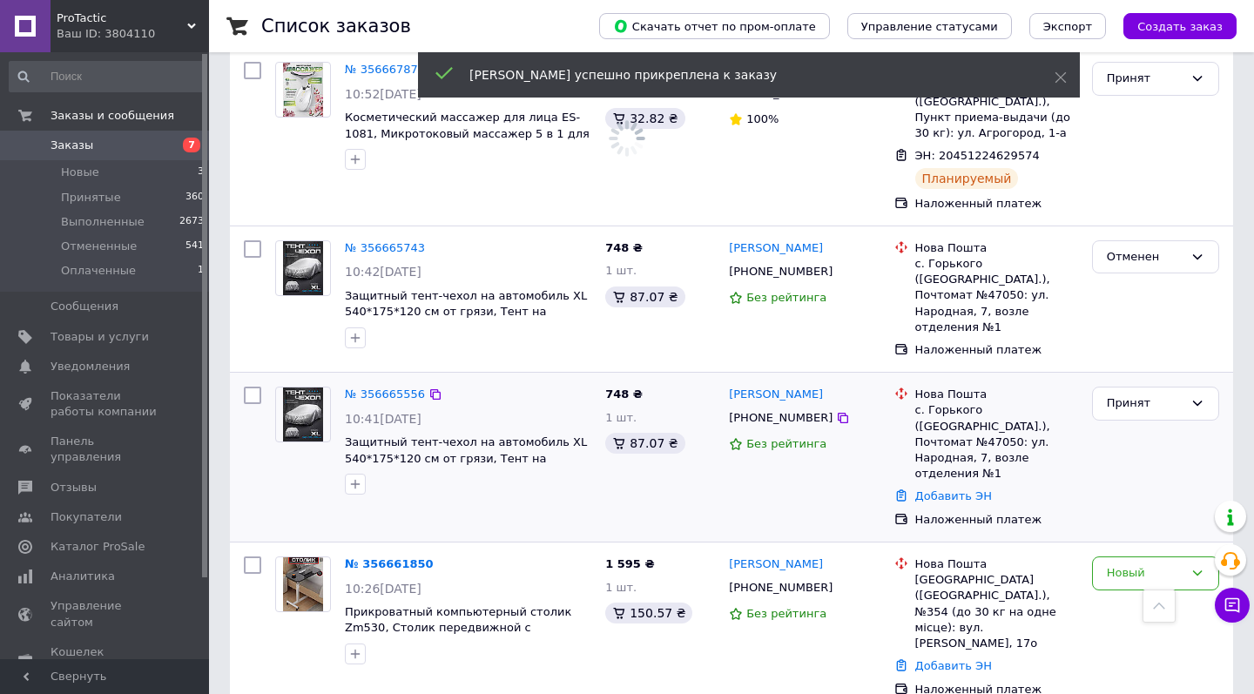
scroll to position [2783, 0]
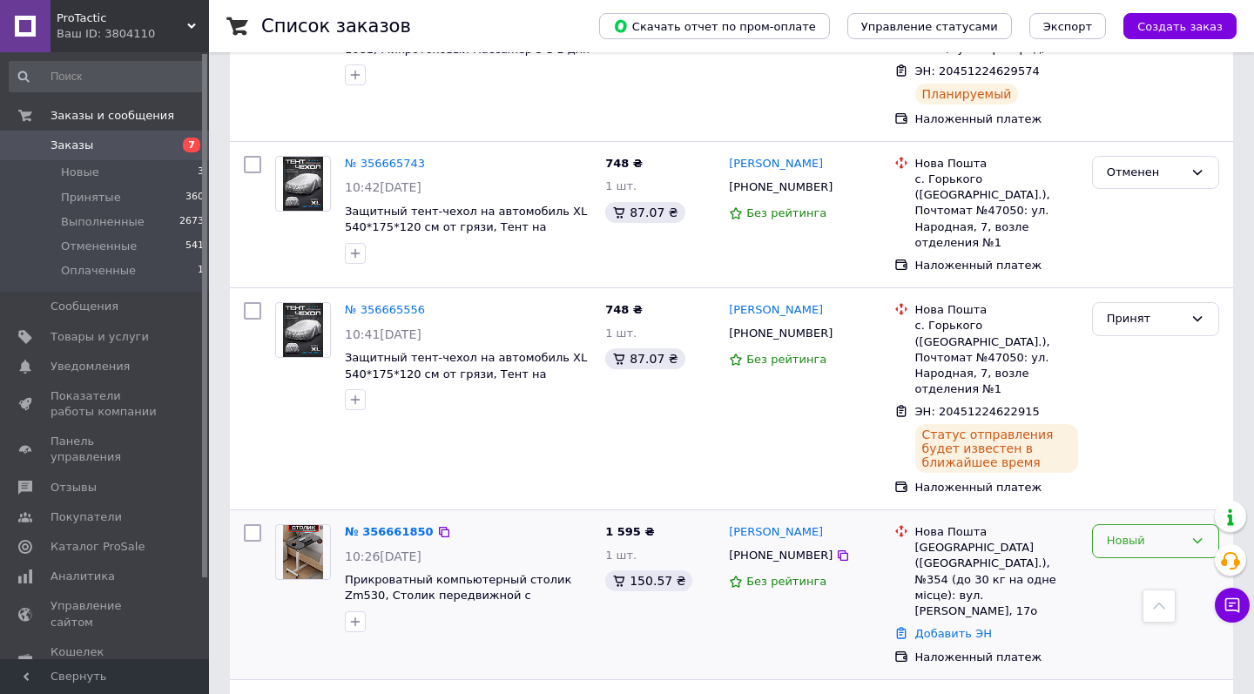
click at [1175, 532] on div "Новый" at bounding box center [1145, 541] width 77 height 18
click at [1135, 625] on li "Отменен" at bounding box center [1155, 641] width 125 height 32
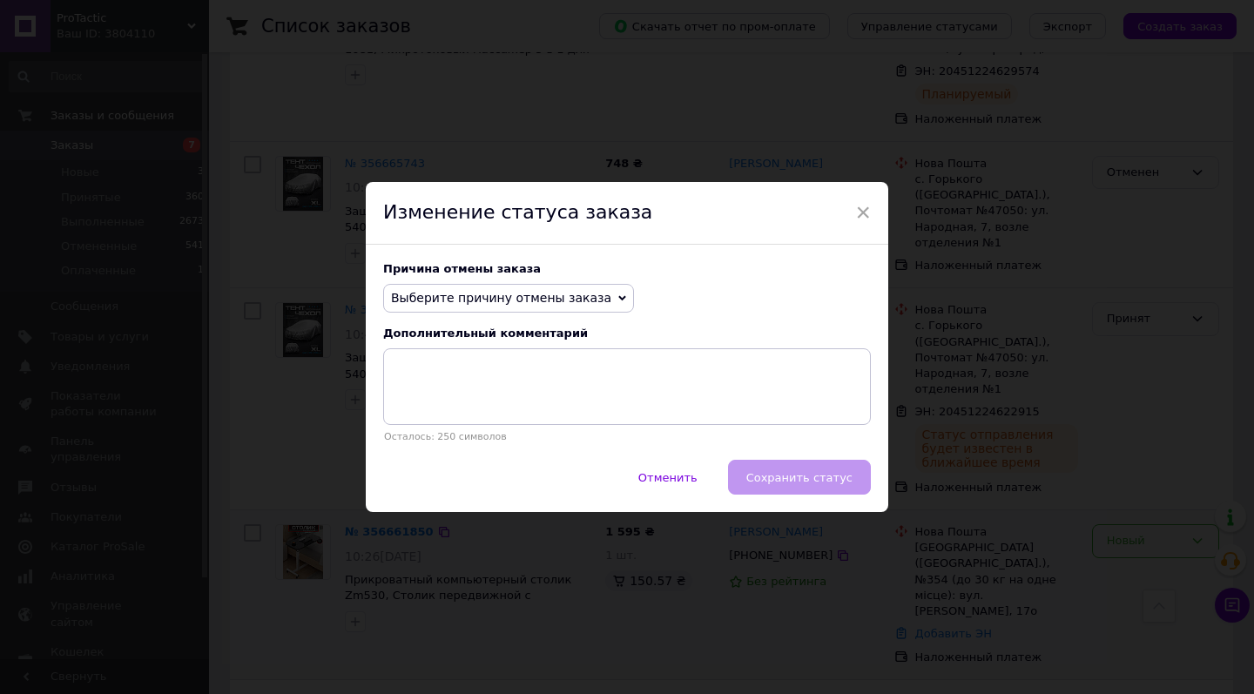
click at [582, 298] on span "Выберите причину отмены заказа" at bounding box center [501, 298] width 220 height 14
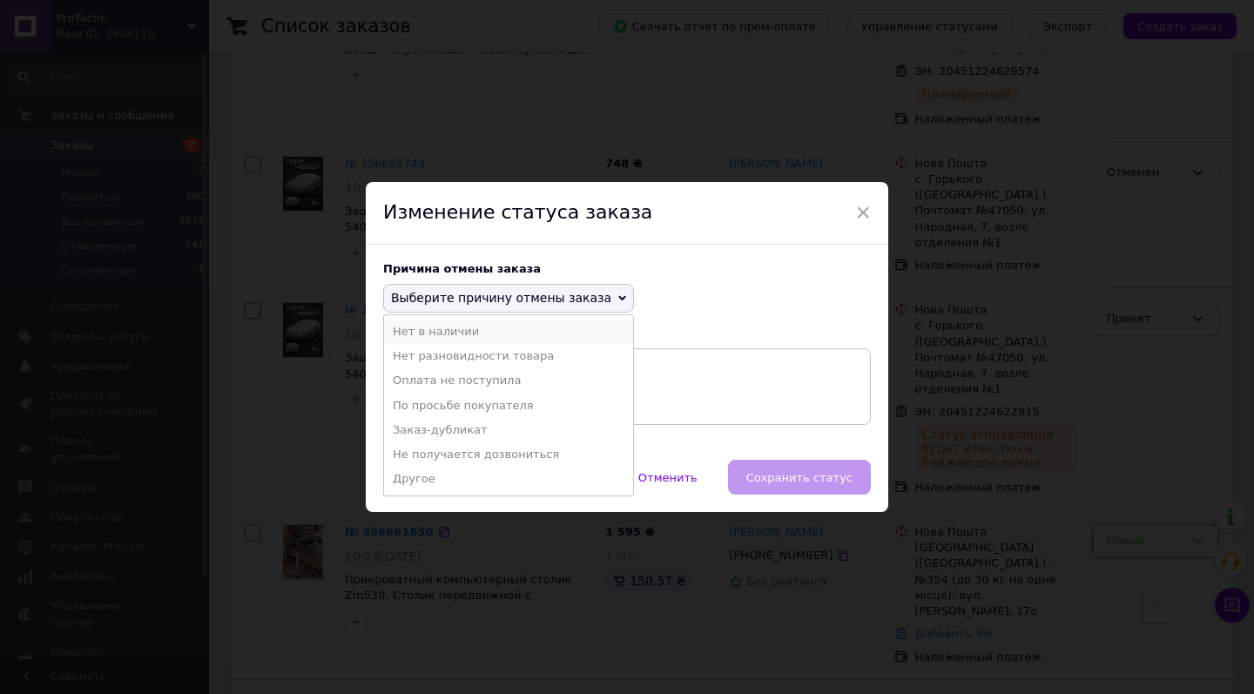
click at [495, 330] on li "Нет в наличии" at bounding box center [508, 332] width 249 height 24
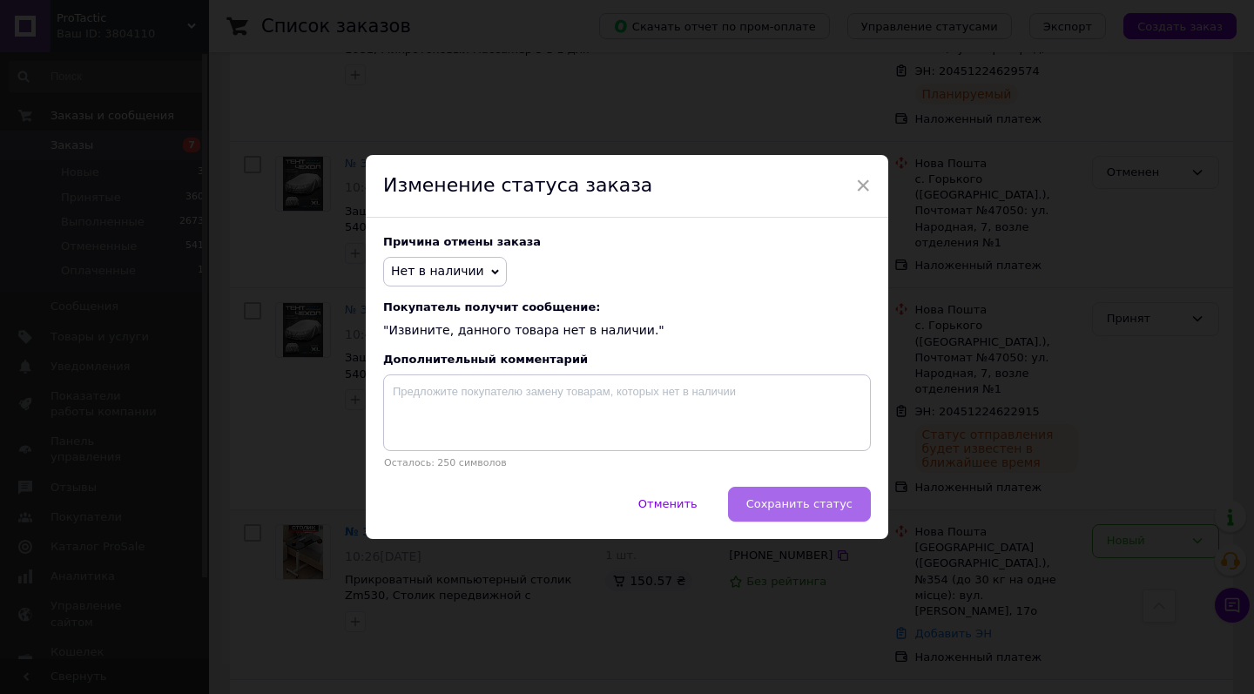
click at [828, 503] on span "Сохранить статус" at bounding box center [799, 503] width 106 height 13
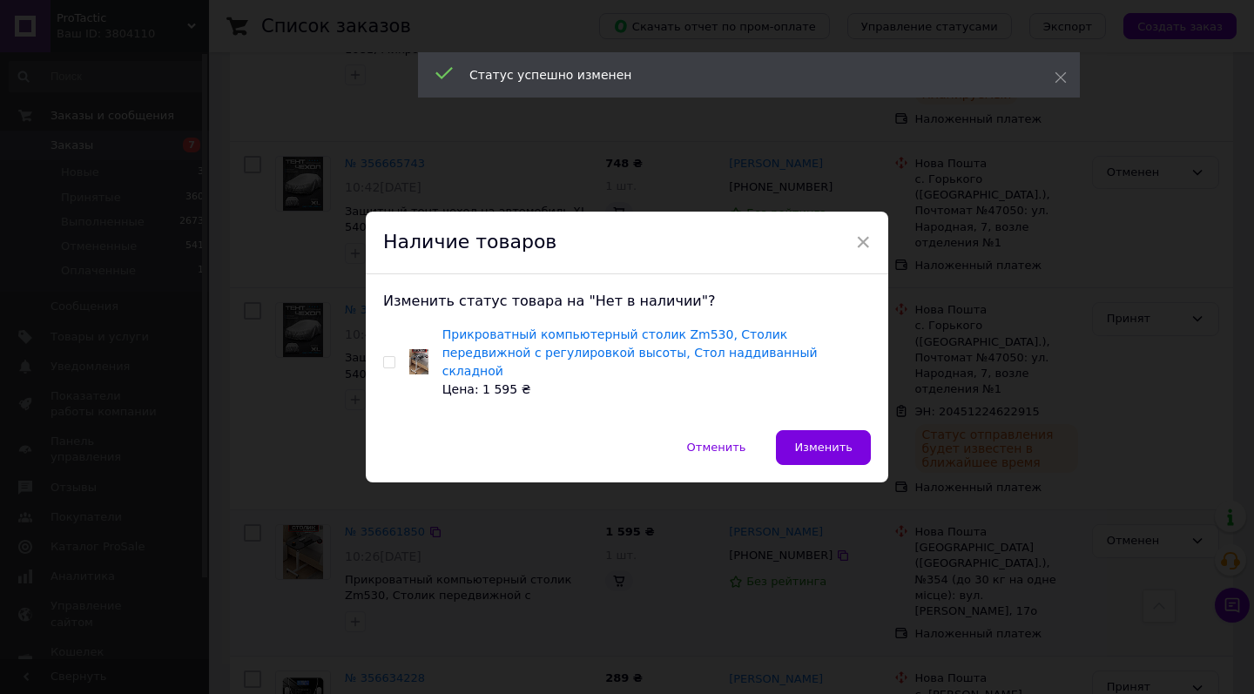
click at [384, 362] on input "checkbox" at bounding box center [388, 362] width 11 height 11
checkbox input "true"
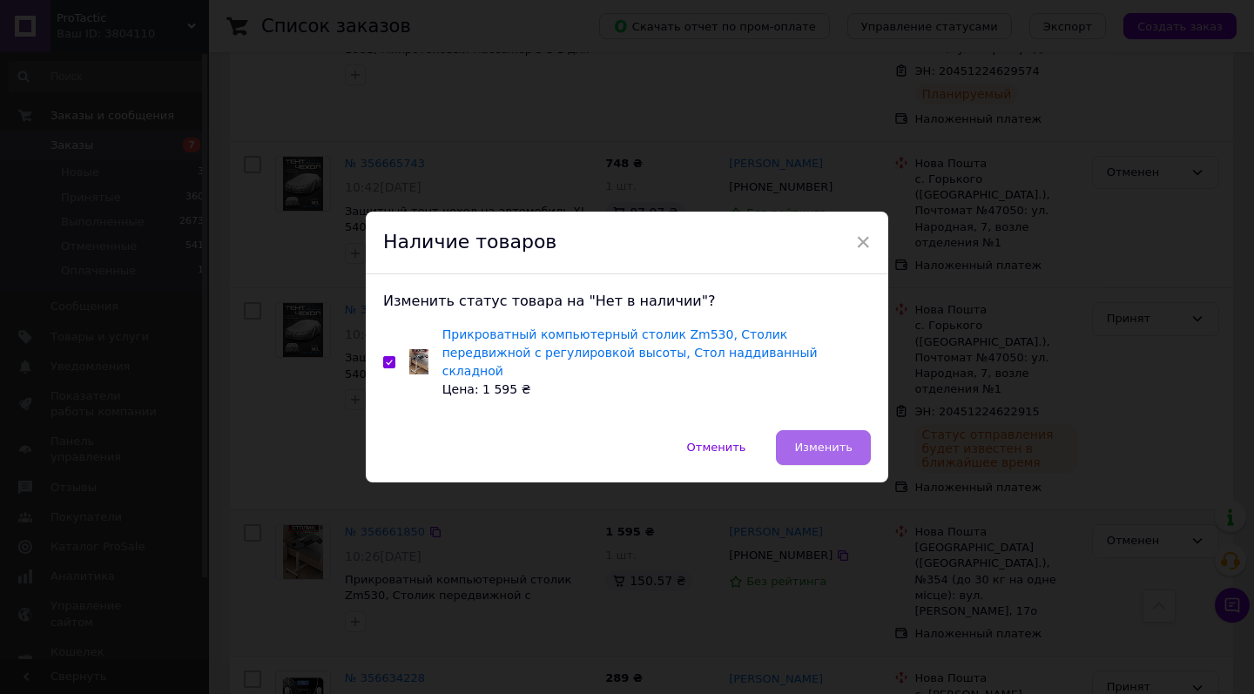
click at [809, 441] on span "Изменить" at bounding box center [823, 447] width 58 height 13
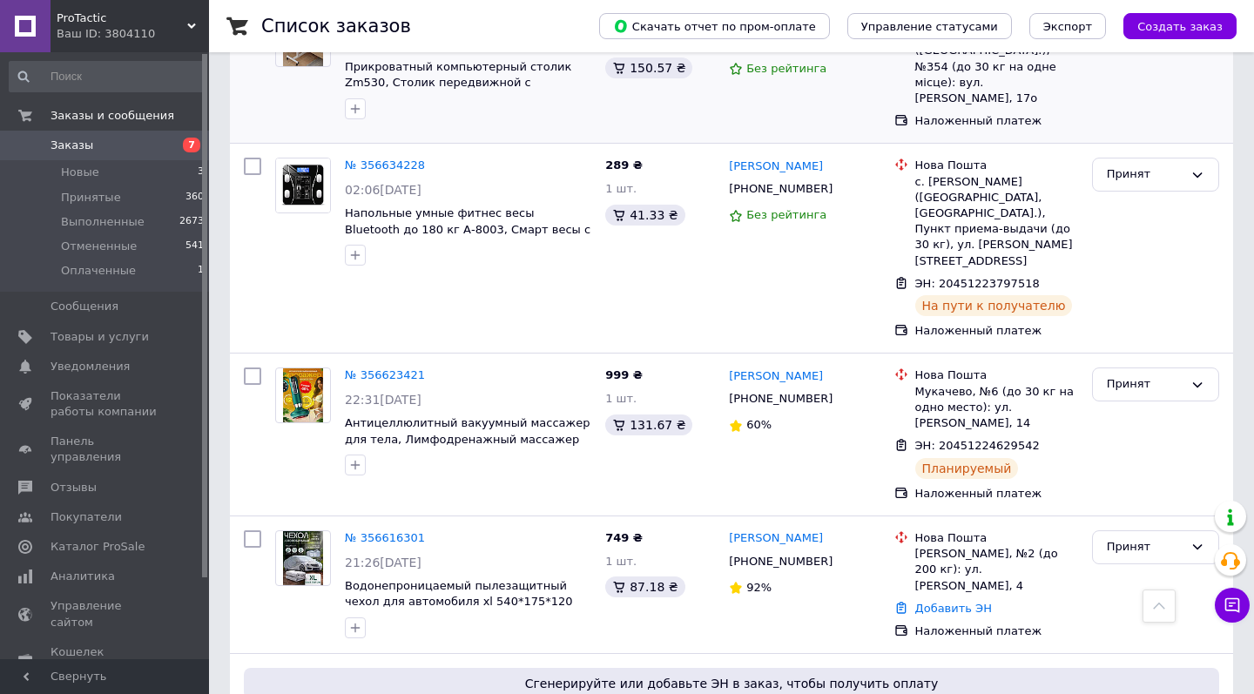
scroll to position [3299, 0]
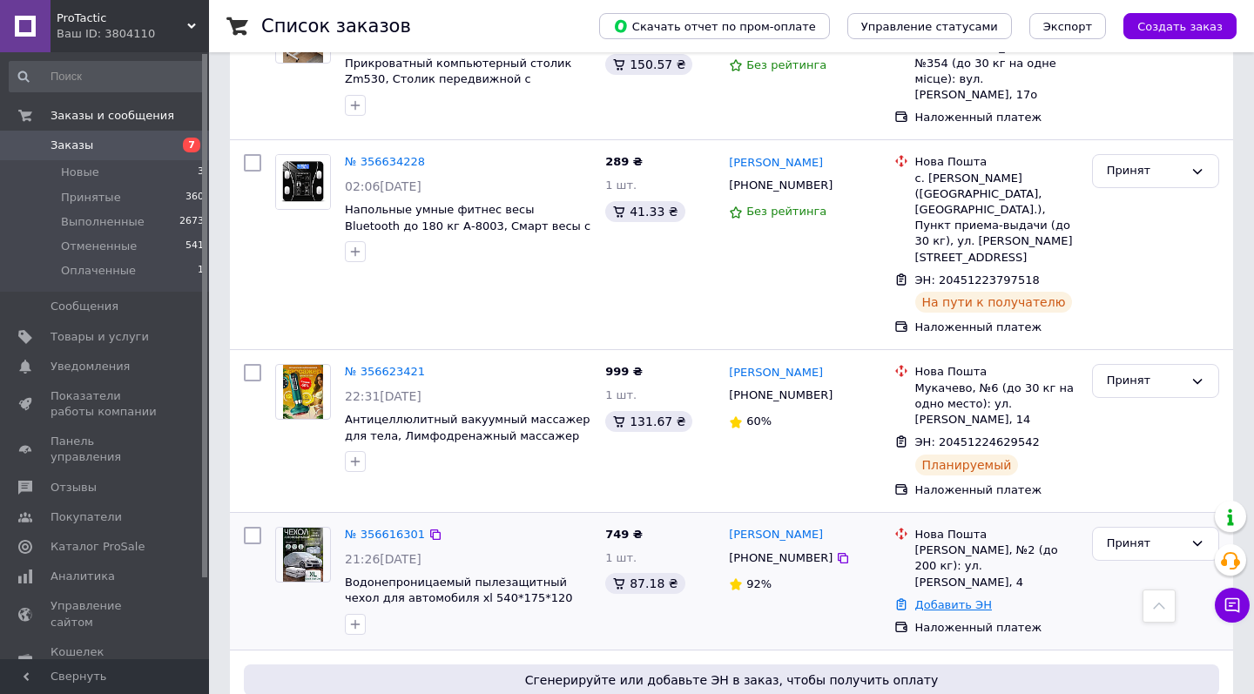
click at [941, 598] on link "Добавить ЭН" at bounding box center [953, 604] width 77 height 13
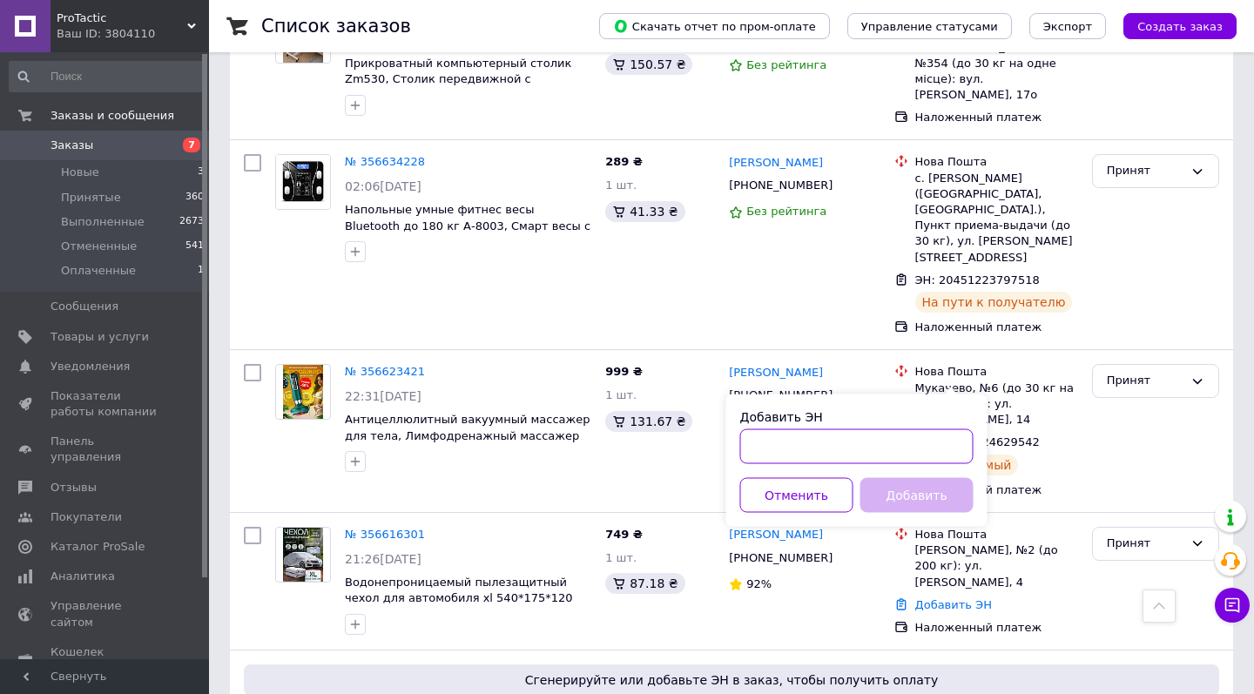
click at [898, 441] on input "Добавить ЭН" at bounding box center [856, 446] width 233 height 35
paste input "20451224622910"
type input "20451224622910"
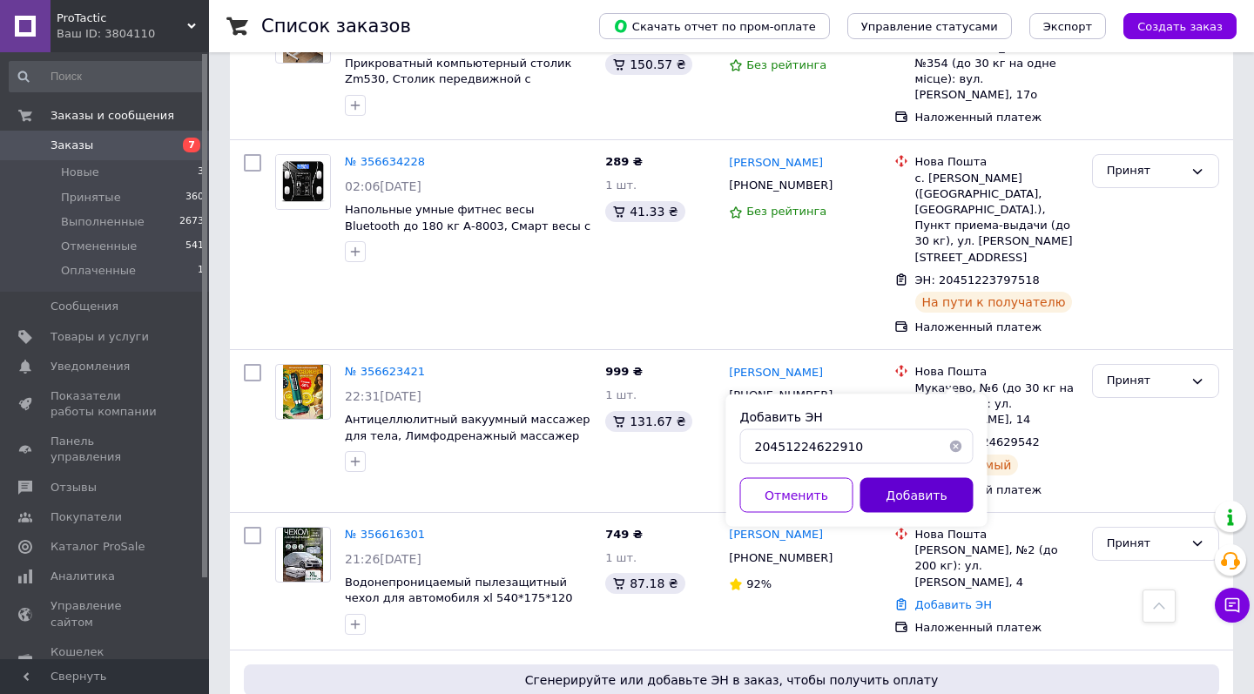
click at [921, 498] on button "Добавить" at bounding box center [916, 495] width 113 height 35
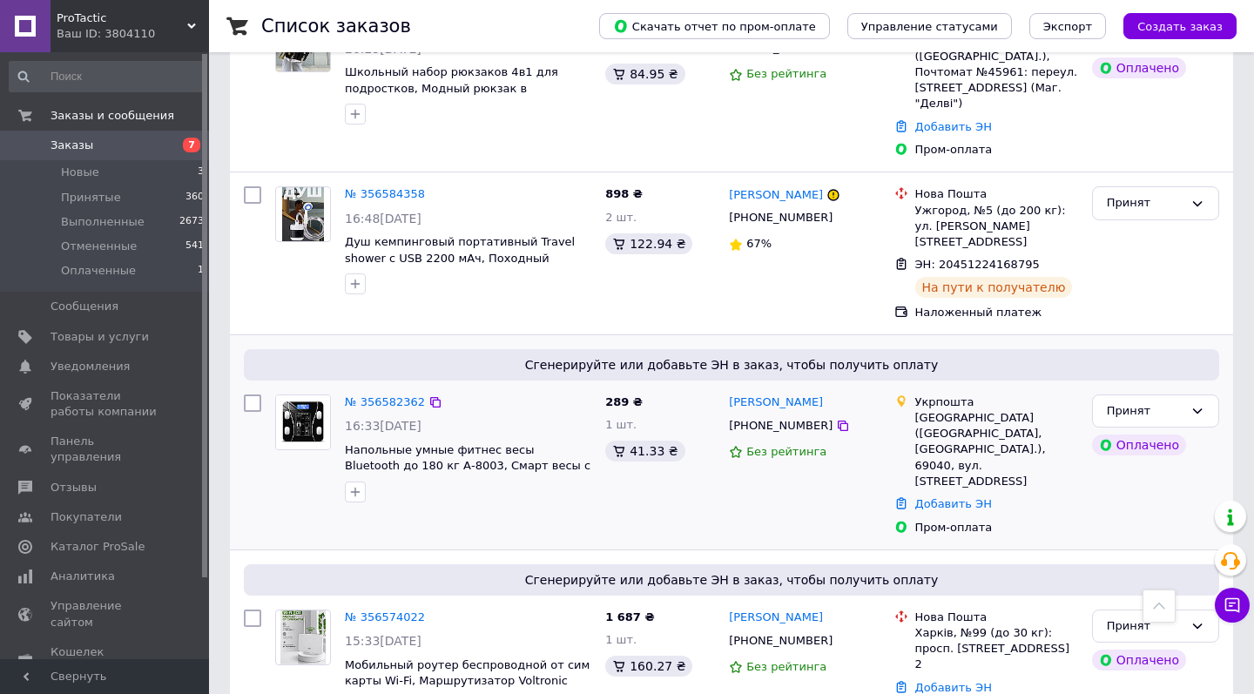
scroll to position [4049, 0]
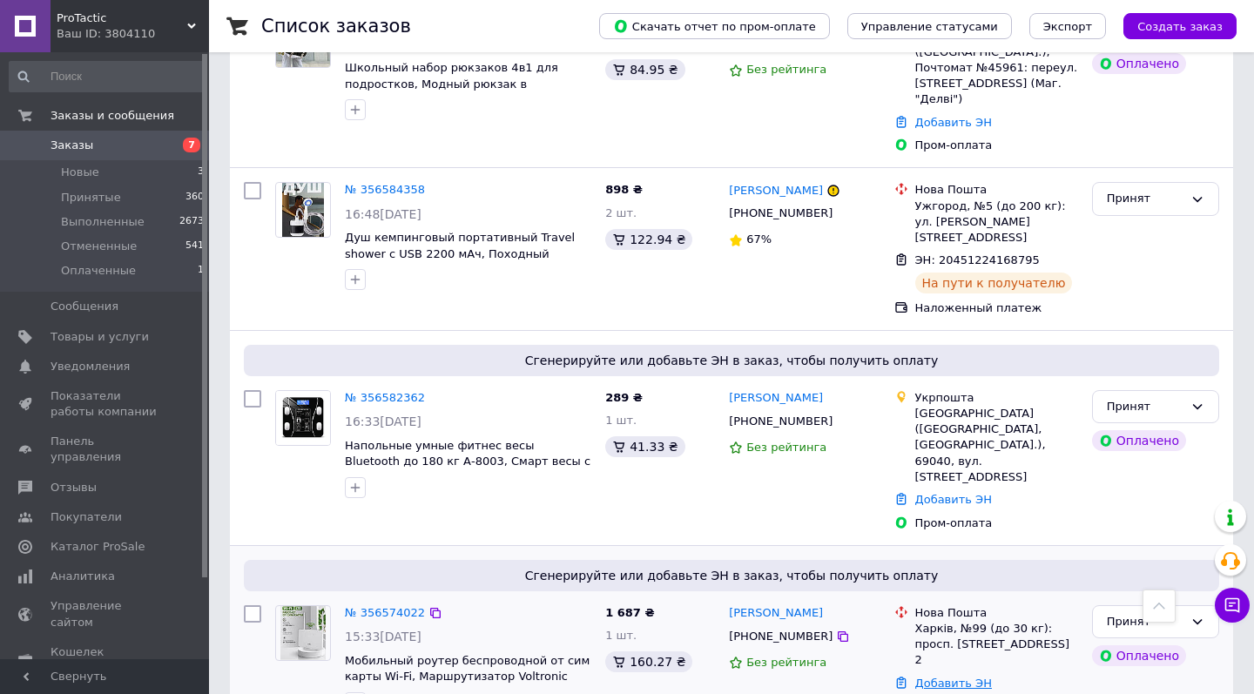
click at [933, 677] on link "Добавить ЭН" at bounding box center [953, 683] width 77 height 13
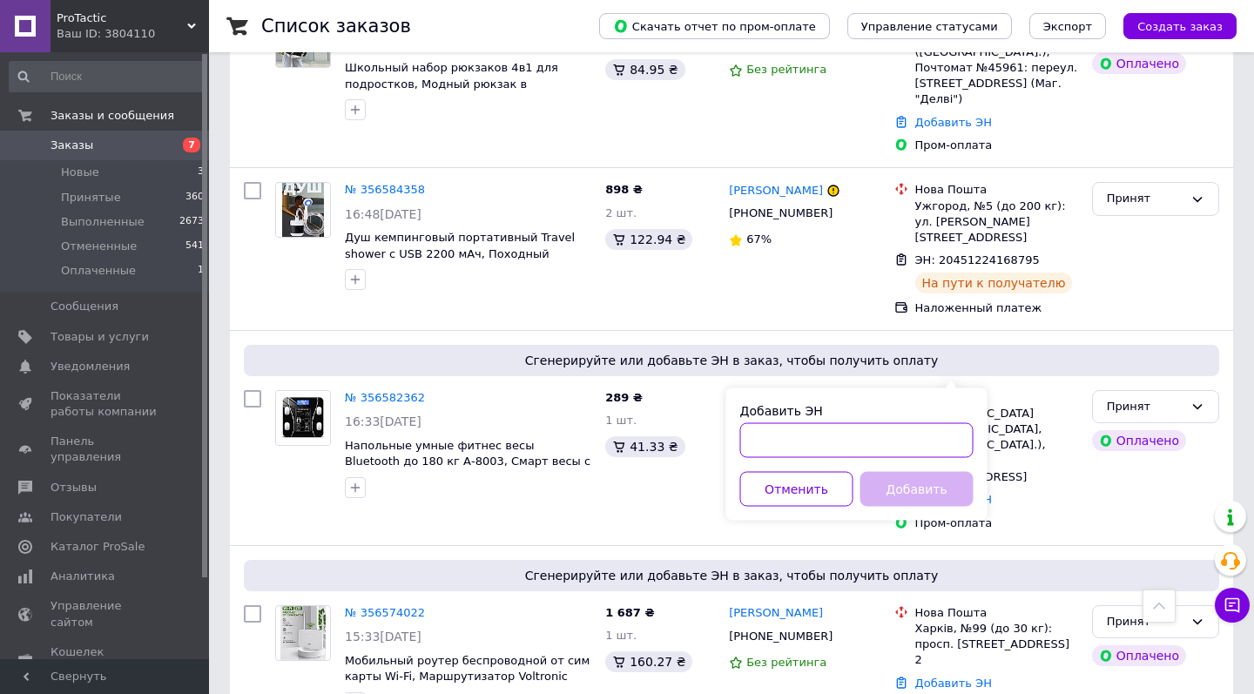
click at [865, 446] on input "Добавить ЭН" at bounding box center [856, 440] width 233 height 35
paste input "20451224649603"
type input "20451224649603"
click at [916, 487] on button "Добавить" at bounding box center [916, 489] width 113 height 35
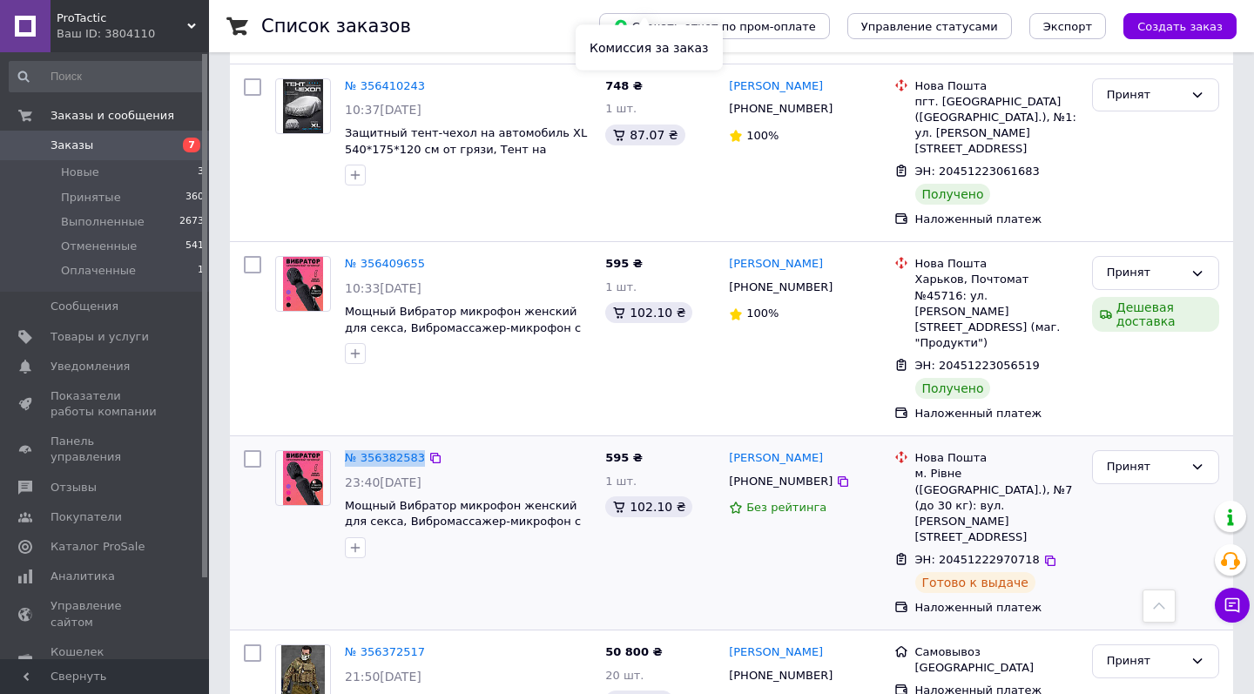
scroll to position [6448, 0]
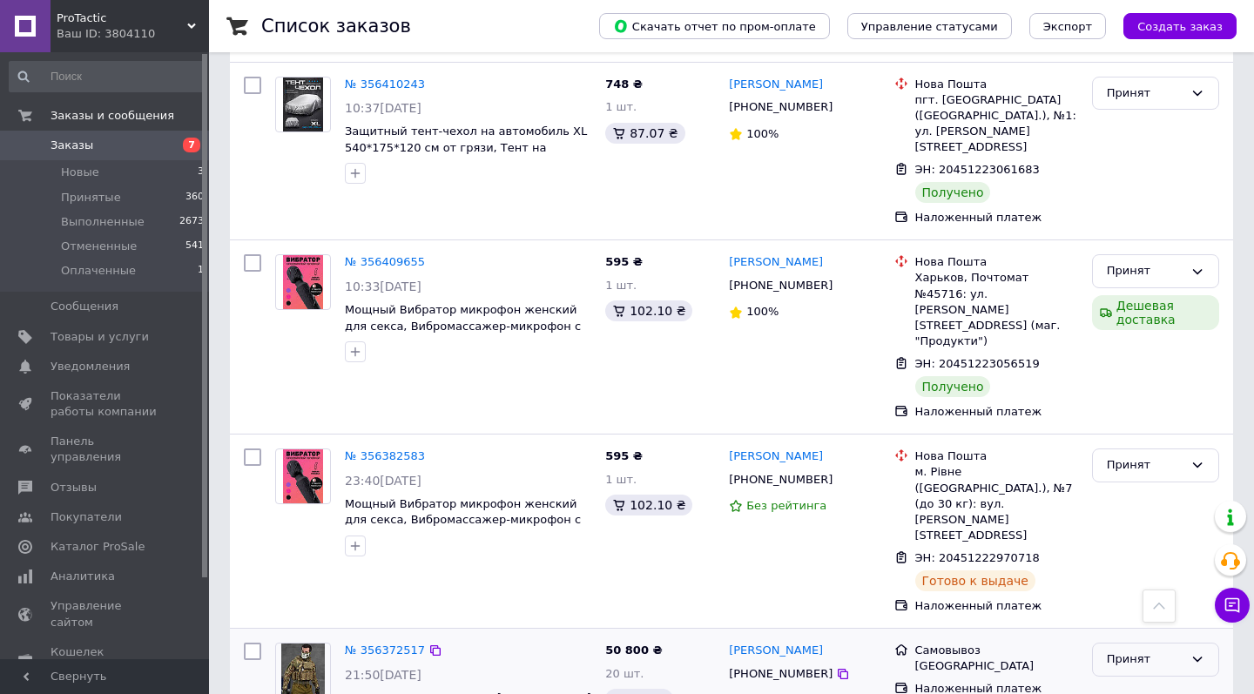
click at [1175, 650] on div "Принят" at bounding box center [1145, 659] width 77 height 18
click at [1133, 680] on li "Выполнен" at bounding box center [1155, 696] width 125 height 32
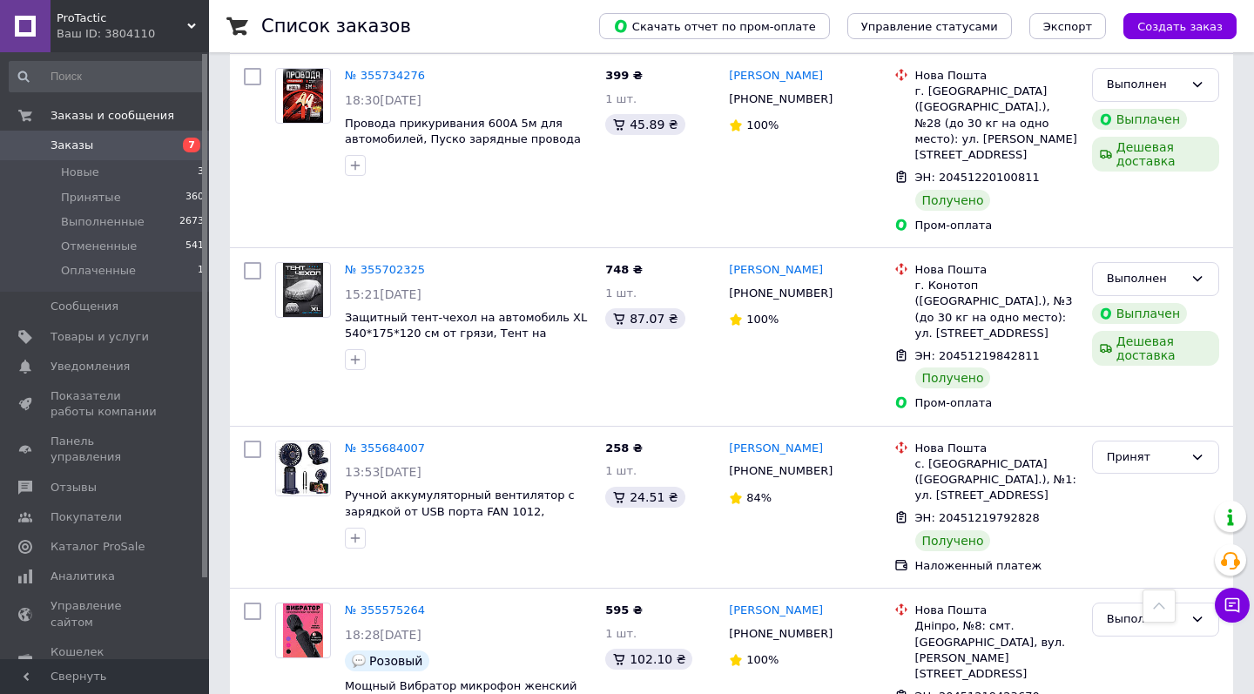
scroll to position [11635, 0]
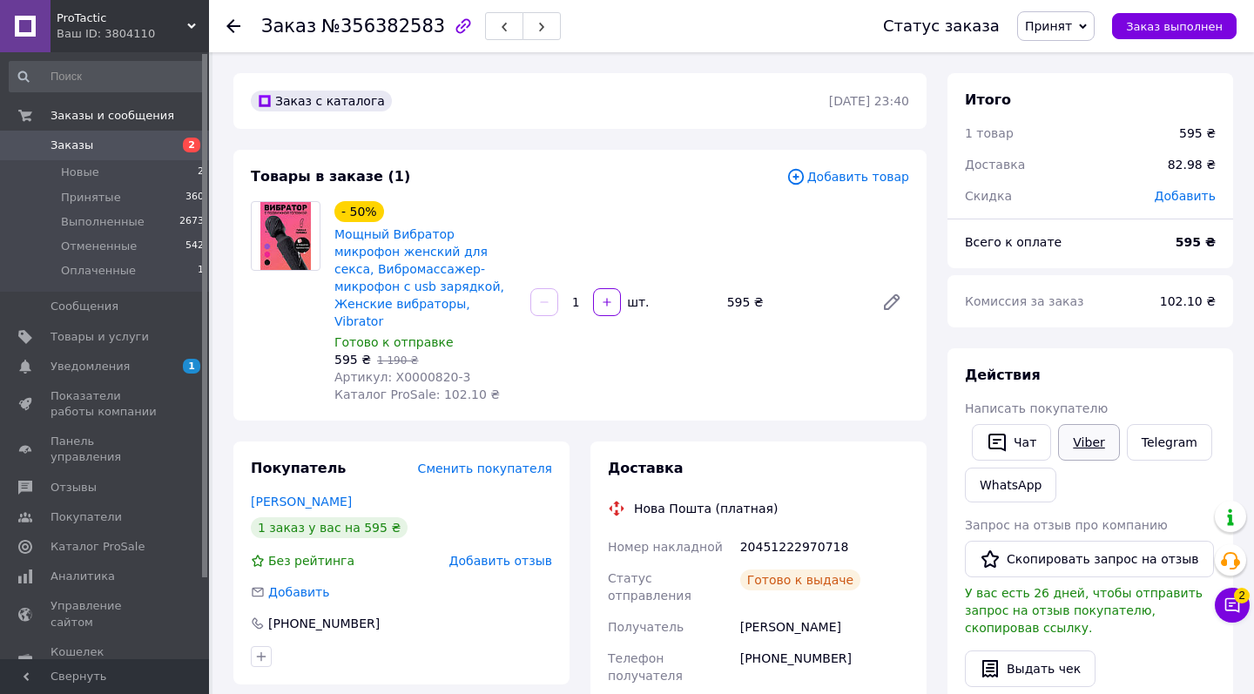
click at [1097, 434] on link "Viber" at bounding box center [1088, 442] width 61 height 37
drag, startPoint x: 741, startPoint y: 528, endPoint x: 852, endPoint y: 529, distance: 111.5
click at [852, 531] on div "20451222970718" at bounding box center [825, 546] width 176 height 31
copy div "20451222970718"
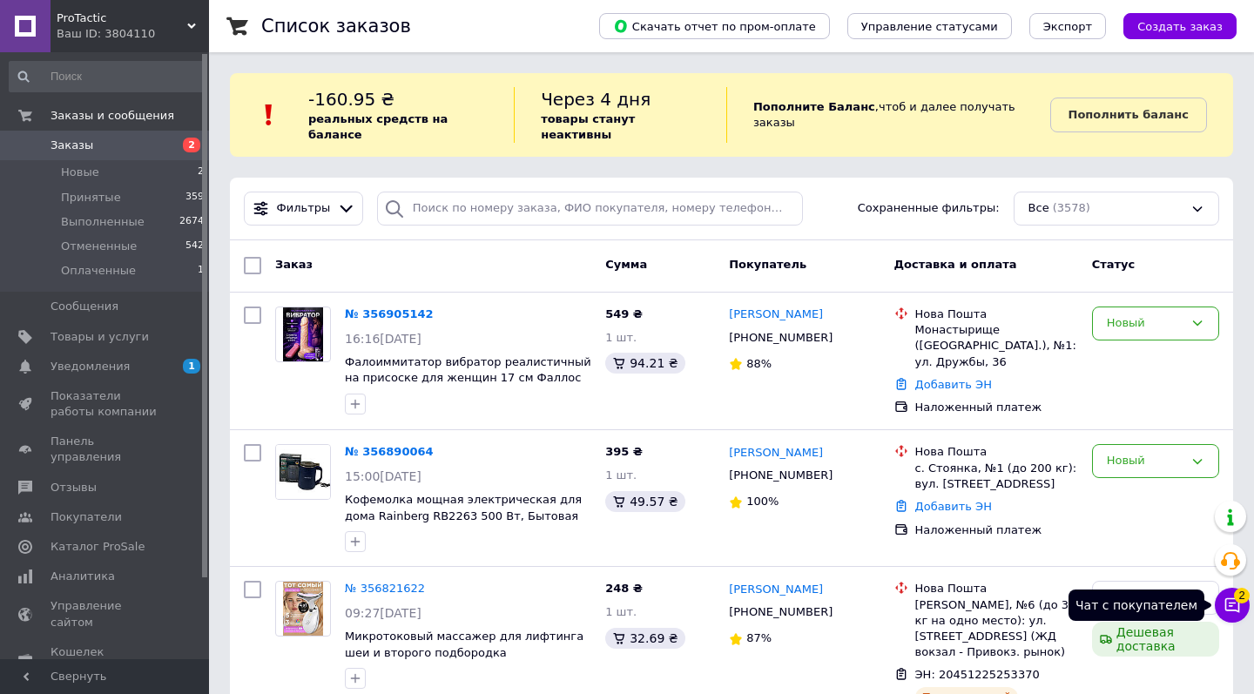
click at [1238, 606] on icon at bounding box center [1232, 605] width 15 height 15
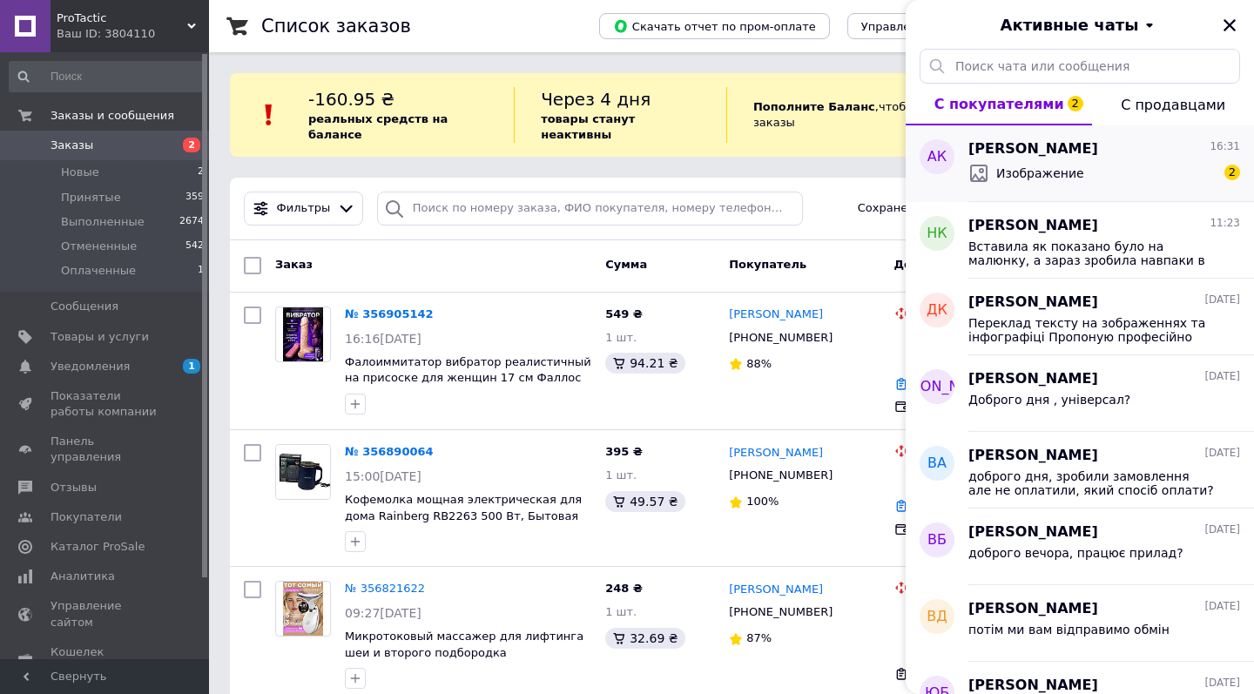
click at [1124, 152] on div "[PERSON_NAME] 16:31" at bounding box center [1104, 149] width 272 height 20
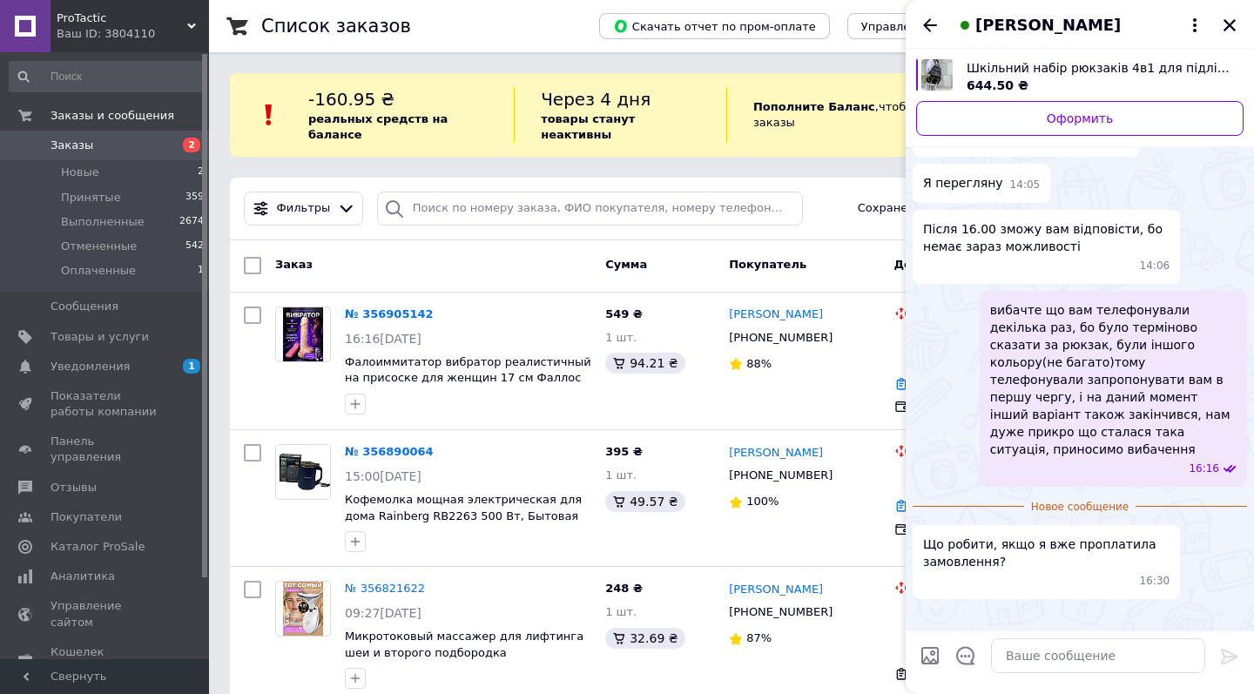
scroll to position [1255, 0]
click at [1053, 657] on textarea at bounding box center [1098, 655] width 214 height 35
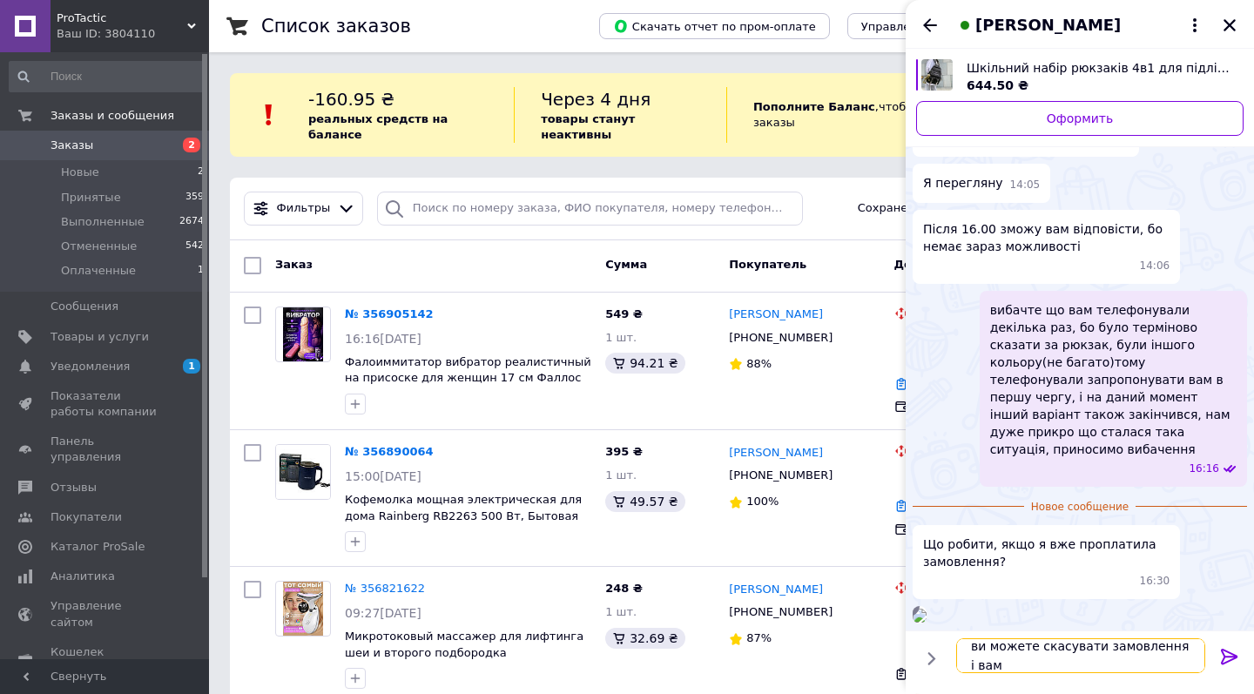
scroll to position [2, 0]
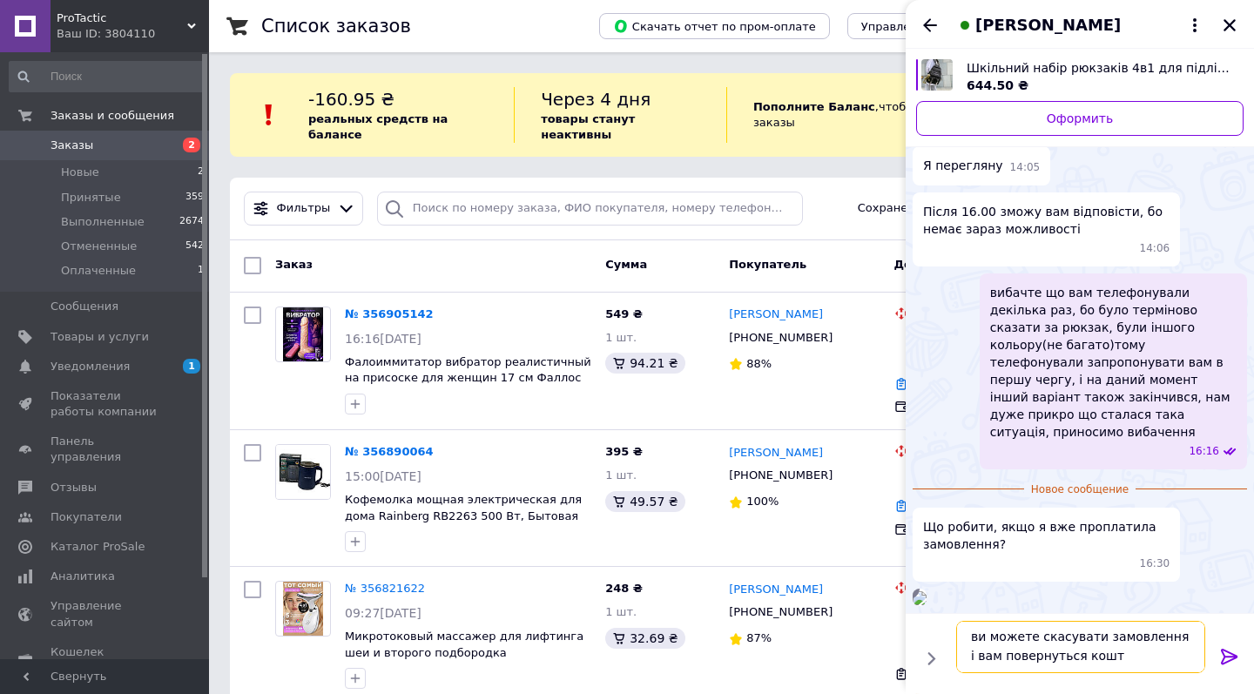
type textarea "ви можете скасувати замовлення і вам повернуться кошти"
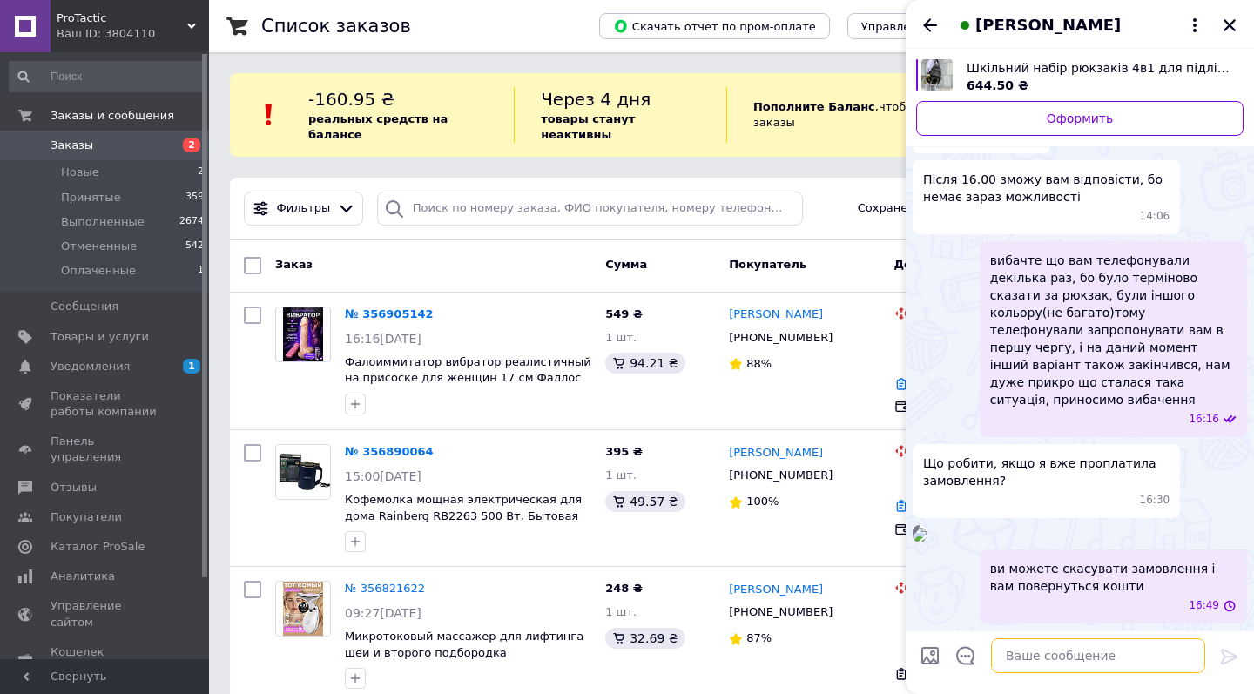
scroll to position [1304, 0]
click at [928, 28] on icon "Назад" at bounding box center [930, 24] width 14 height 13
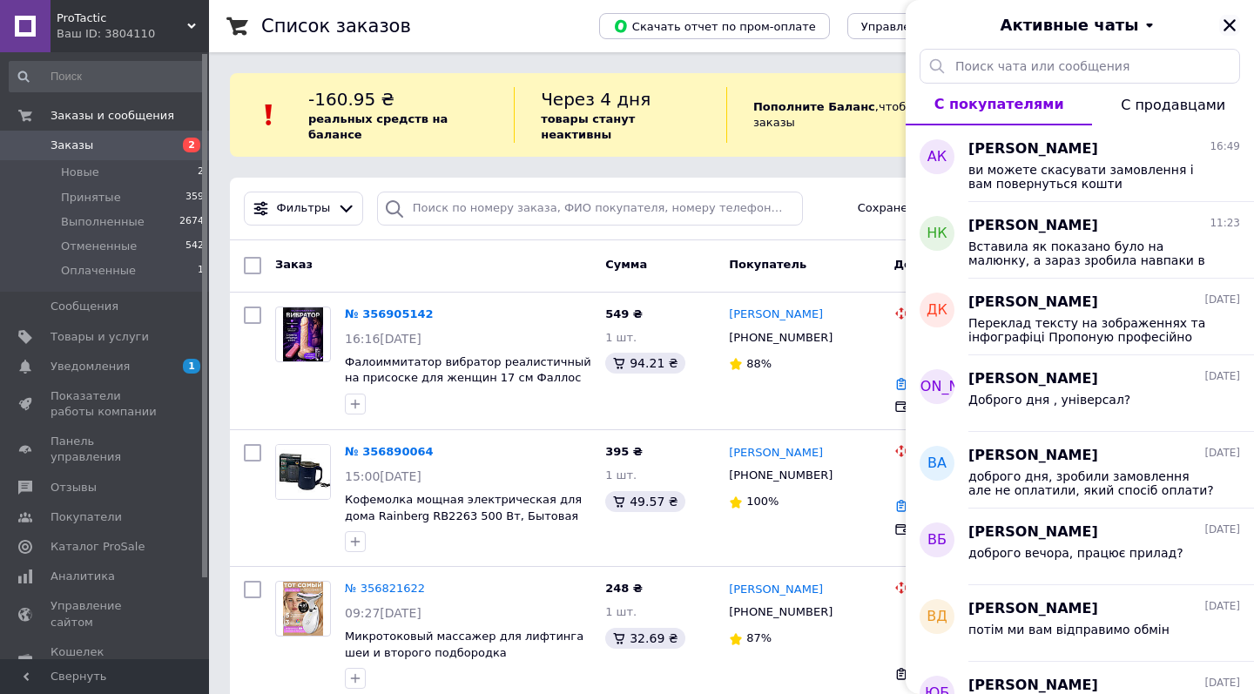
click at [1229, 17] on icon "Закрыть" at bounding box center [1230, 25] width 16 height 16
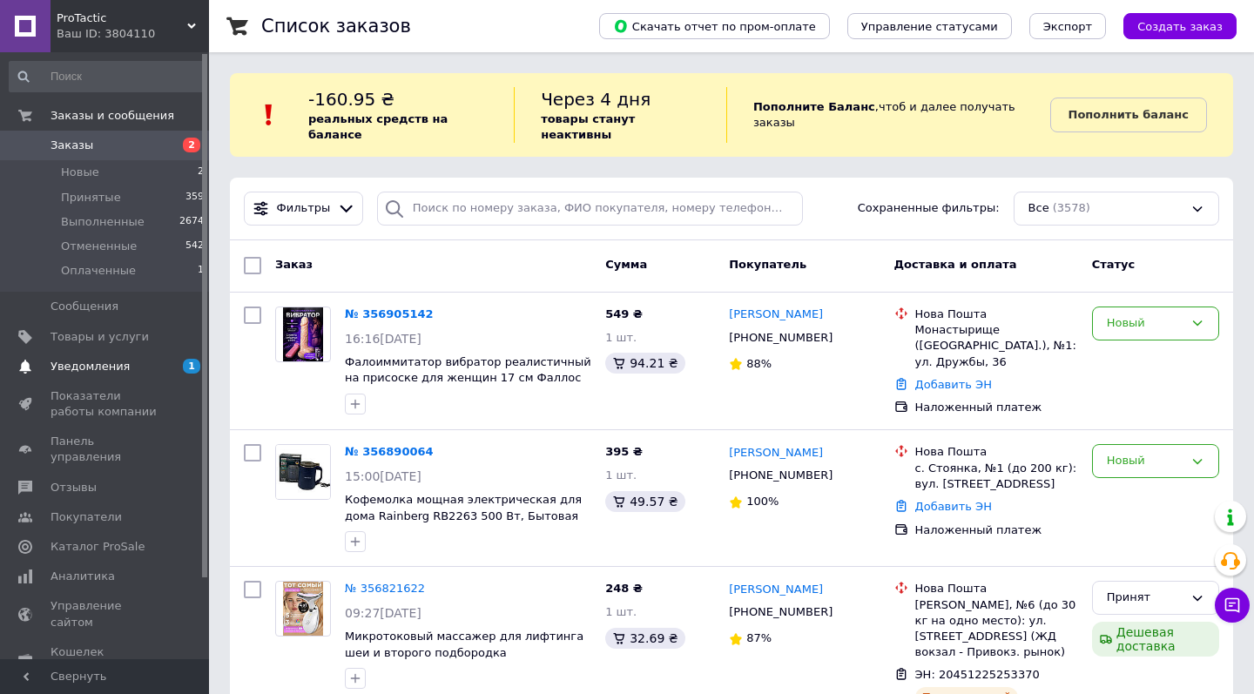
click at [71, 367] on span "Уведомления" at bounding box center [90, 367] width 79 height 16
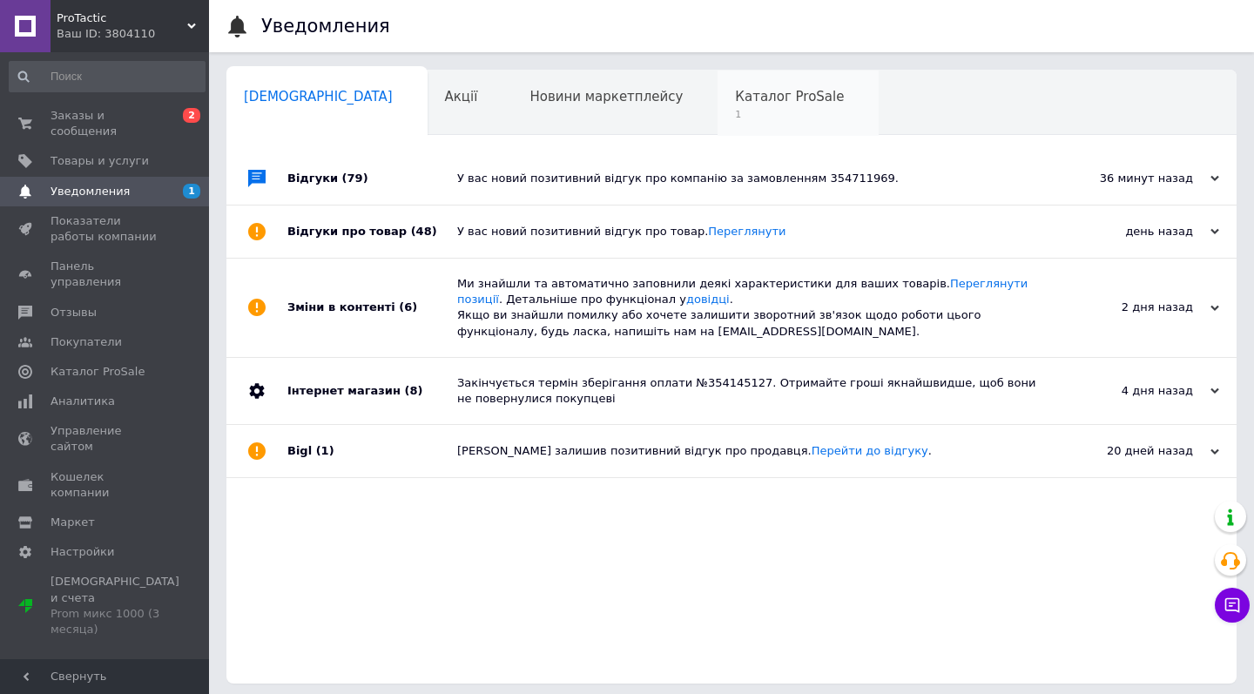
click at [735, 90] on span "Каталог ProSale" at bounding box center [789, 97] width 109 height 16
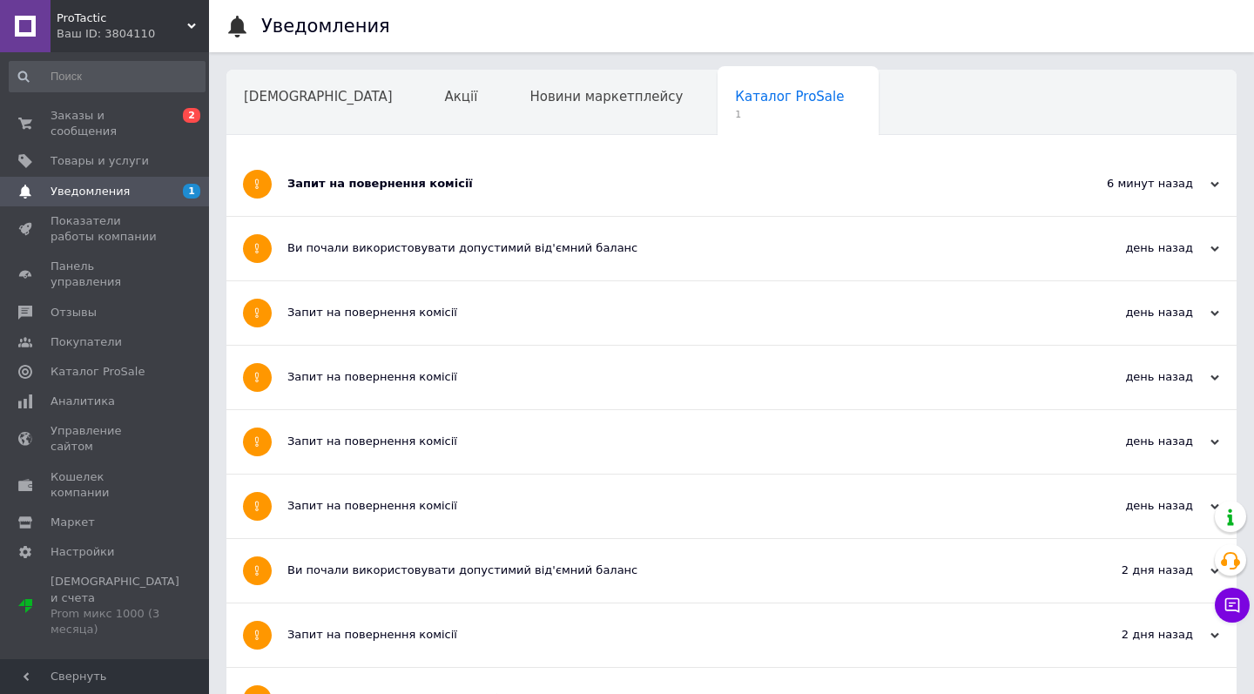
click at [417, 181] on div "Запит на повернення комісії" at bounding box center [666, 184] width 758 height 16
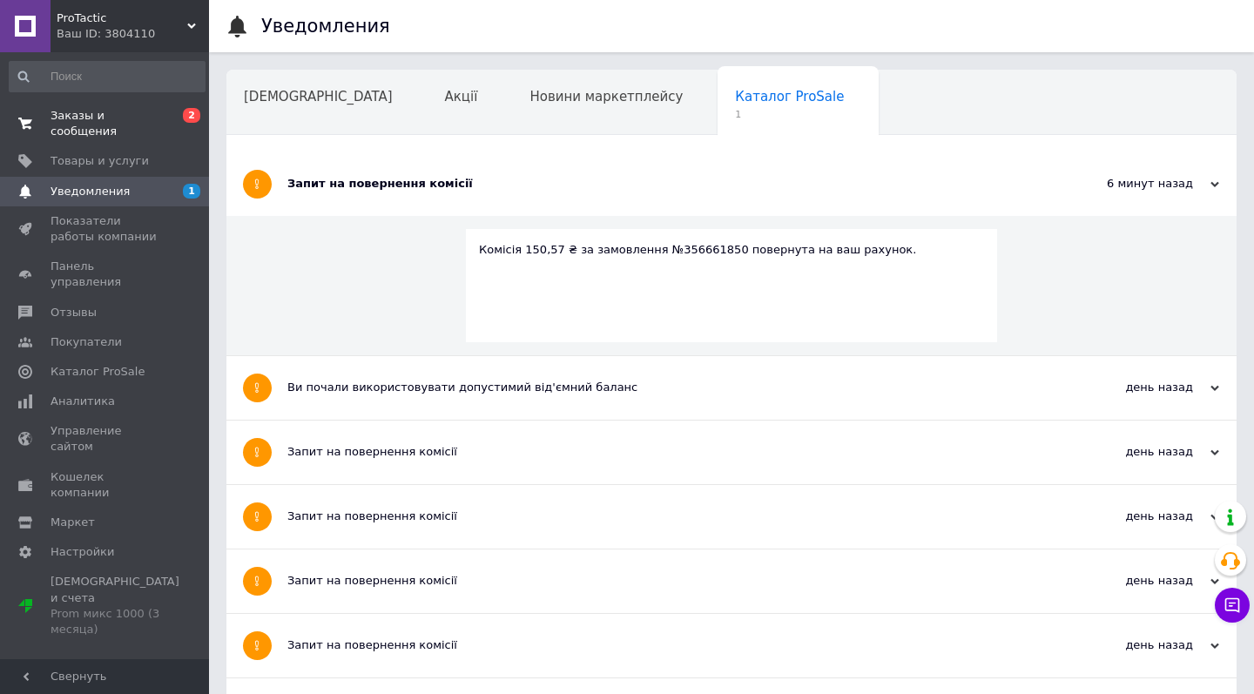
click at [69, 131] on span "Заказы и сообщения" at bounding box center [106, 123] width 111 height 31
